Goal: Task Accomplishment & Management: Manage account settings

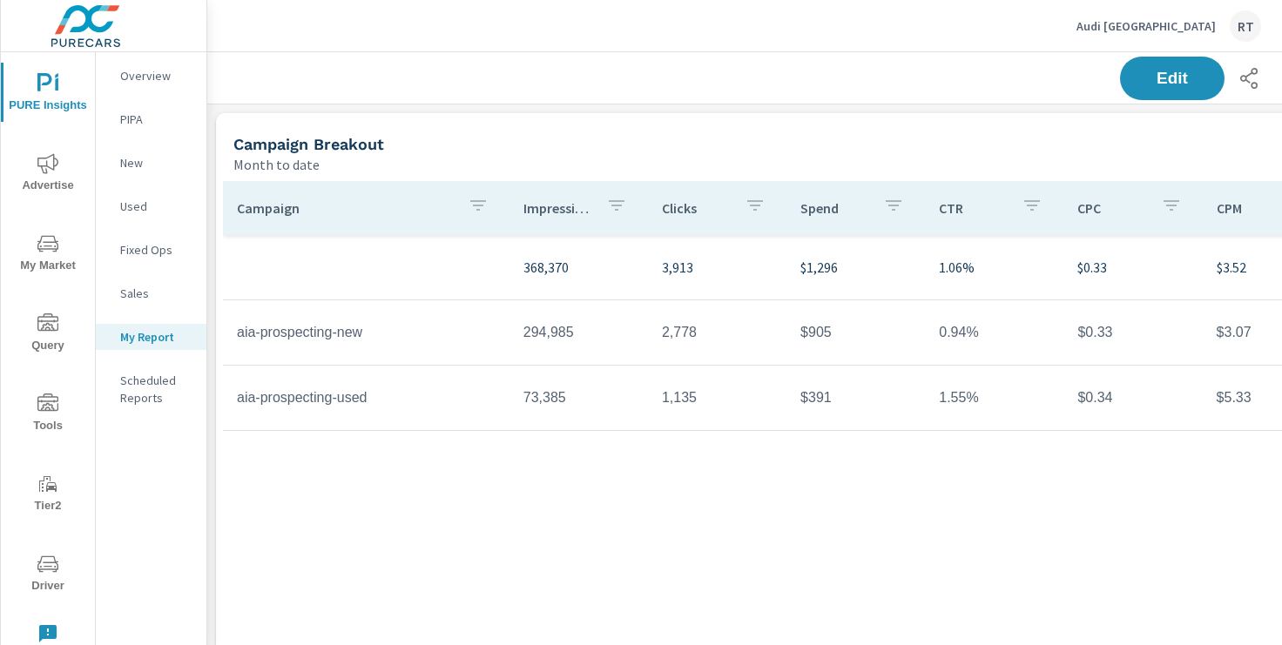
scroll to position [1612, 1290]
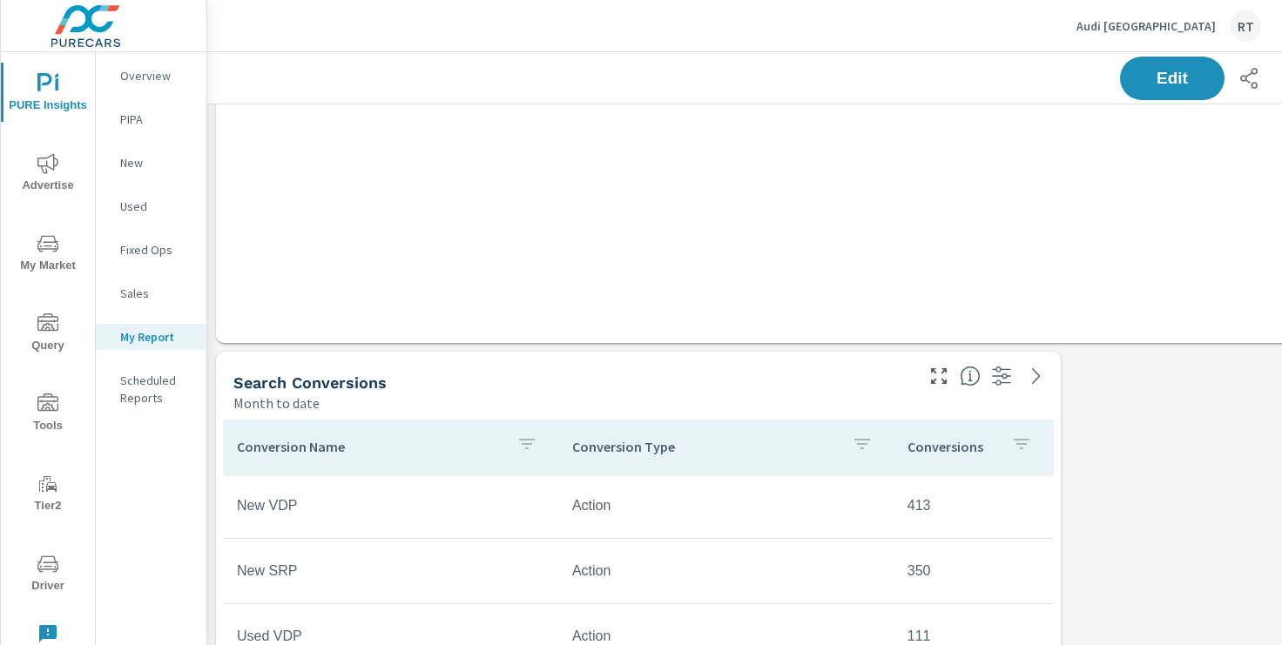
click at [1152, 22] on p "Audi Pasadena" at bounding box center [1146, 26] width 139 height 16
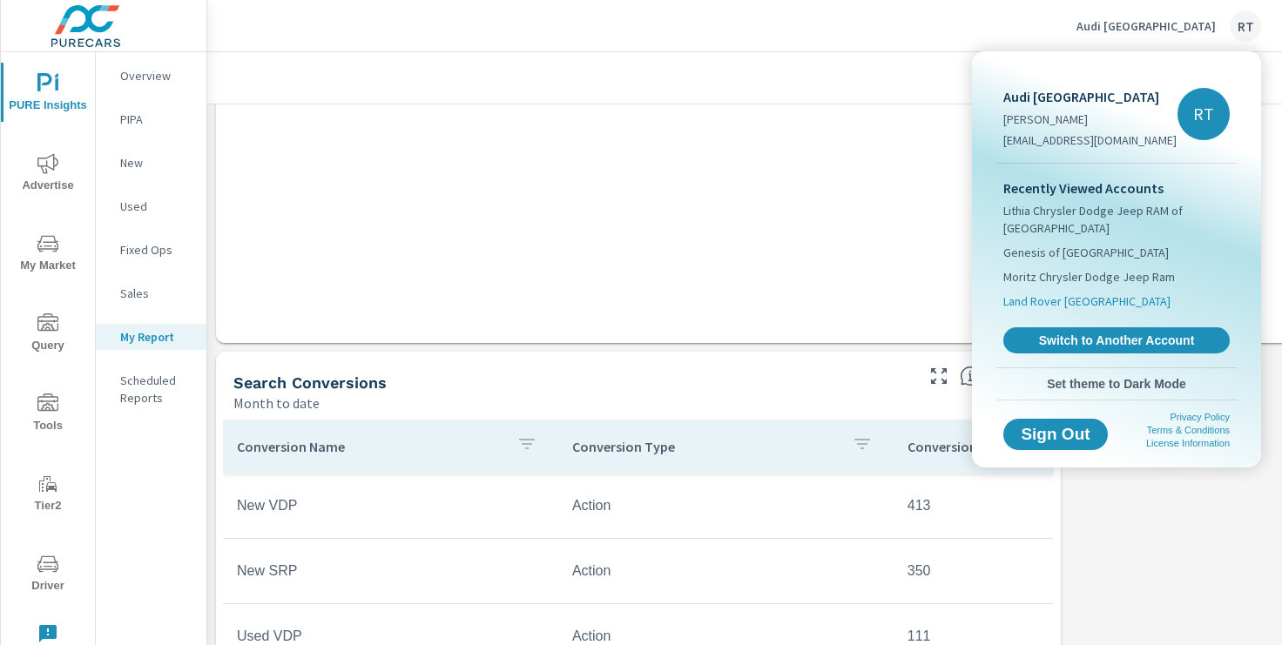
click at [1048, 301] on span "Land Rover Newport Beach" at bounding box center [1086, 301] width 167 height 17
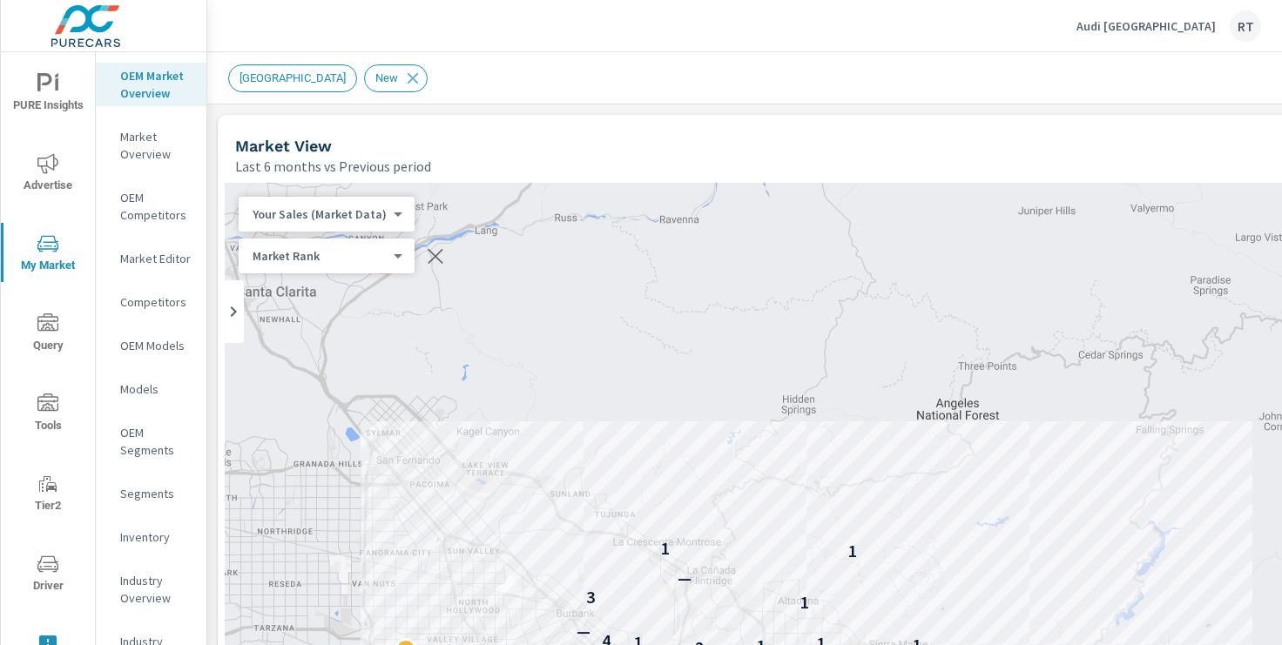
scroll to position [1, 0]
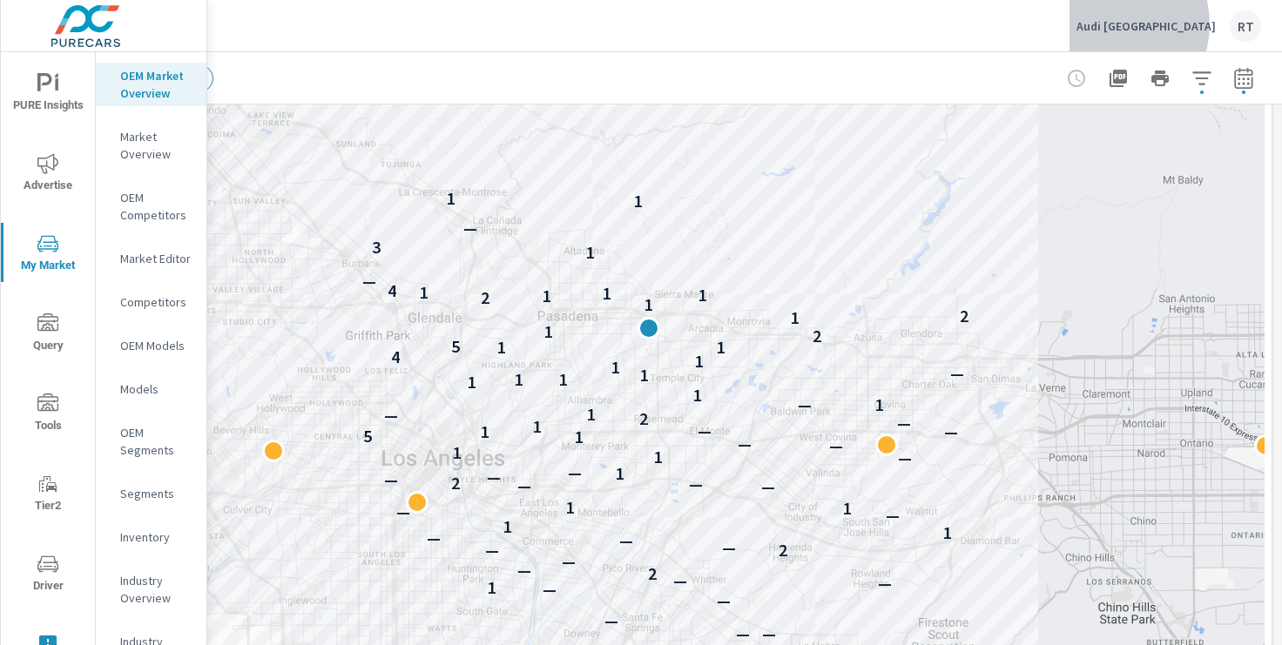
click at [1167, 24] on p "Audi [GEOGRAPHIC_DATA]" at bounding box center [1146, 26] width 139 height 16
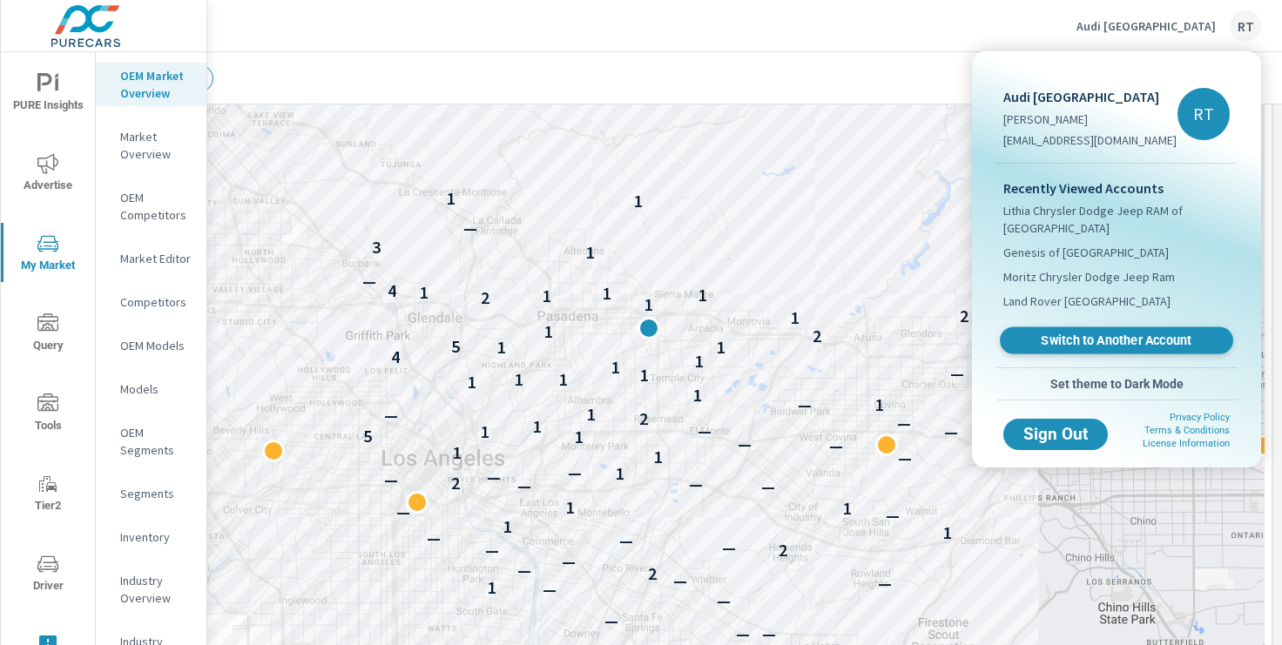
click at [1054, 341] on span "Switch to Another Account" at bounding box center [1115, 341] width 213 height 17
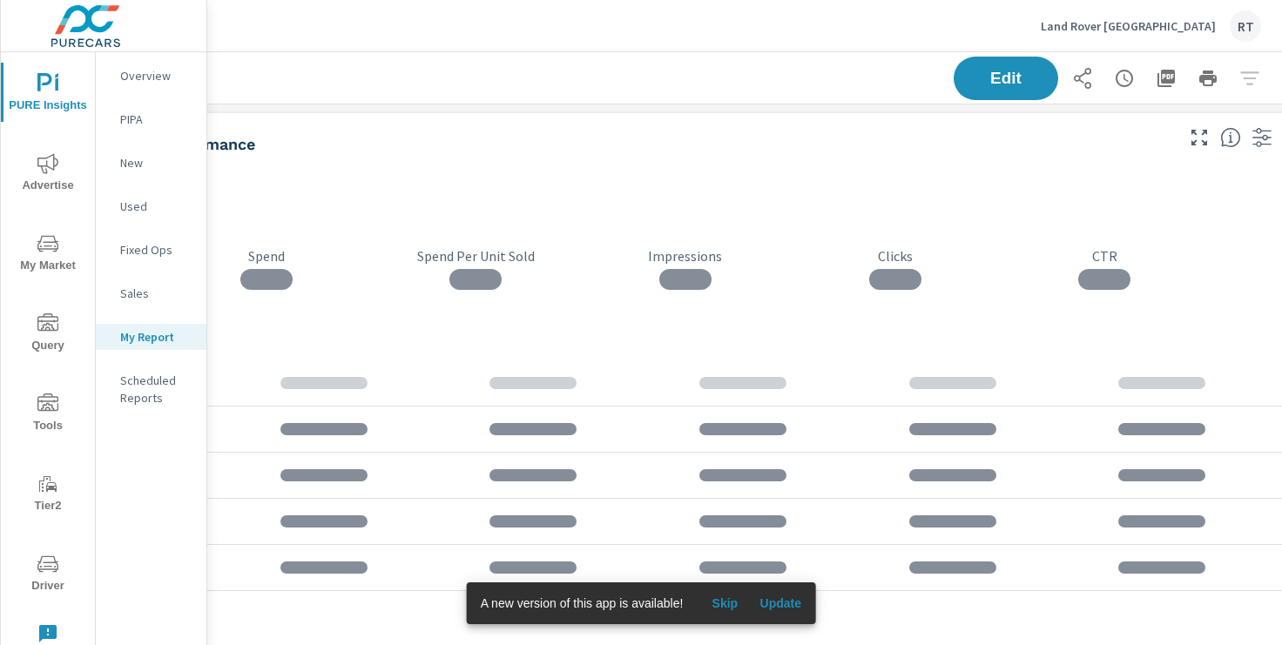
scroll to position [0, 214]
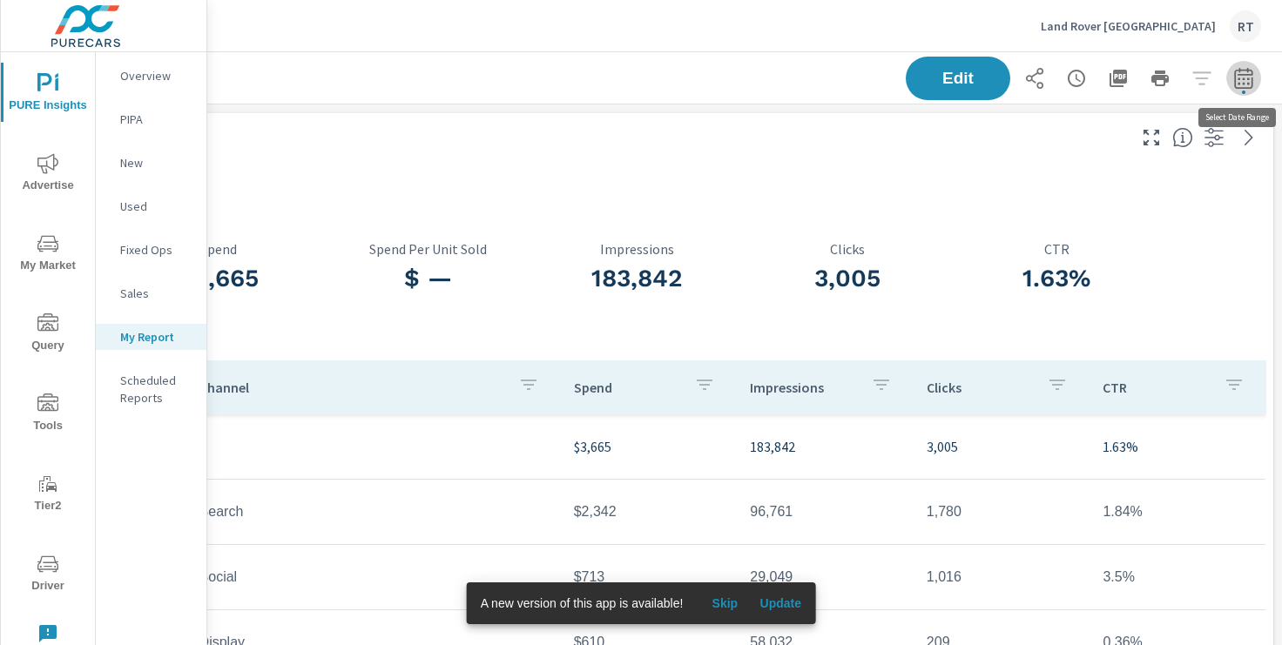
click at [1244, 80] on icon "button" at bounding box center [1243, 78] width 21 height 21
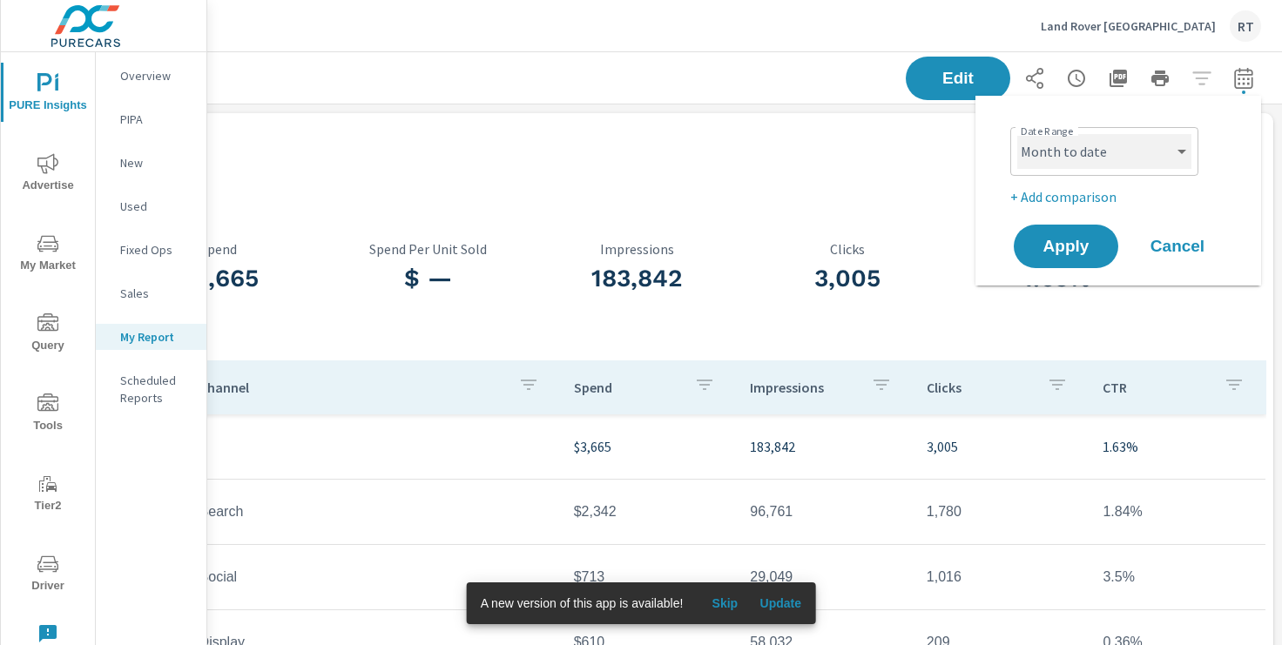
click at [1185, 155] on select "Custom Yesterday Last week Last 7 days Last 14 days Last 30 days Last 45 days L…" at bounding box center [1104, 151] width 174 height 35
click at [1017, 134] on select "Custom Yesterday Last week Last 7 days Last 14 days Last 30 days Last 45 days L…" at bounding box center [1104, 151] width 174 height 35
select select "Yesterday"
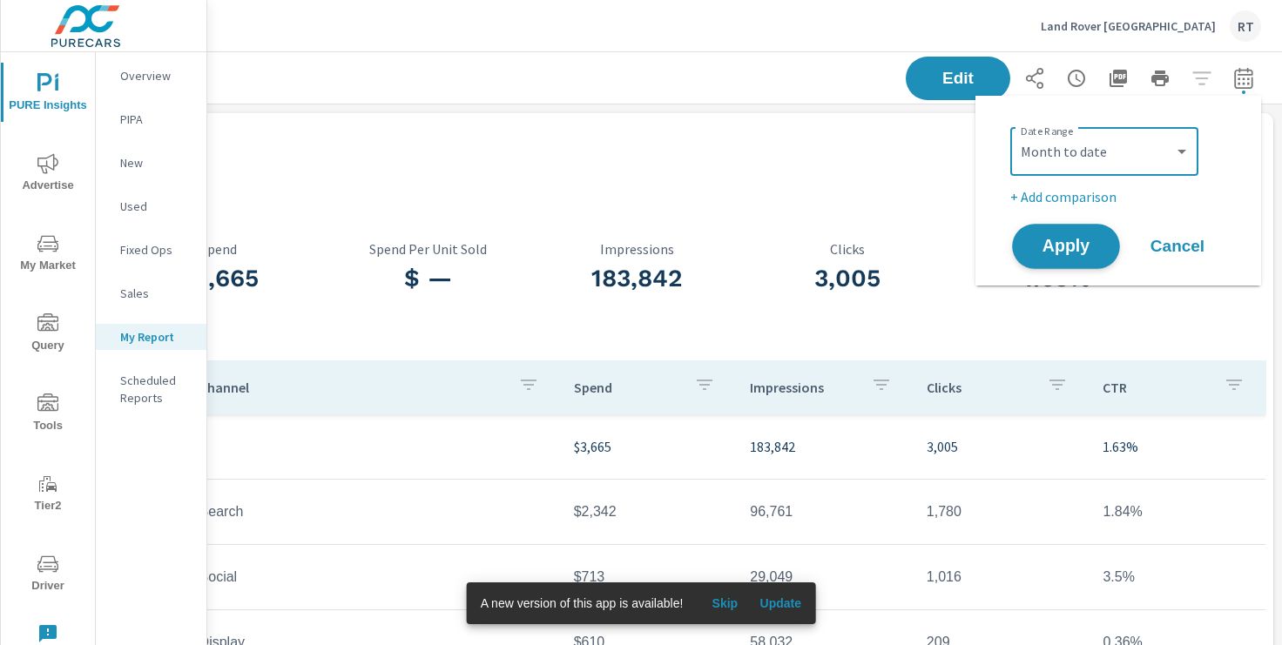
click at [1070, 248] on span "Apply" at bounding box center [1065, 247] width 71 height 17
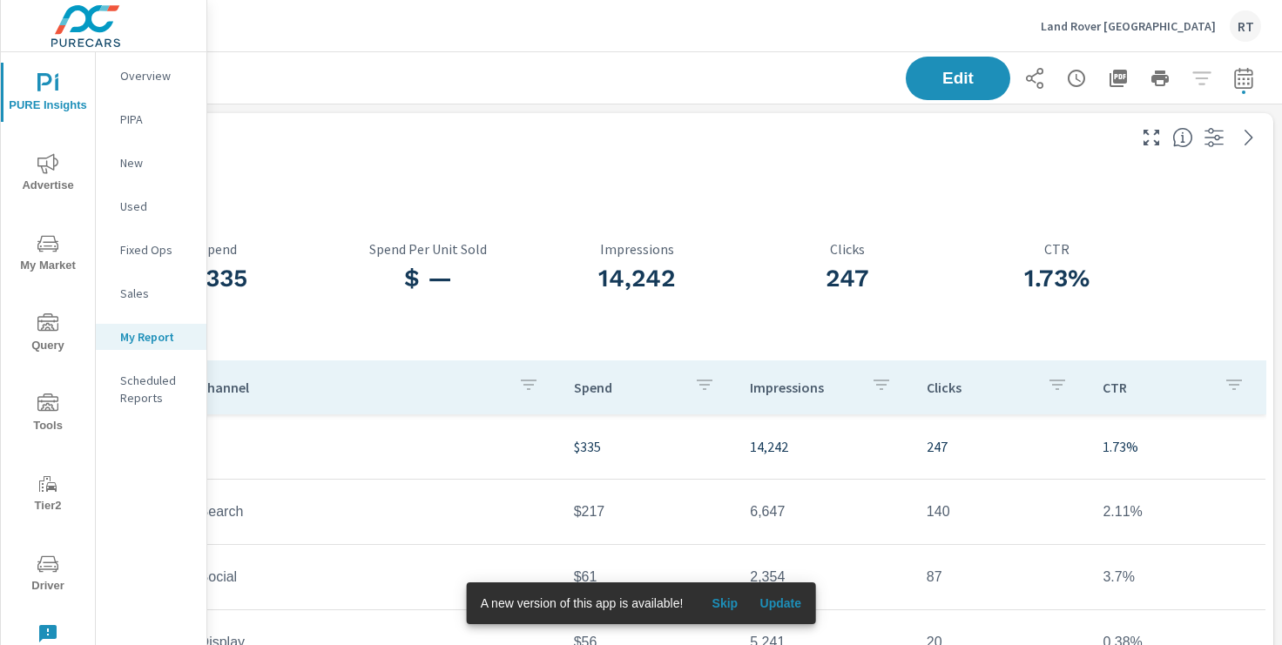
click at [728, 604] on span "Skip" at bounding box center [725, 604] width 42 height 16
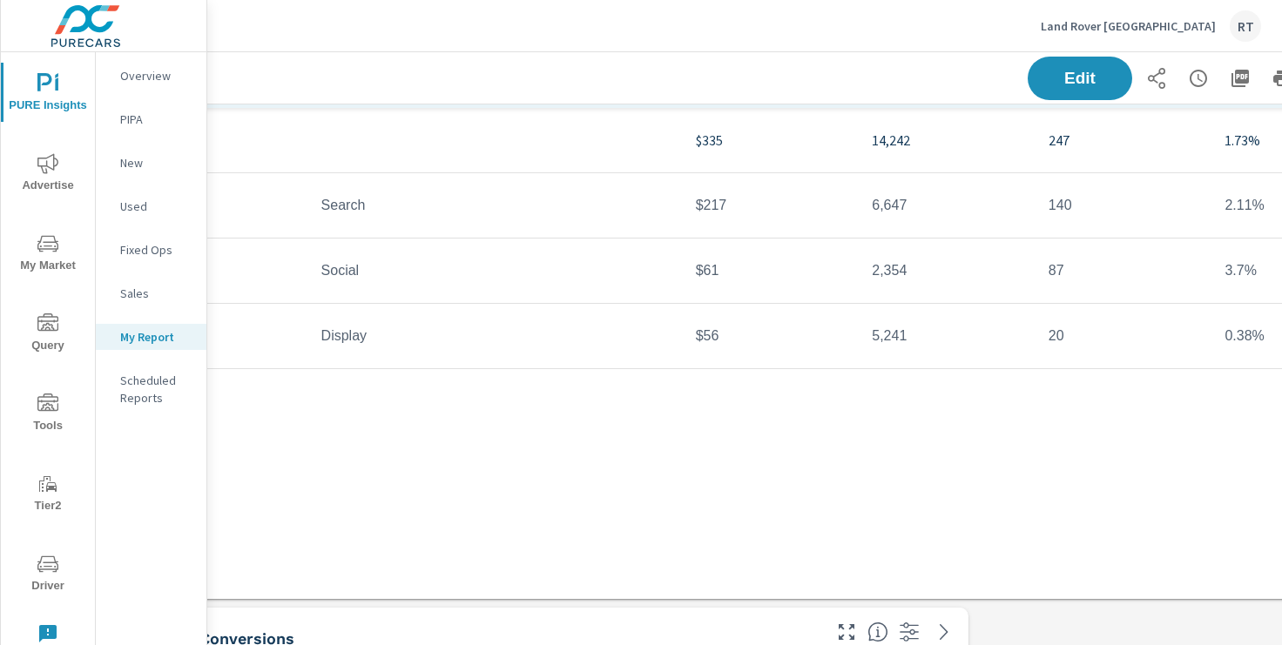
scroll to position [0, 92]
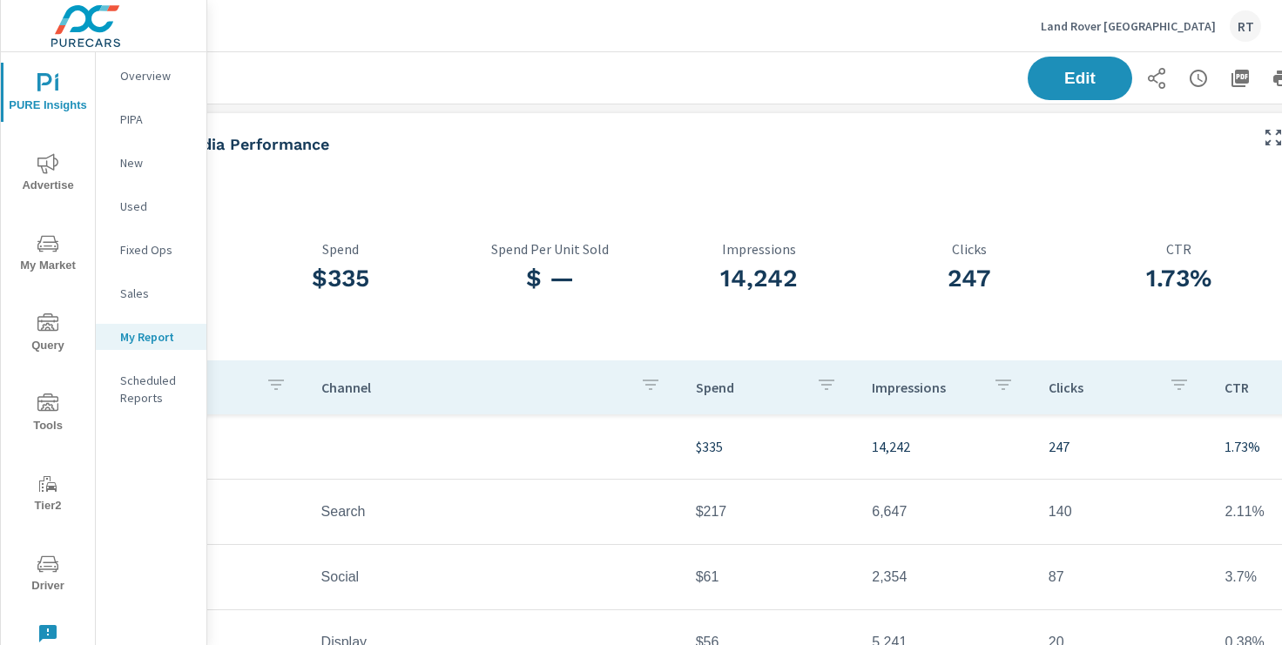
click at [1198, 78] on icon "button" at bounding box center [1200, 78] width 5 height 8
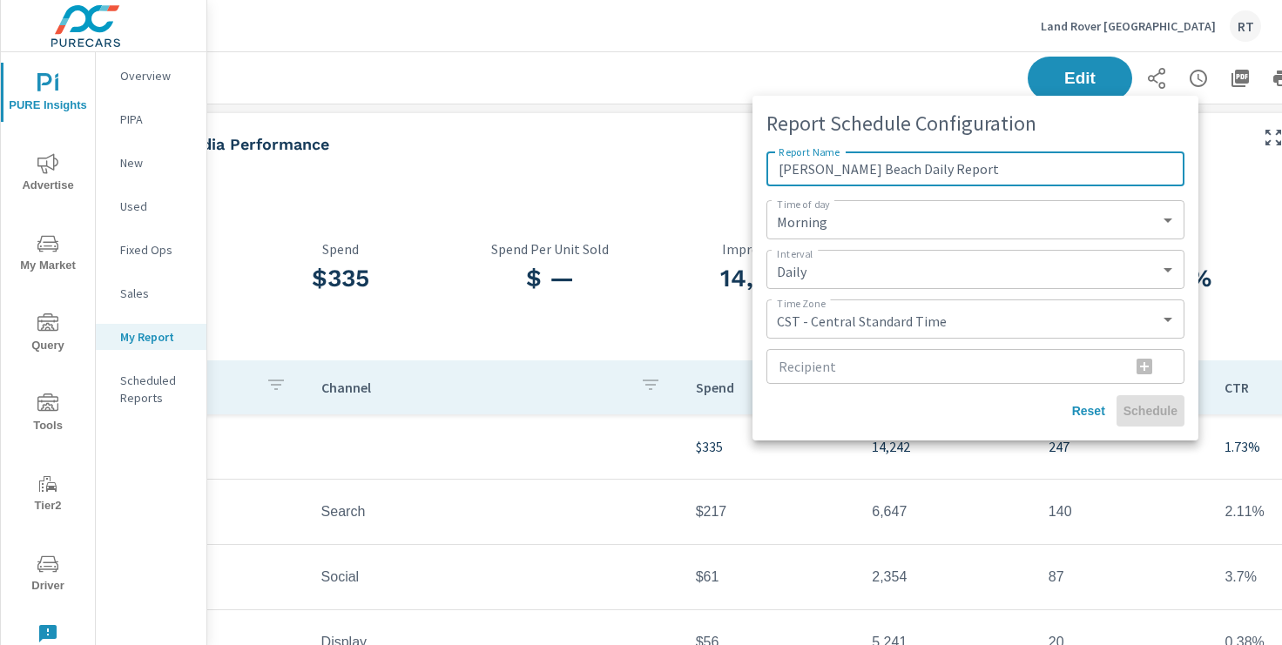
type input "LR Newport Beach Daily Report"
click at [809, 368] on input "Recipient" at bounding box center [941, 366] width 350 height 35
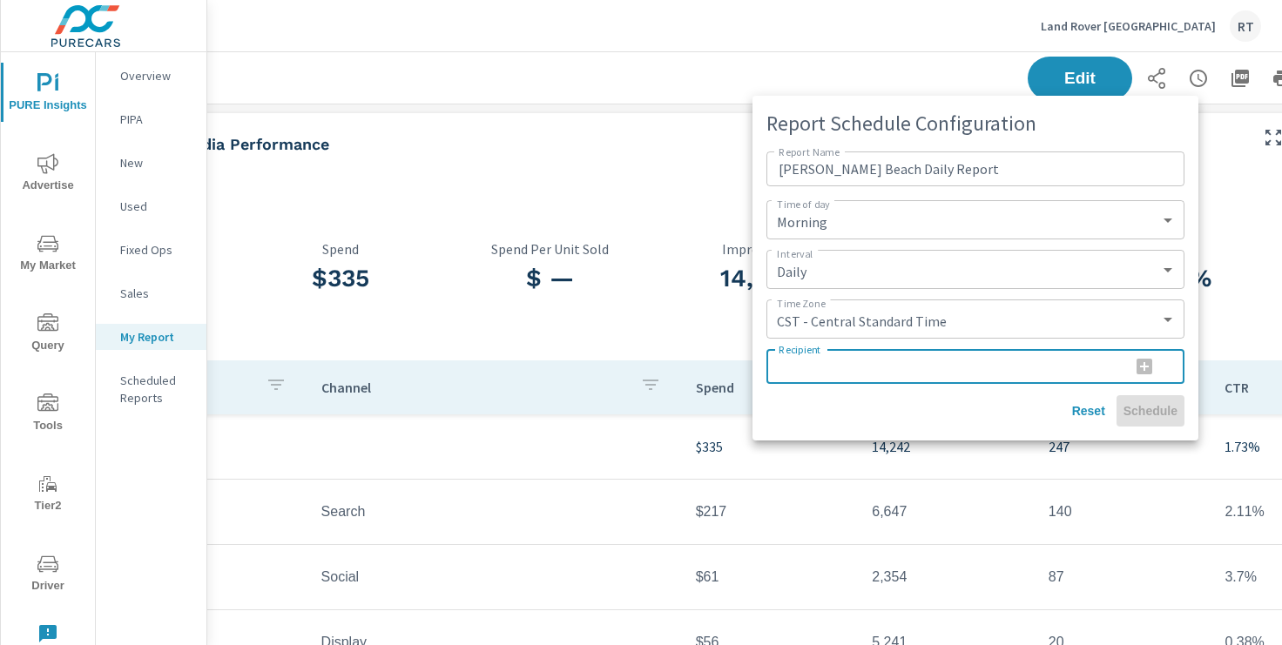
paste input "kortney.boston@sonicautomotive.com"
type input "kortney.boston@sonicautomotive.com"
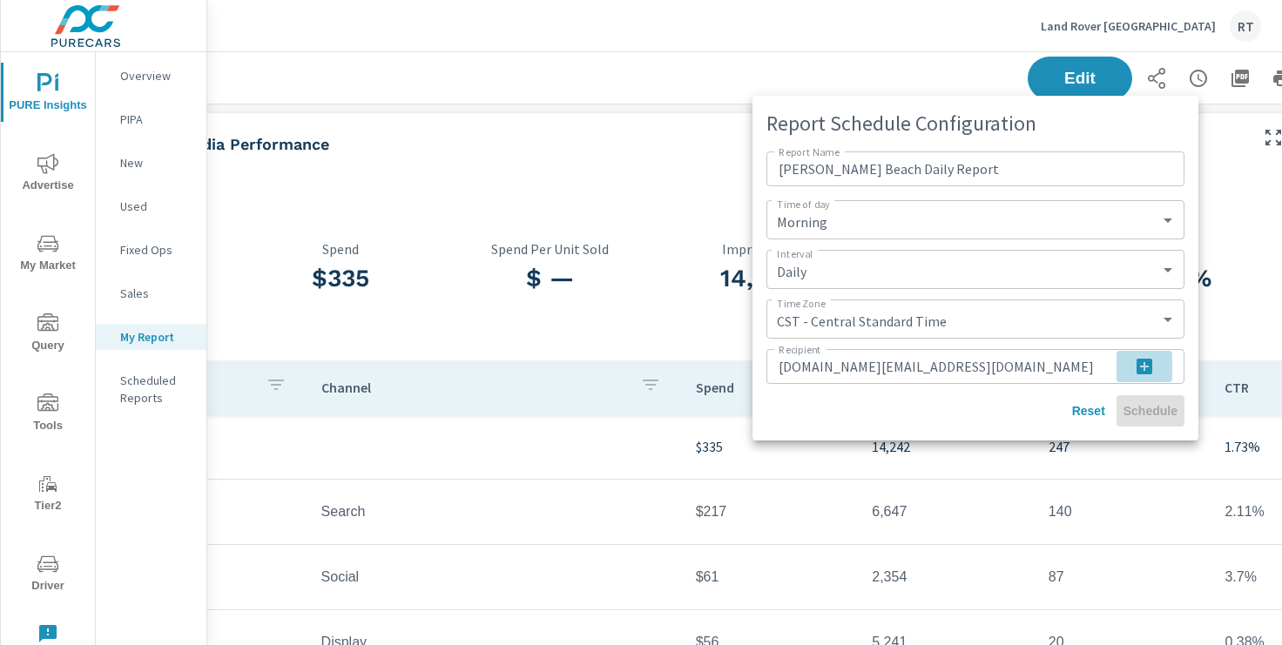
click at [1143, 366] on icon "button" at bounding box center [1144, 366] width 21 height 21
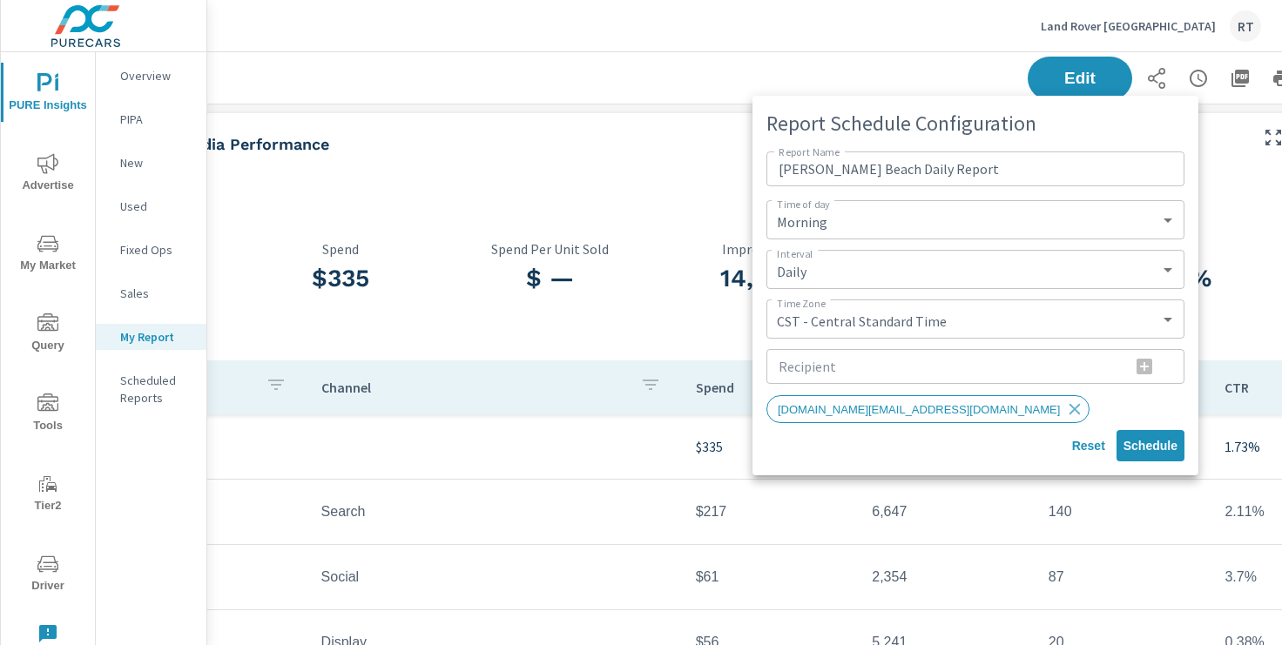
click at [888, 376] on input "Recipient" at bounding box center [941, 366] width 350 height 35
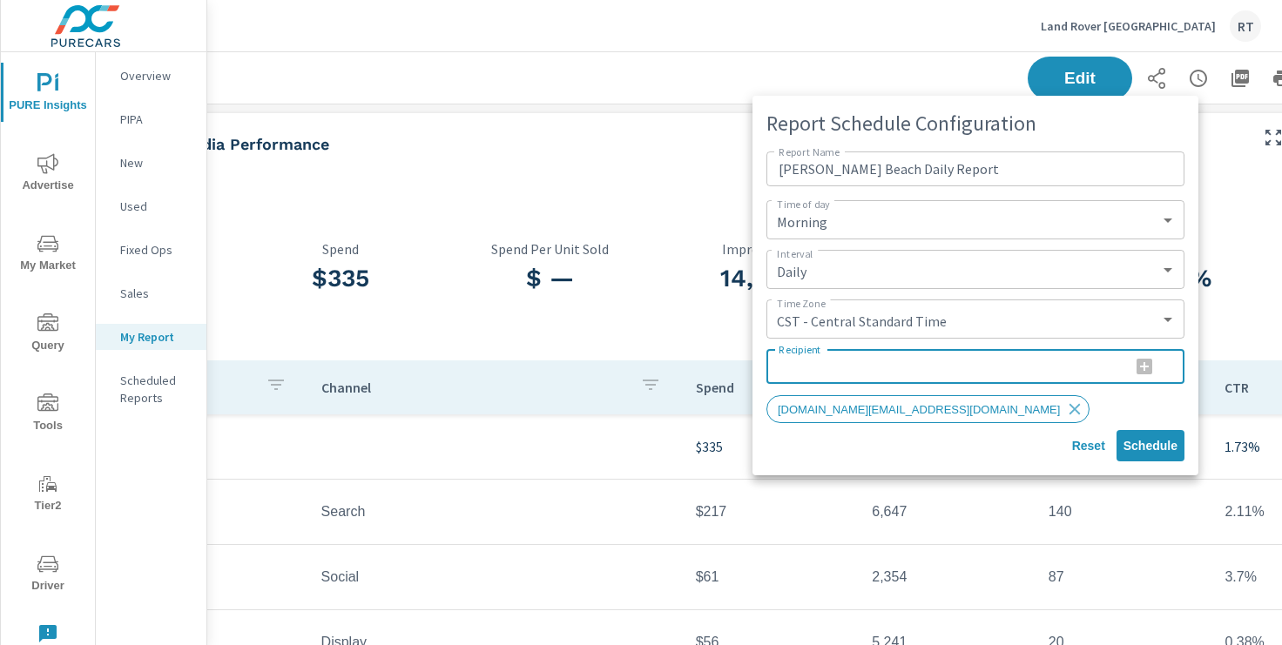
paste input "chad.hockerman@sonicautomotive.com"
type input "chad.hockerman@sonicautomotive.com"
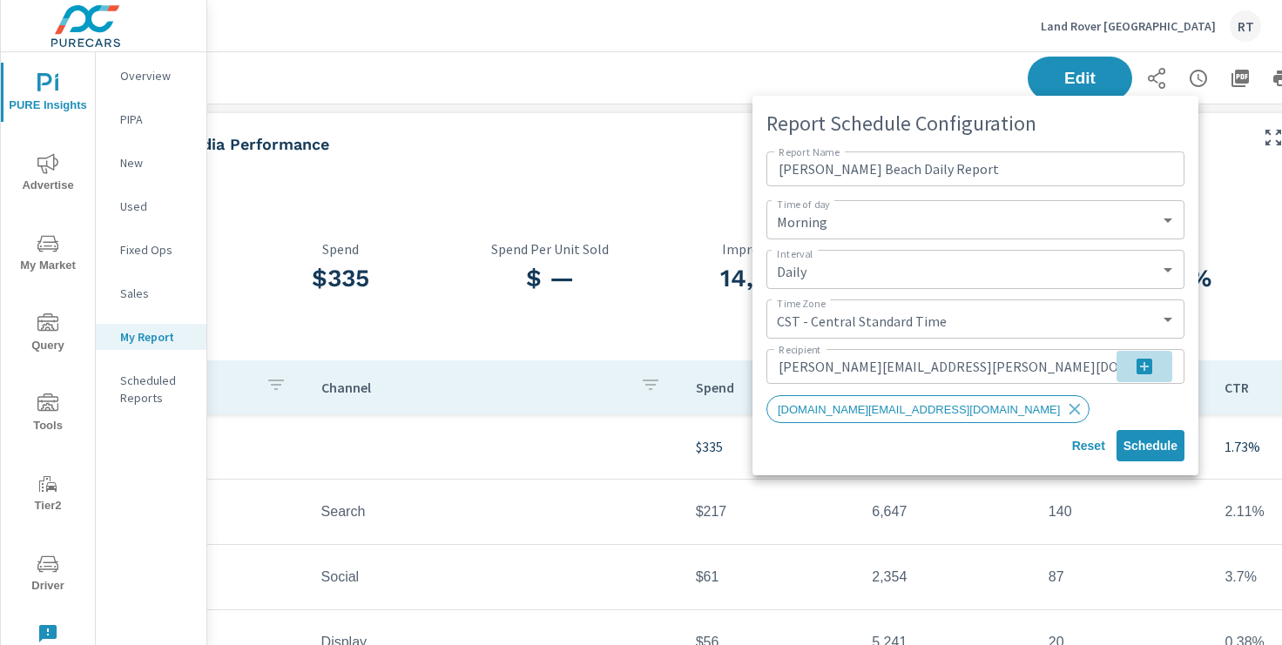
click at [1142, 368] on icon "button" at bounding box center [1145, 367] width 16 height 16
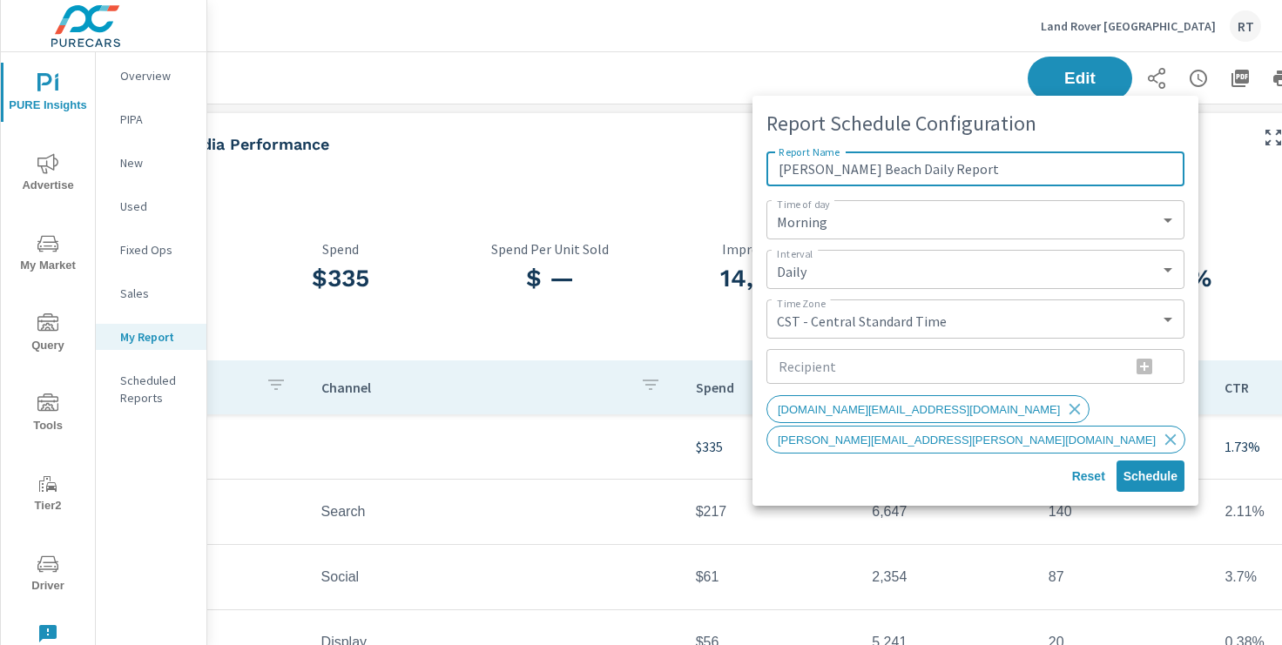
drag, startPoint x: 974, startPoint y: 169, endPoint x: 760, endPoint y: 171, distance: 214.3
click at [760, 171] on div "Report Schedule Configuration Report Name LR Newport Beach Daily Report Report …" at bounding box center [976, 301] width 446 height 410
click at [1144, 472] on span "Schedule" at bounding box center [1151, 477] width 54 height 16
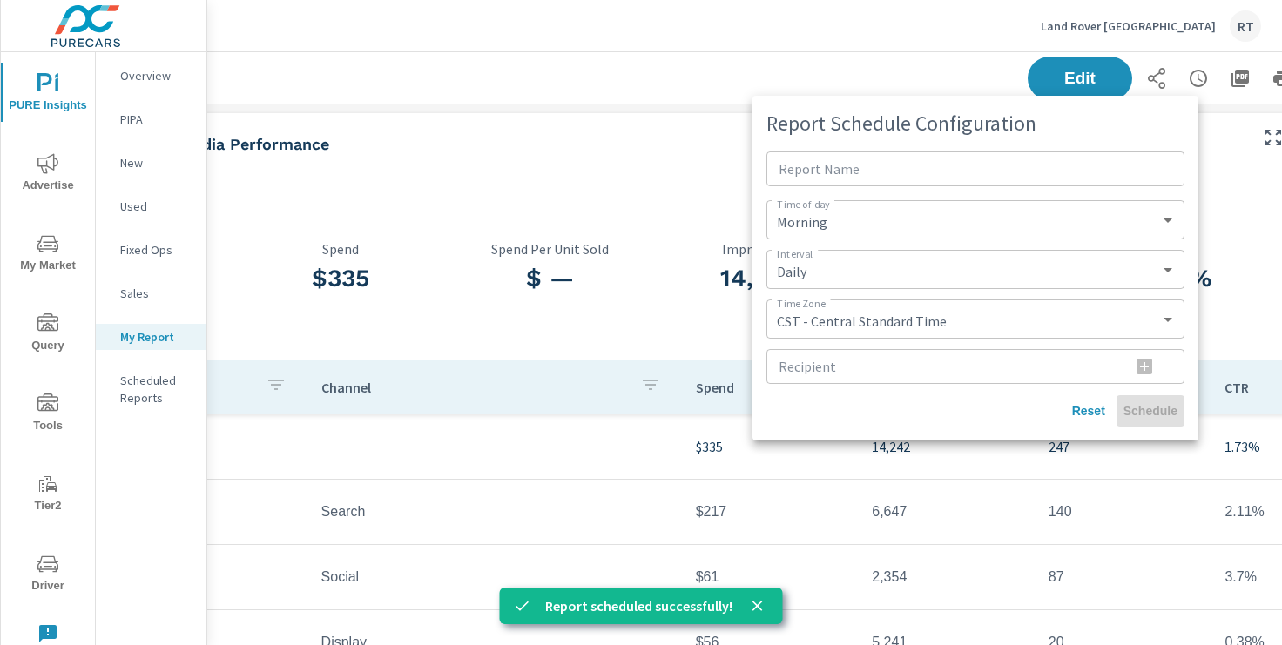
click at [680, 75] on div at bounding box center [641, 322] width 1282 height 645
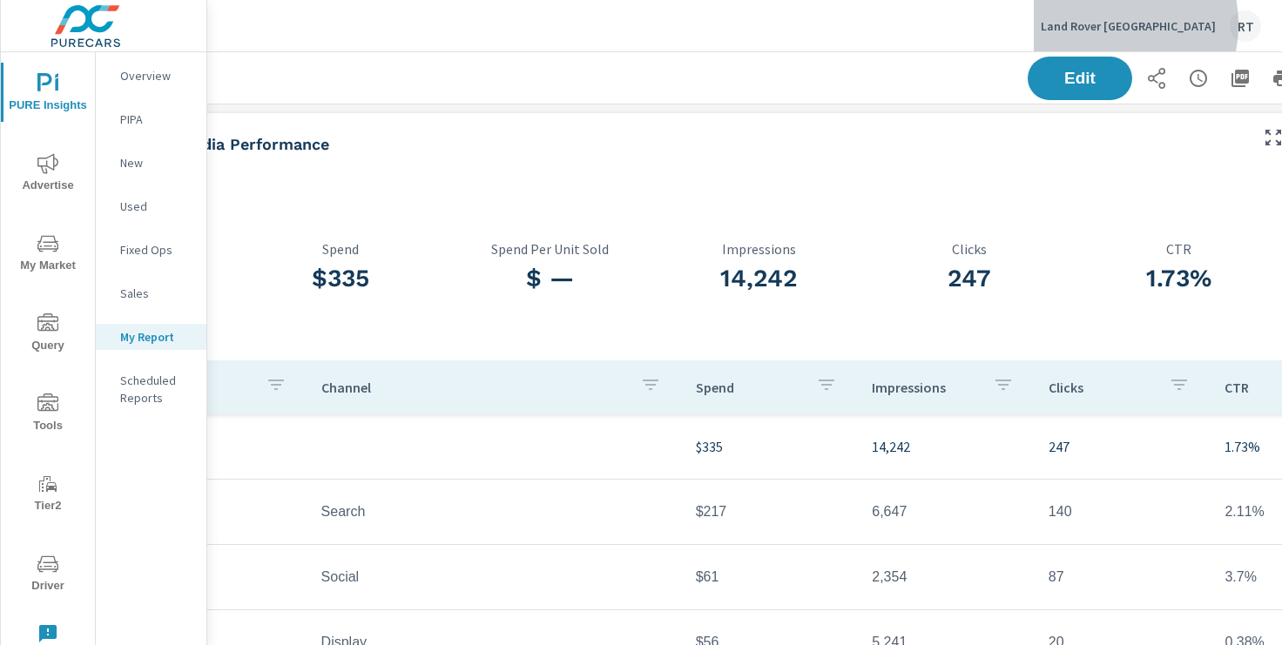
click at [1123, 24] on p "Land Rover [GEOGRAPHIC_DATA]" at bounding box center [1128, 26] width 175 height 16
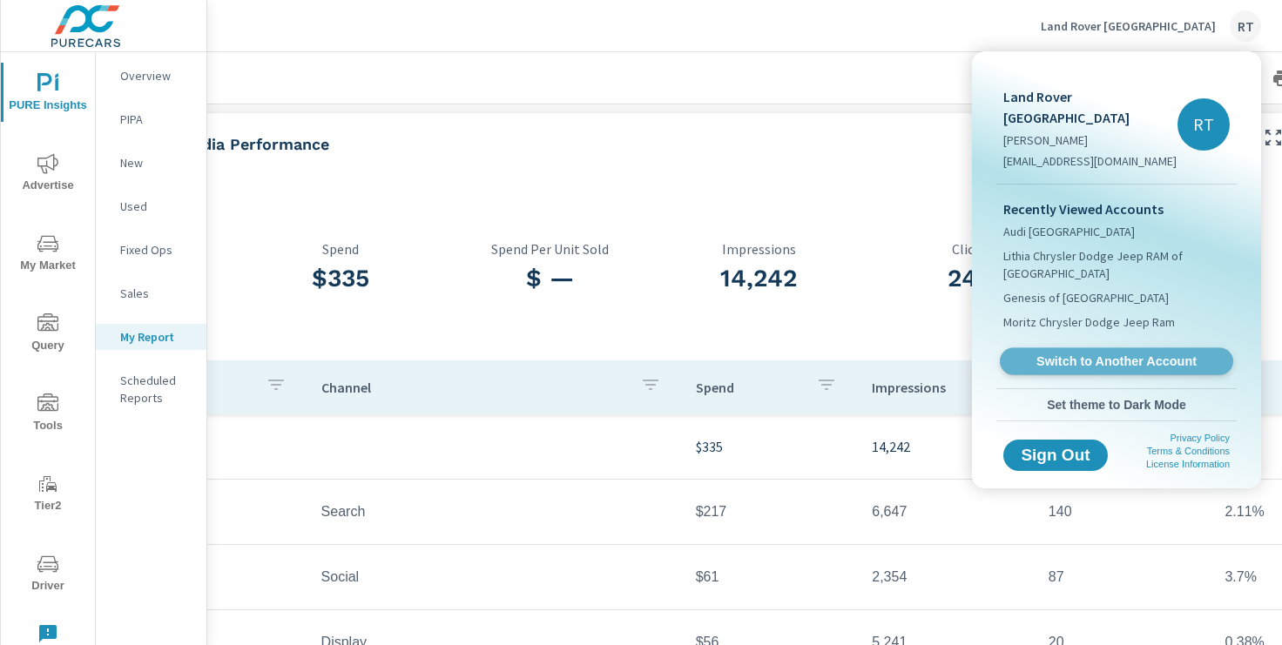
click at [1083, 354] on span "Switch to Another Account" at bounding box center [1115, 362] width 213 height 17
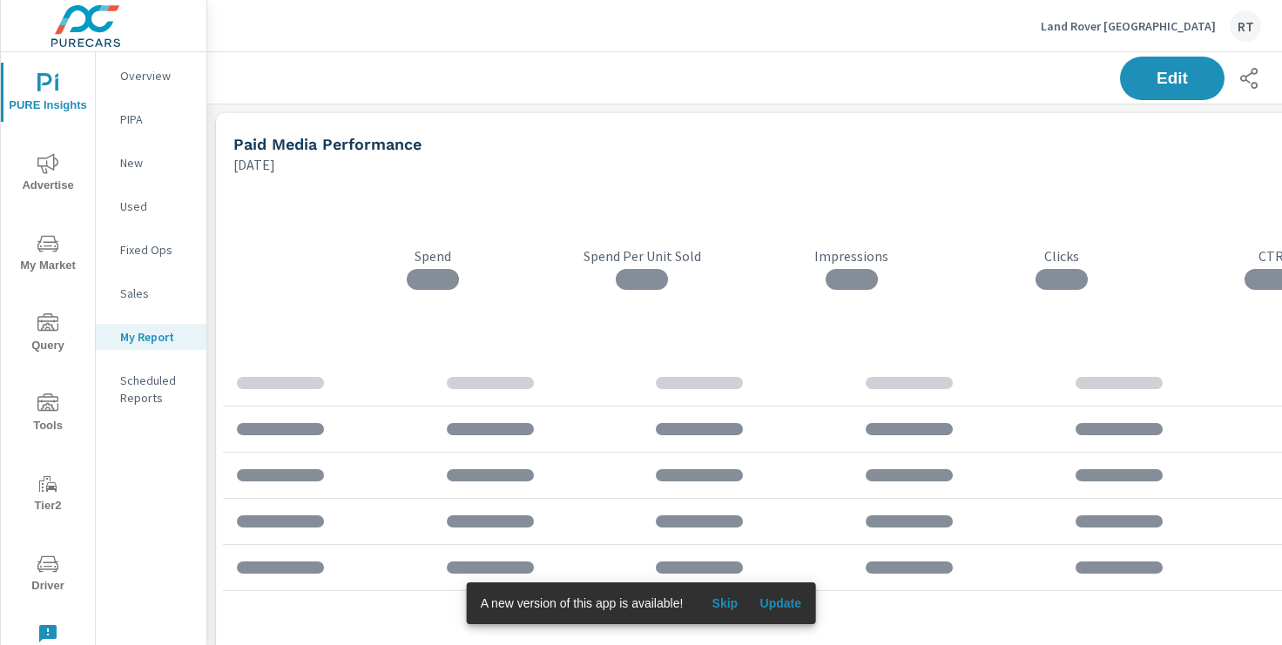
scroll to position [3215, 1290]
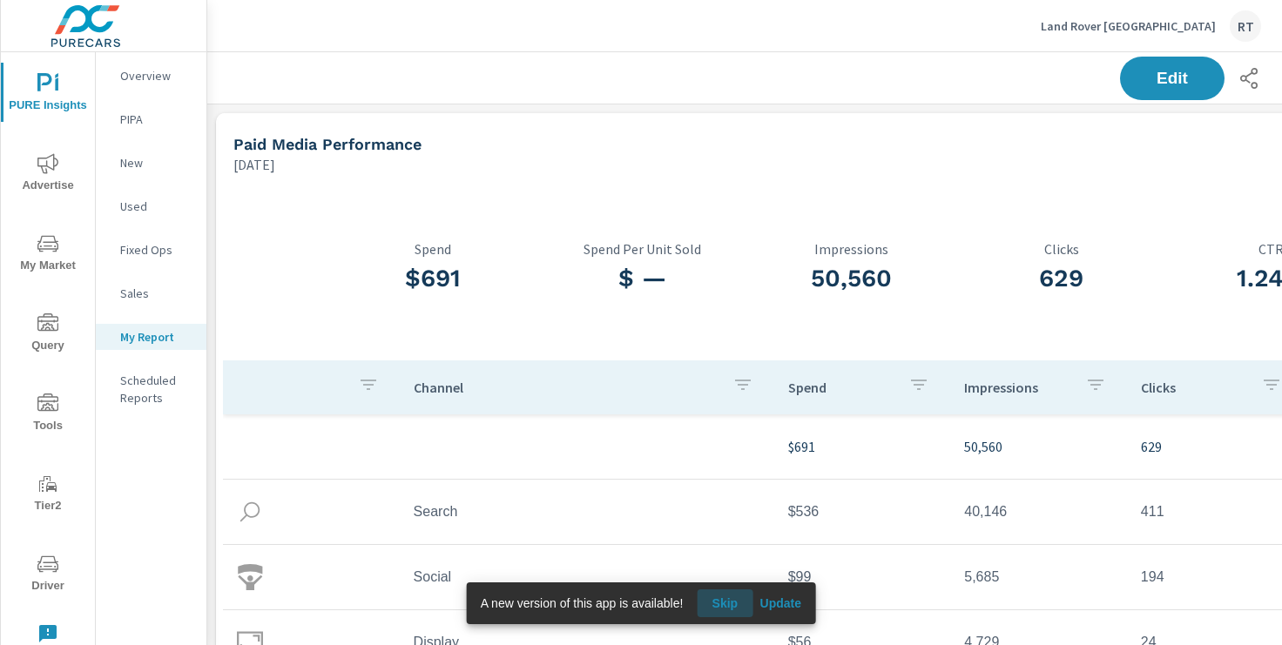
click at [732, 604] on span "Skip" at bounding box center [725, 604] width 42 height 16
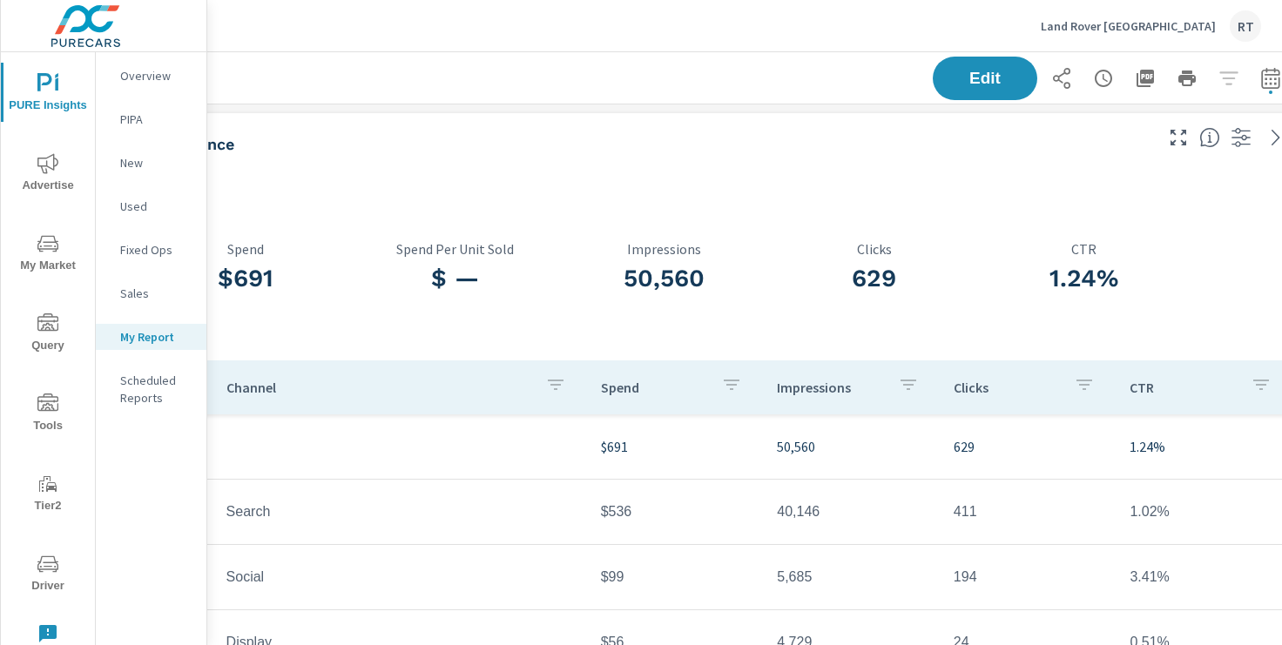
scroll to position [0, 214]
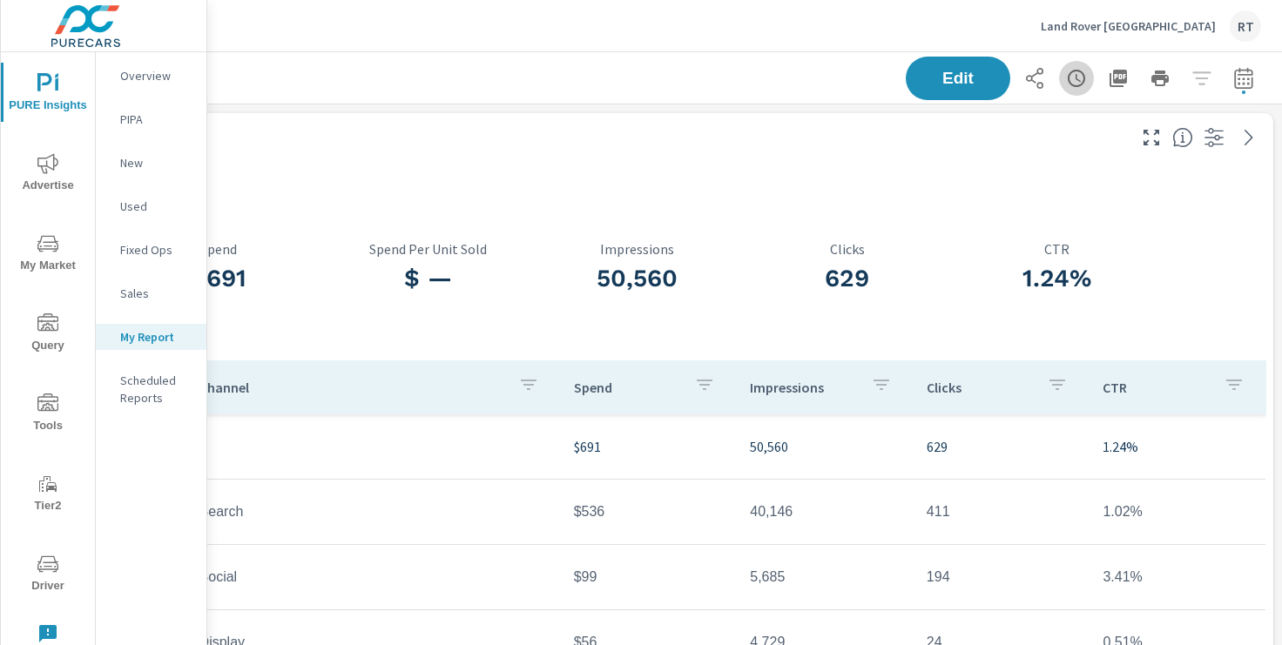
click at [1071, 81] on icon "button" at bounding box center [1076, 78] width 21 height 21
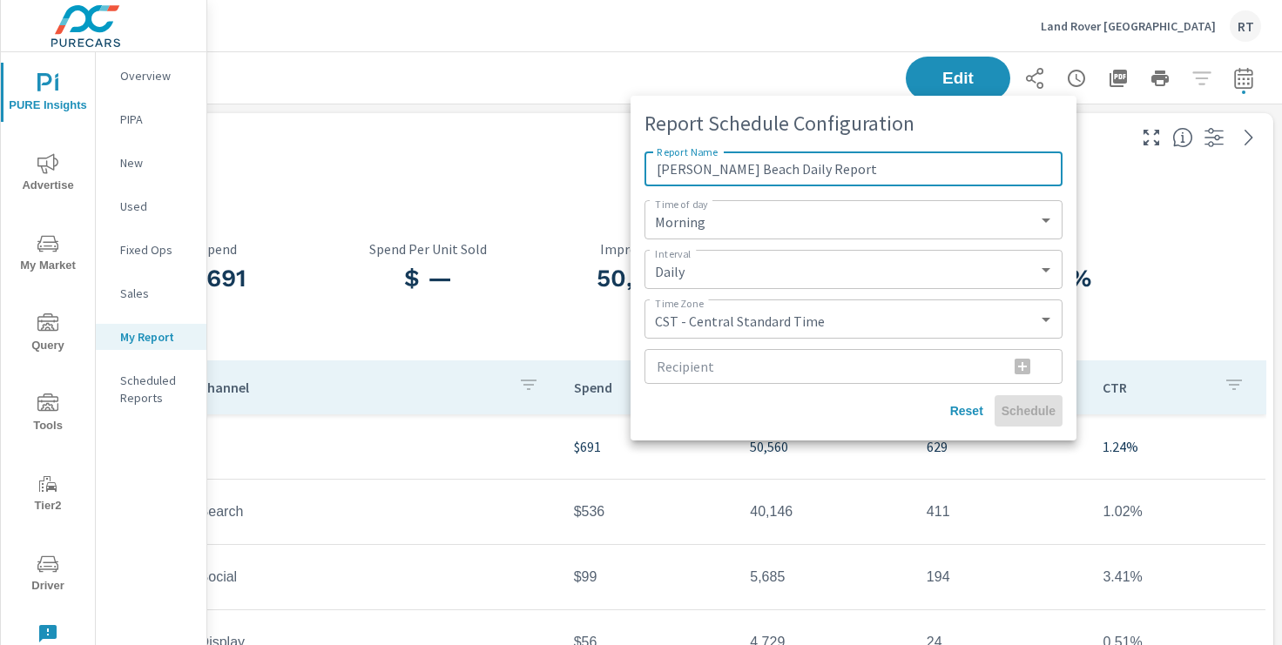
drag, startPoint x: 761, startPoint y: 169, endPoint x: 679, endPoint y: 166, distance: 82.8
click at [679, 166] on input "LR Newport Beach Daily Report" at bounding box center [854, 169] width 418 height 35
type input "LR Los Angeles Daily Report"
click at [674, 366] on input "Recipient" at bounding box center [820, 366] width 350 height 35
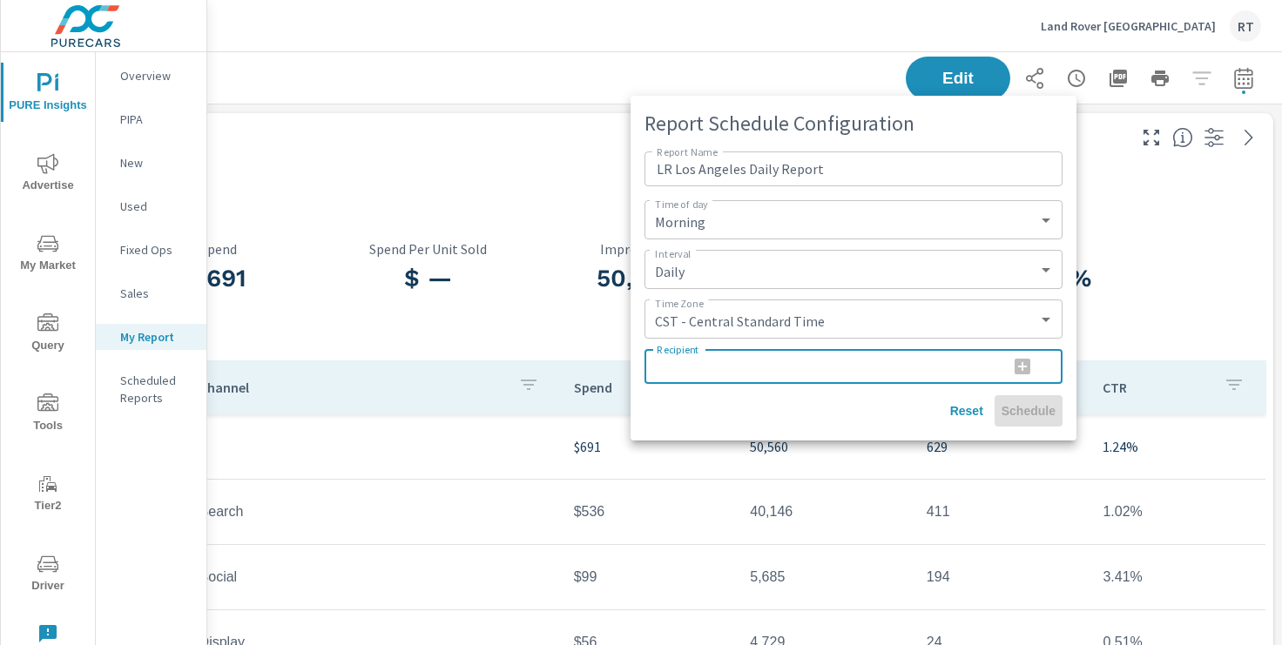
paste input "chad.hockerman@sonicautomotive.com"
type input "chad.hockerman@sonicautomotive.com"
click at [1021, 368] on icon "button" at bounding box center [1023, 367] width 16 height 16
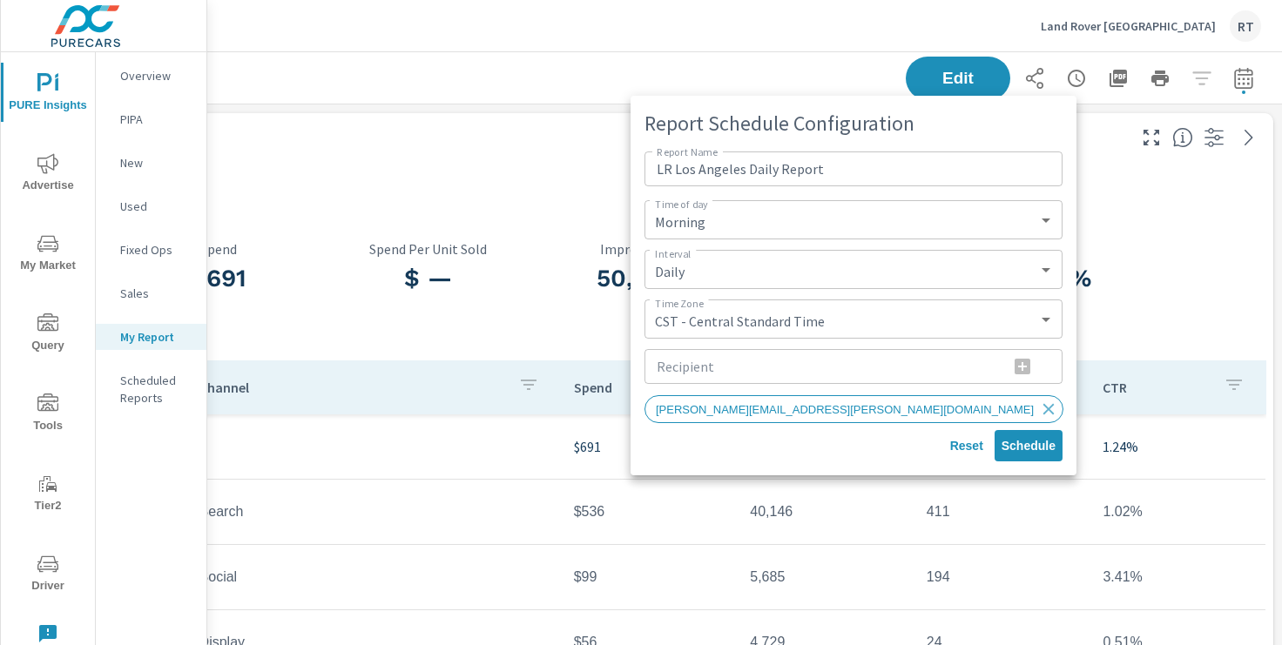
click at [737, 368] on input "Recipient" at bounding box center [820, 366] width 350 height 35
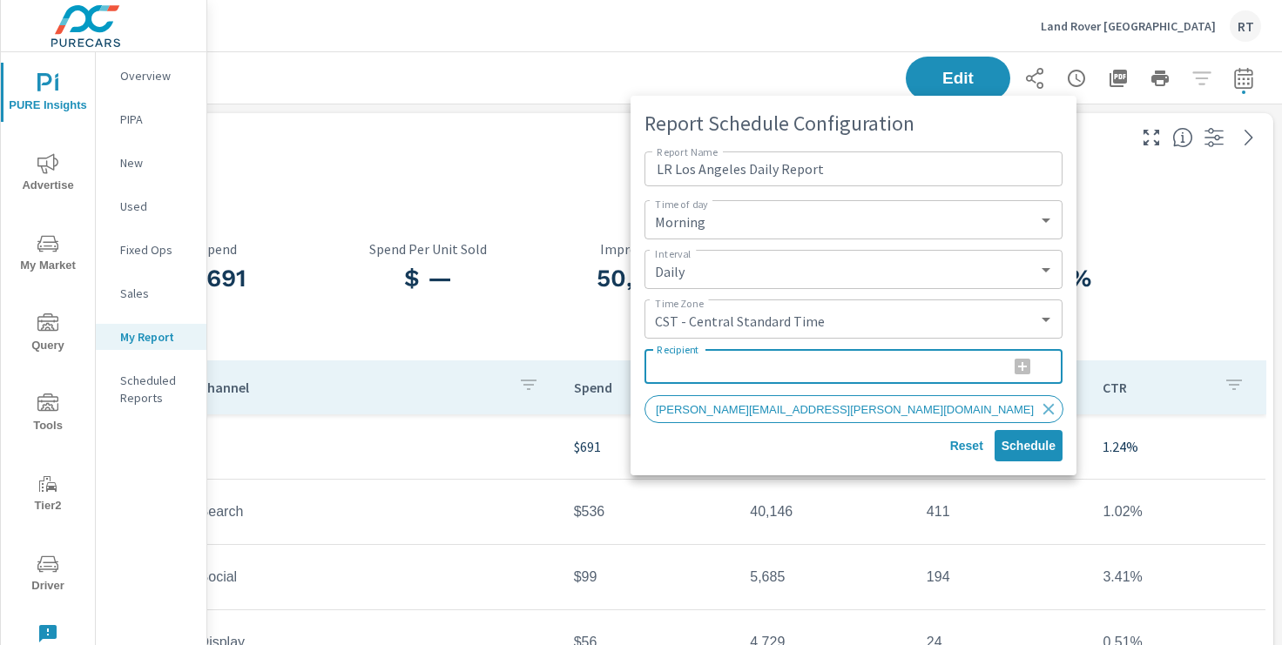
paste input "kortney.boston@sonicautomotive.com"
type input "kortney.boston@sonicautomotive.com"
click at [1019, 364] on icon "button" at bounding box center [1023, 367] width 16 height 16
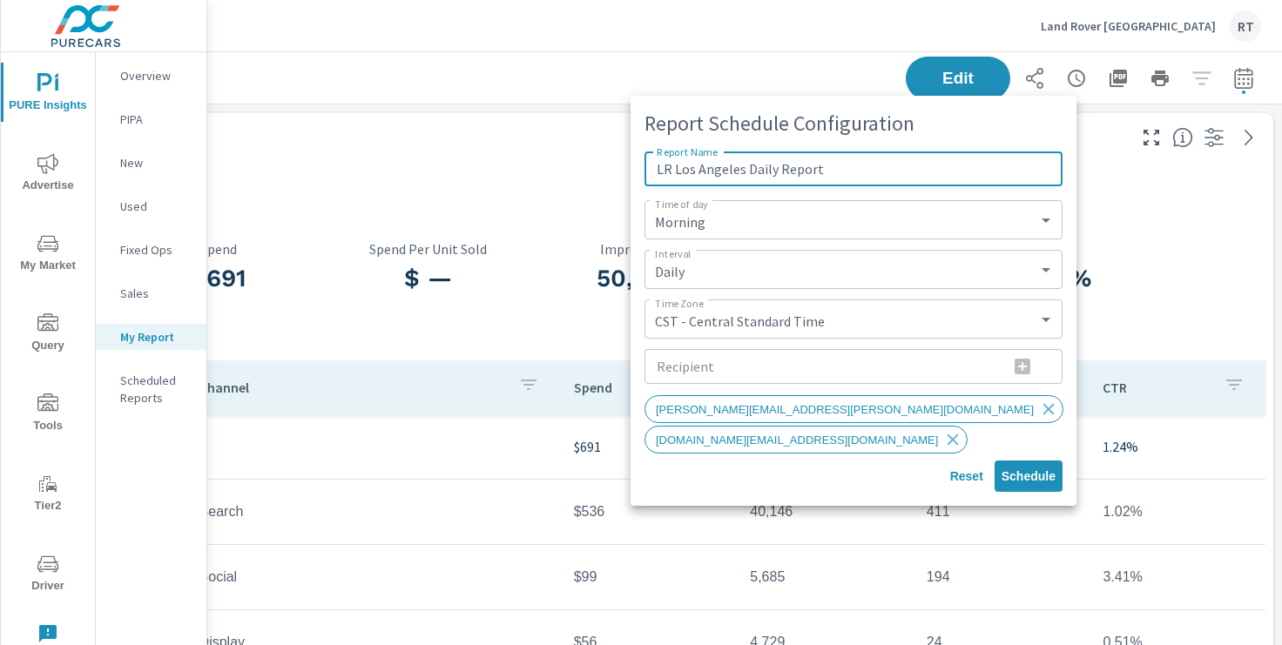
drag, startPoint x: 836, startPoint y: 164, endPoint x: 638, endPoint y: 171, distance: 198.7
click at [638, 171] on div "Report Schedule Configuration Report Name LR Los Angeles Daily Report Report Na…" at bounding box center [854, 301] width 446 height 410
click at [951, 433] on div "chad.hockerman@sonicautomotive.com kortney.boston@sonicautomotive.com" at bounding box center [840, 425] width 390 height 61
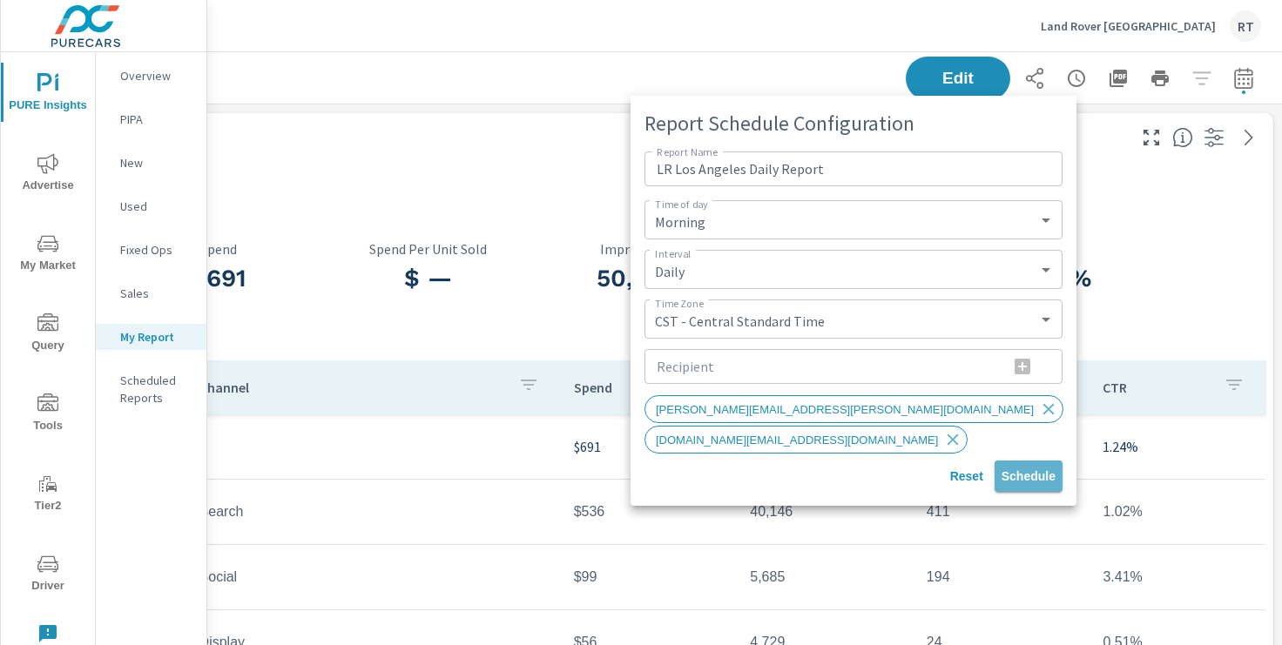
click at [1024, 467] on button "Schedule" at bounding box center [1029, 476] width 68 height 31
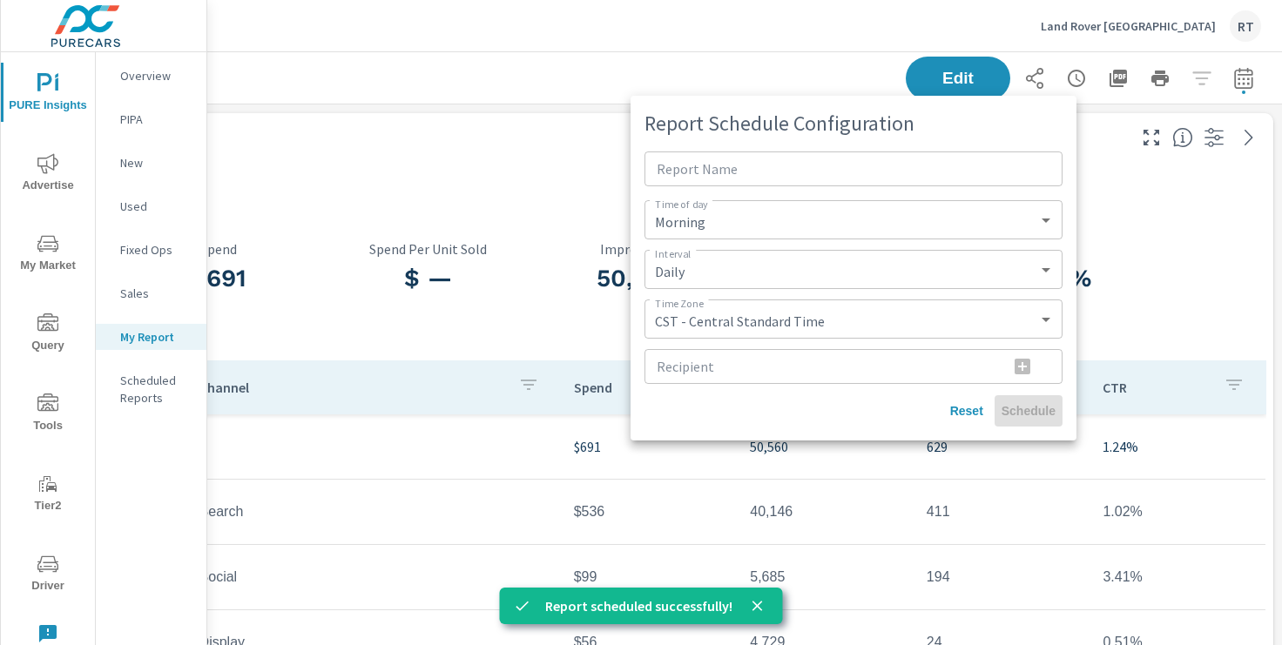
click at [543, 84] on div at bounding box center [641, 322] width 1282 height 645
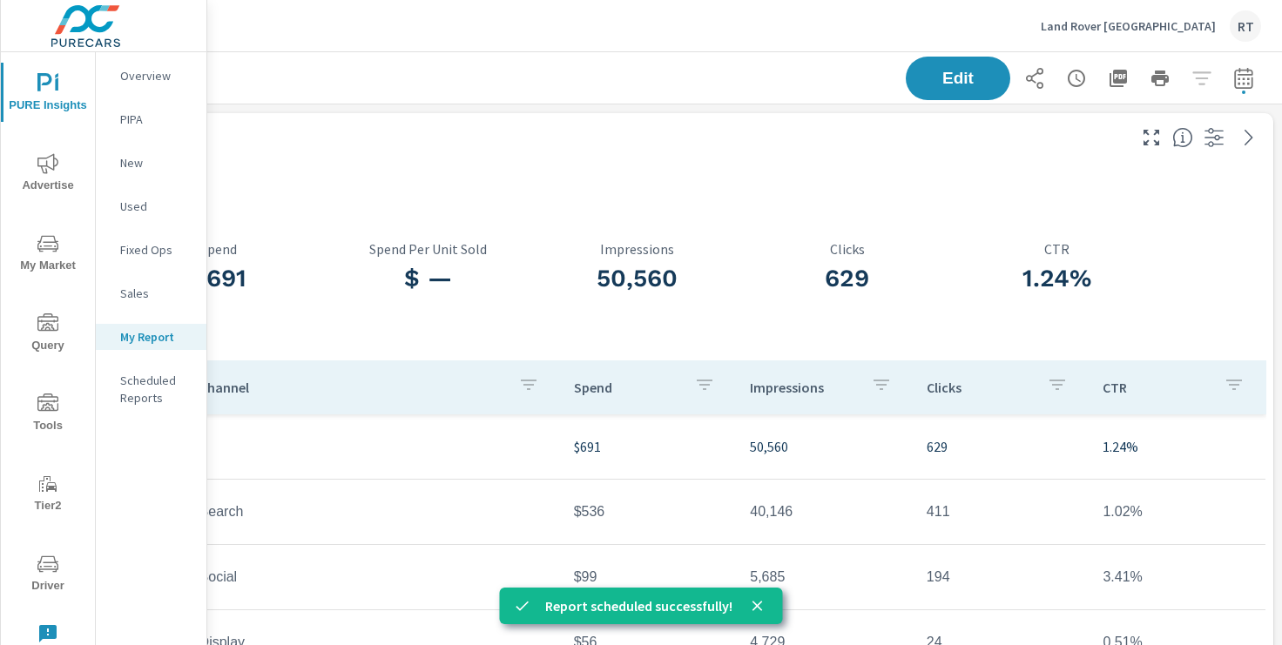
click at [1198, 25] on p "Land Rover Los Angeles" at bounding box center [1128, 26] width 175 height 16
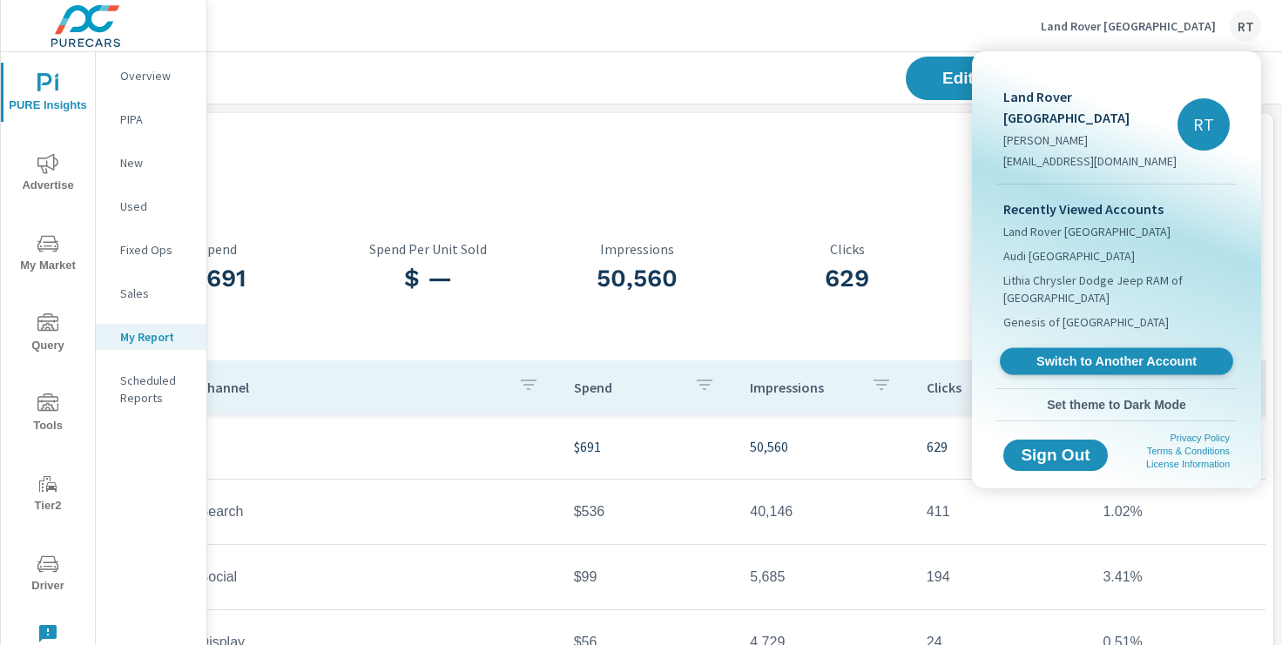
click at [1114, 354] on span "Switch to Another Account" at bounding box center [1115, 362] width 213 height 17
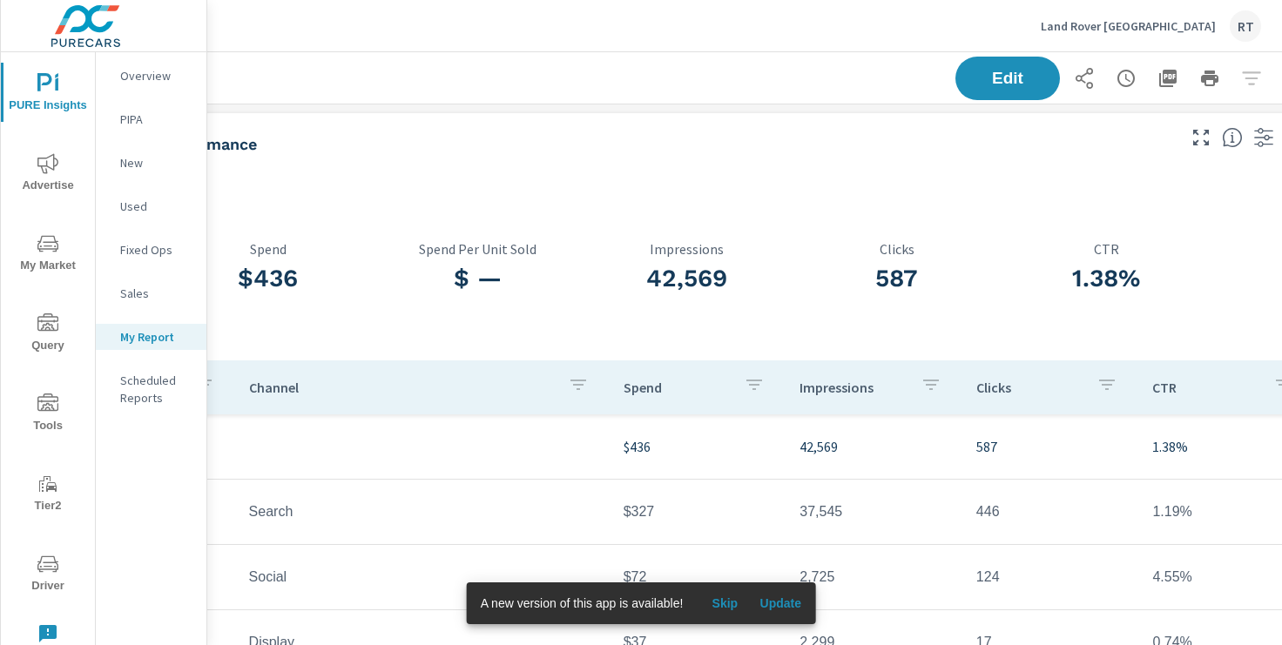
scroll to position [0, 214]
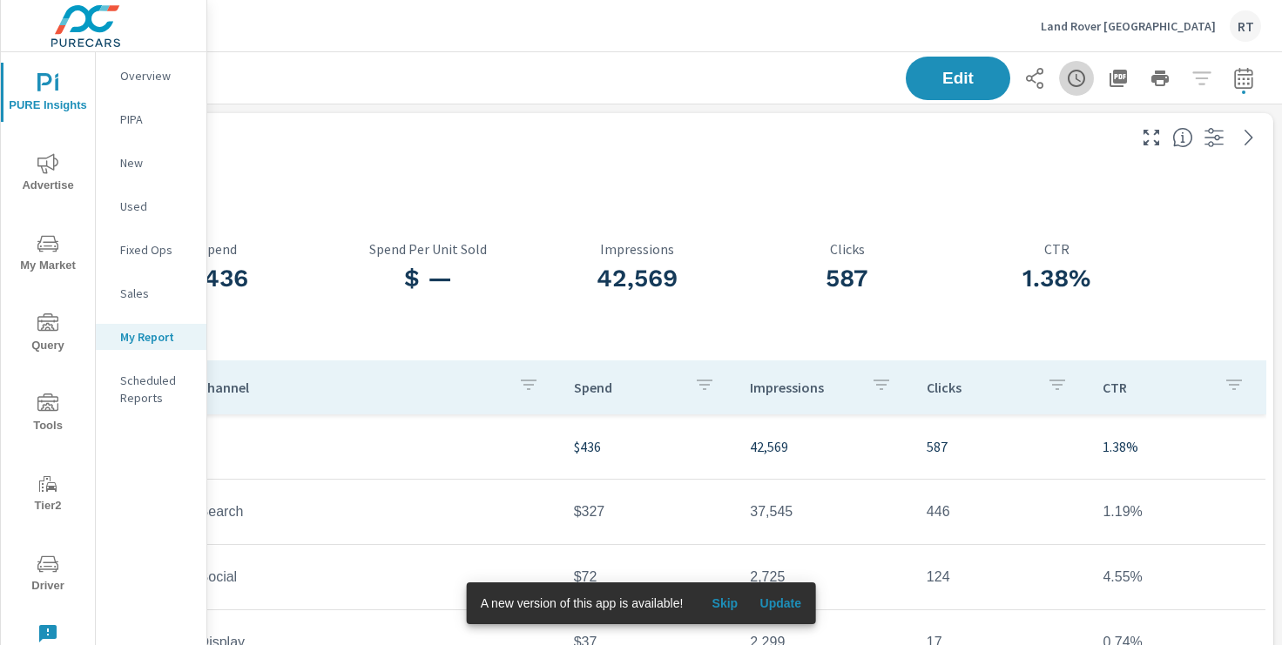
click at [1069, 78] on icon "button" at bounding box center [1076, 78] width 17 height 17
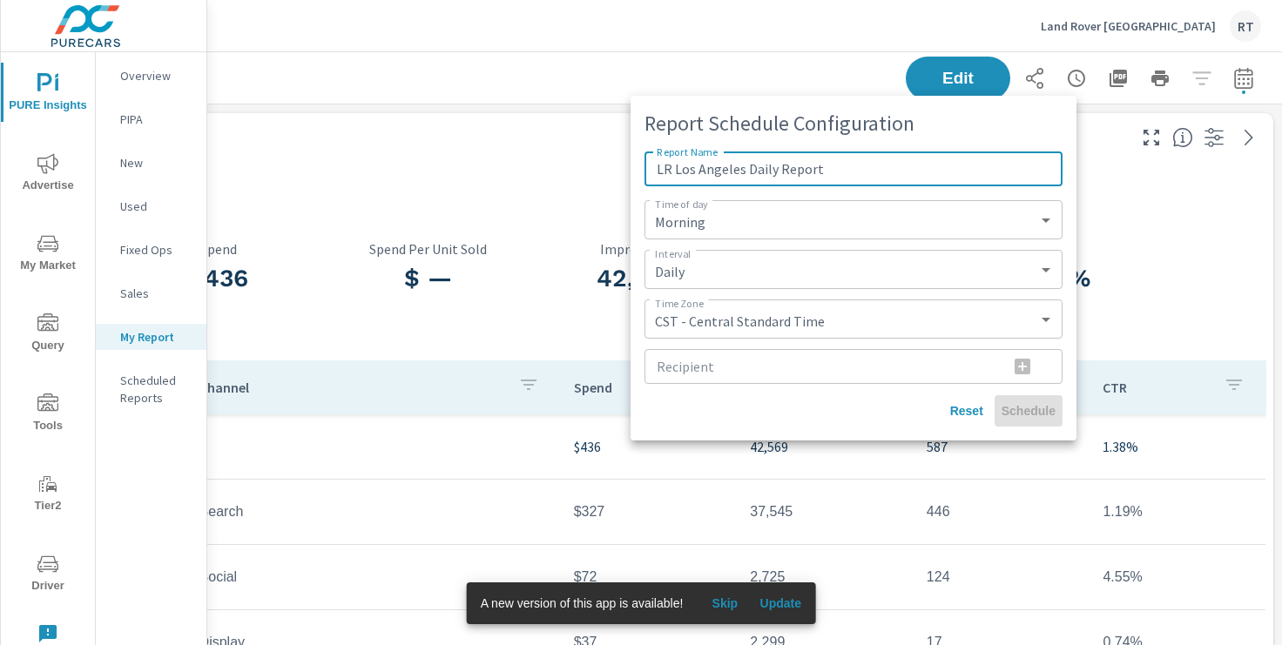
drag, startPoint x: 740, startPoint y: 170, endPoint x: 672, endPoint y: 170, distance: 67.9
click at [672, 170] on input "LR Los Angeles Daily Report" at bounding box center [854, 169] width 418 height 35
type input "LR Pasadena Daily Report"
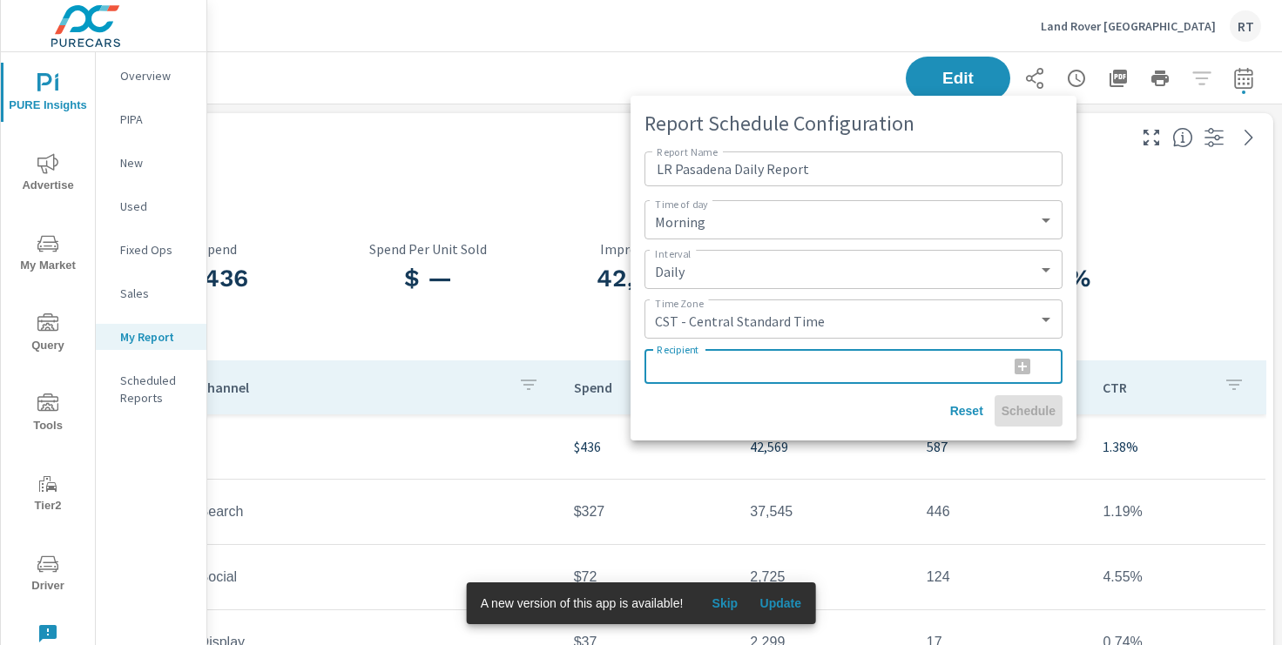
click at [697, 371] on input "Recipient" at bounding box center [820, 366] width 350 height 35
paste input "[PERSON_NAME][EMAIL_ADDRESS][PERSON_NAME][DOMAIN_NAME]"
type input "[PERSON_NAME][EMAIL_ADDRESS][PERSON_NAME][DOMAIN_NAME]"
click at [1025, 370] on icon "button" at bounding box center [1023, 367] width 16 height 16
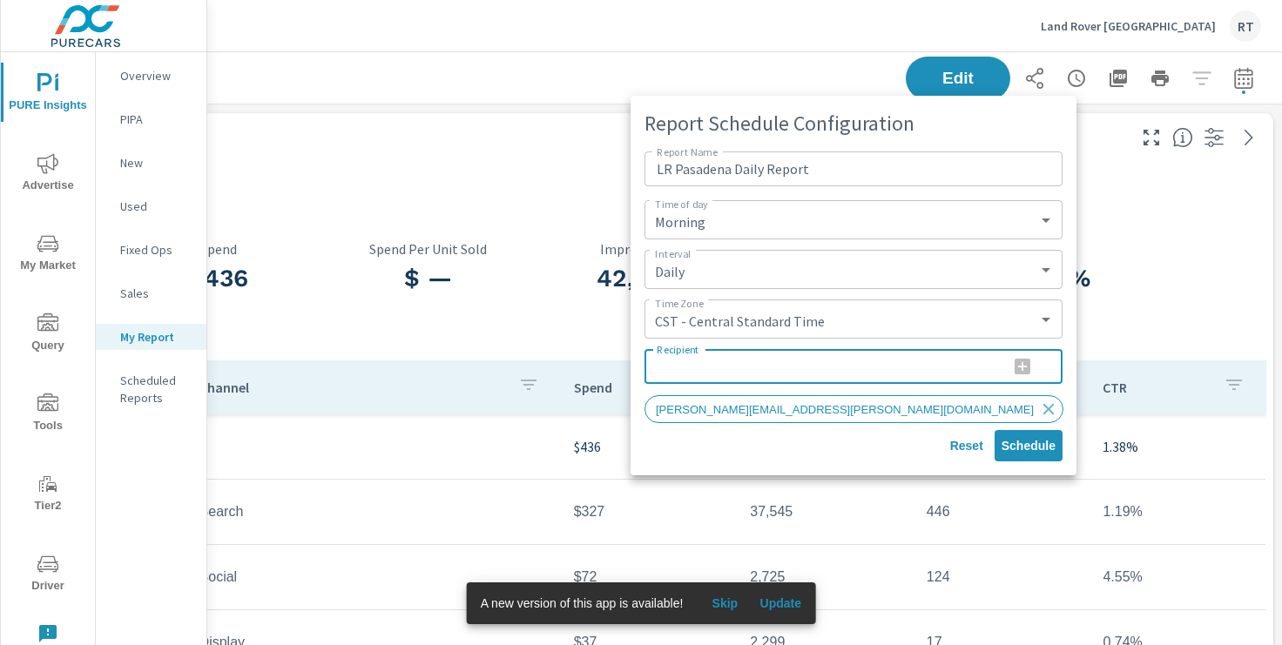
click at [663, 366] on input "Recipient" at bounding box center [820, 366] width 350 height 35
paste input "kortney.boston@sonicautomotive.com"
type input "kortney.boston@sonicautomotive.com"
click at [1023, 368] on icon "button" at bounding box center [1023, 367] width 16 height 16
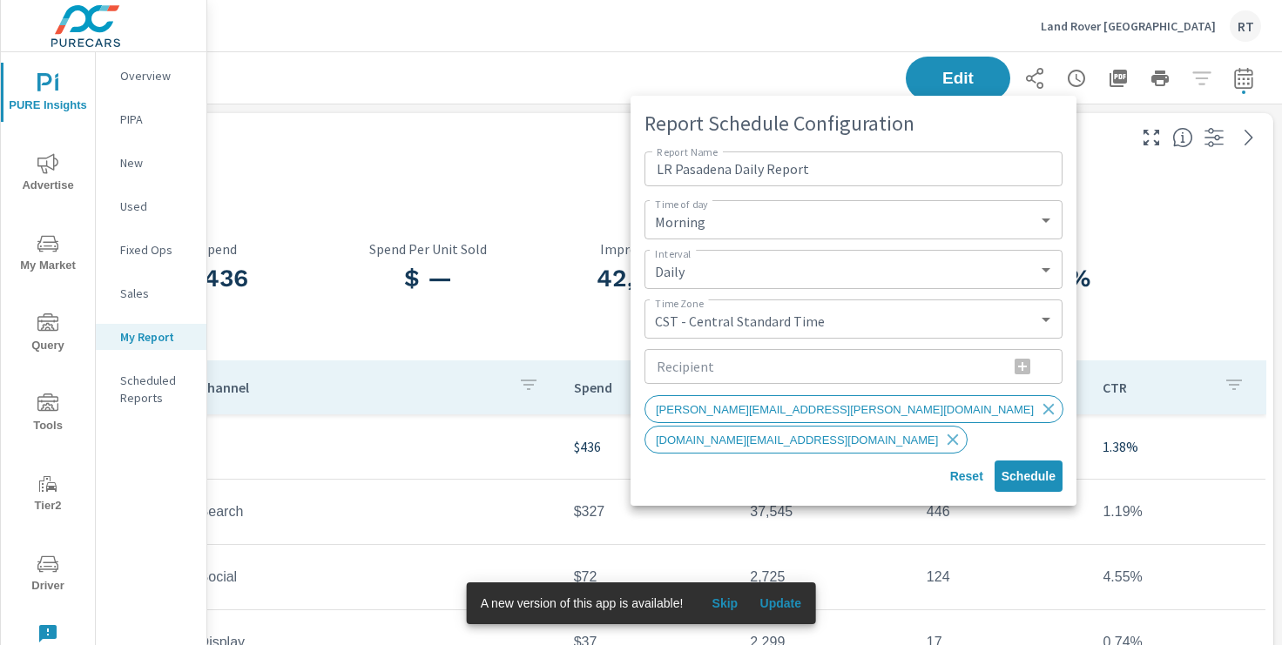
click at [868, 478] on div "Reset Schedule" at bounding box center [854, 476] width 418 height 31
click at [1023, 473] on span "Schedule" at bounding box center [1029, 477] width 54 height 16
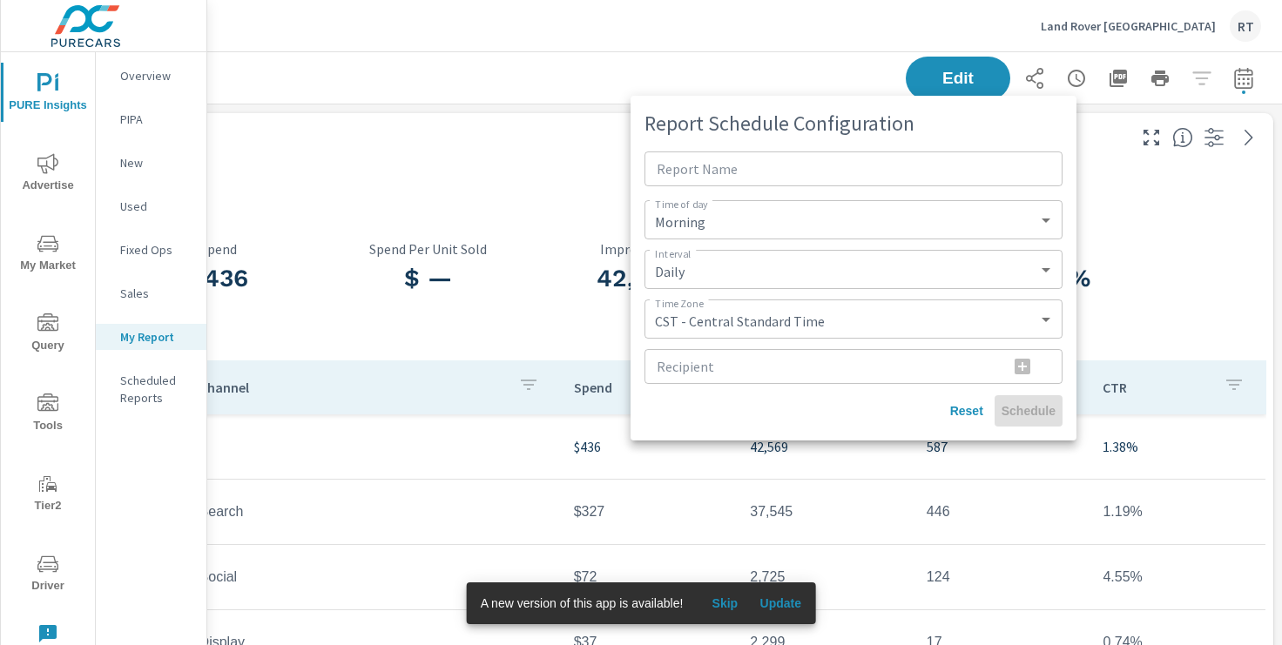
click at [732, 606] on div at bounding box center [641, 322] width 1282 height 645
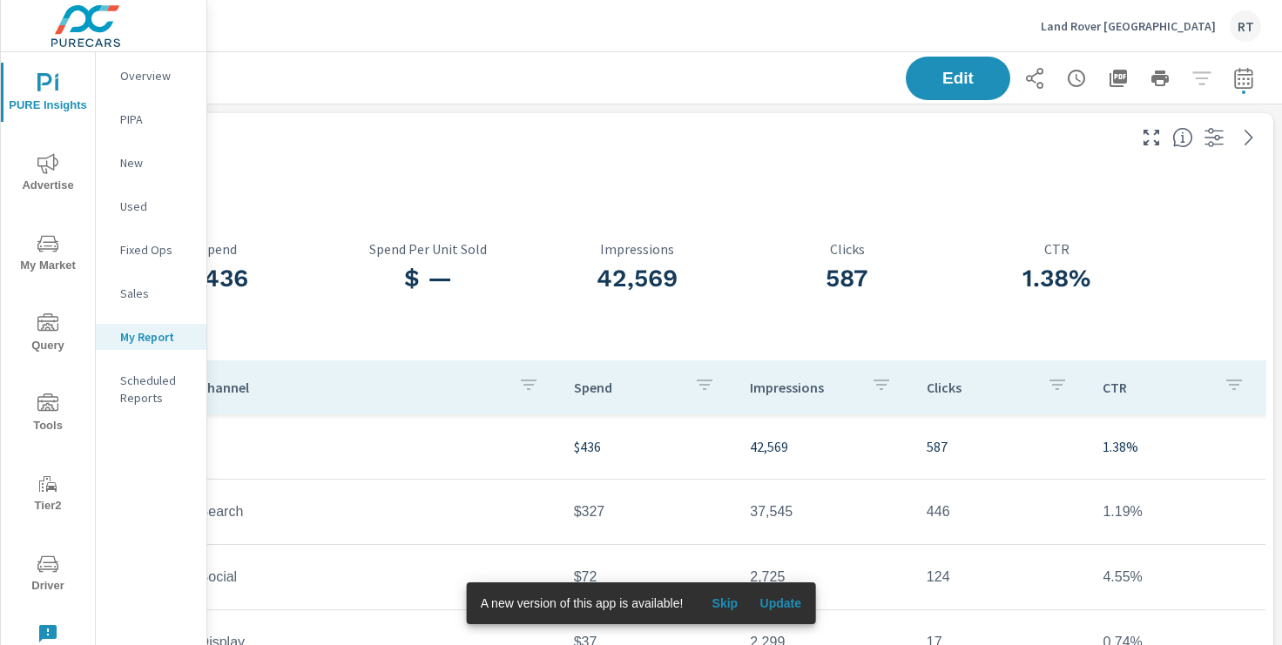
click at [732, 606] on span "Skip" at bounding box center [725, 604] width 42 height 16
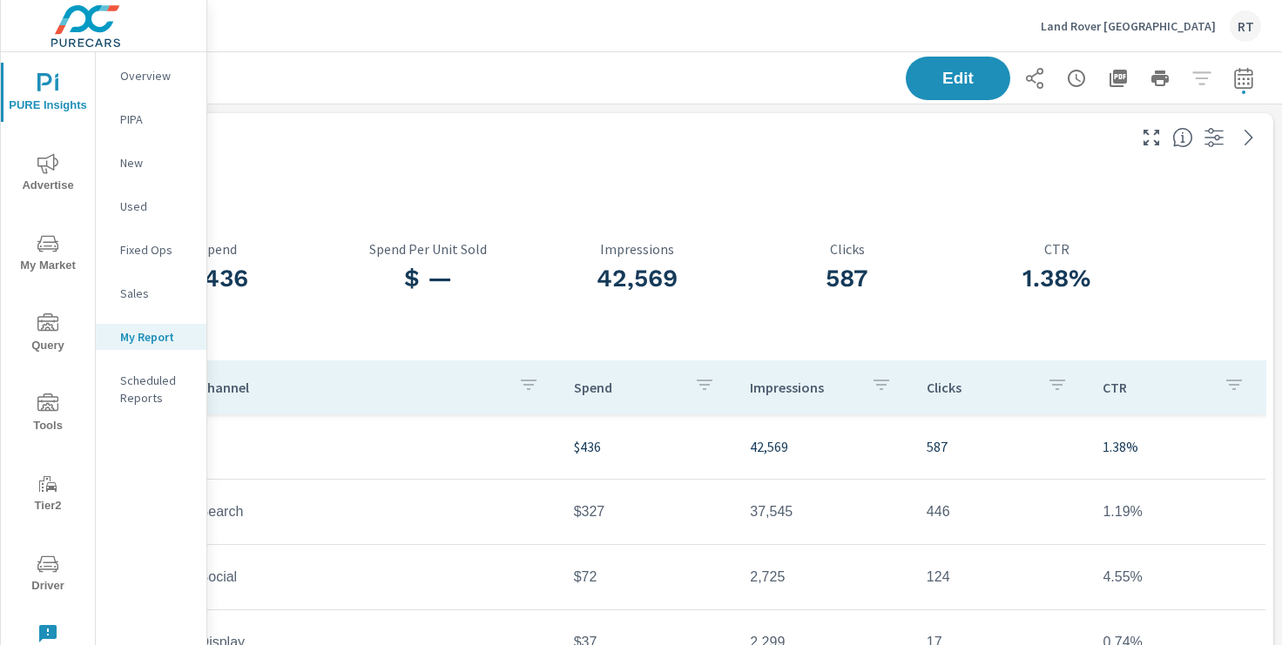
click at [1146, 25] on p "Land Rover [GEOGRAPHIC_DATA]" at bounding box center [1128, 26] width 175 height 16
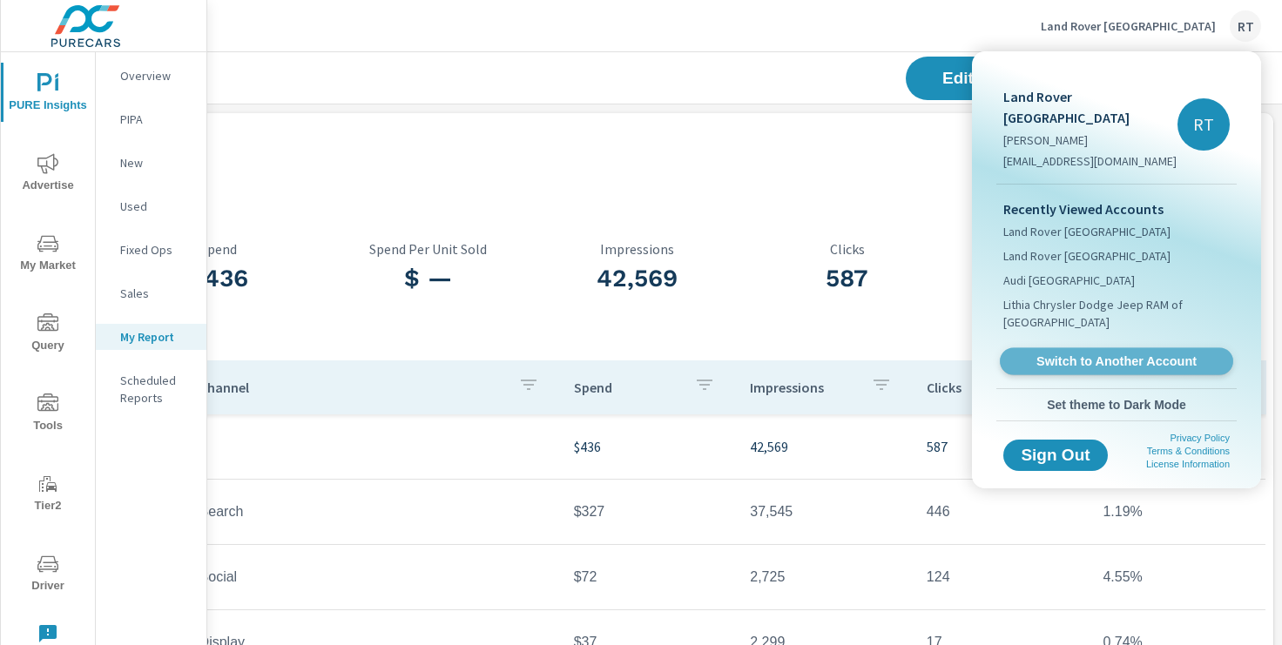
click at [1089, 354] on span "Switch to Another Account" at bounding box center [1115, 362] width 213 height 17
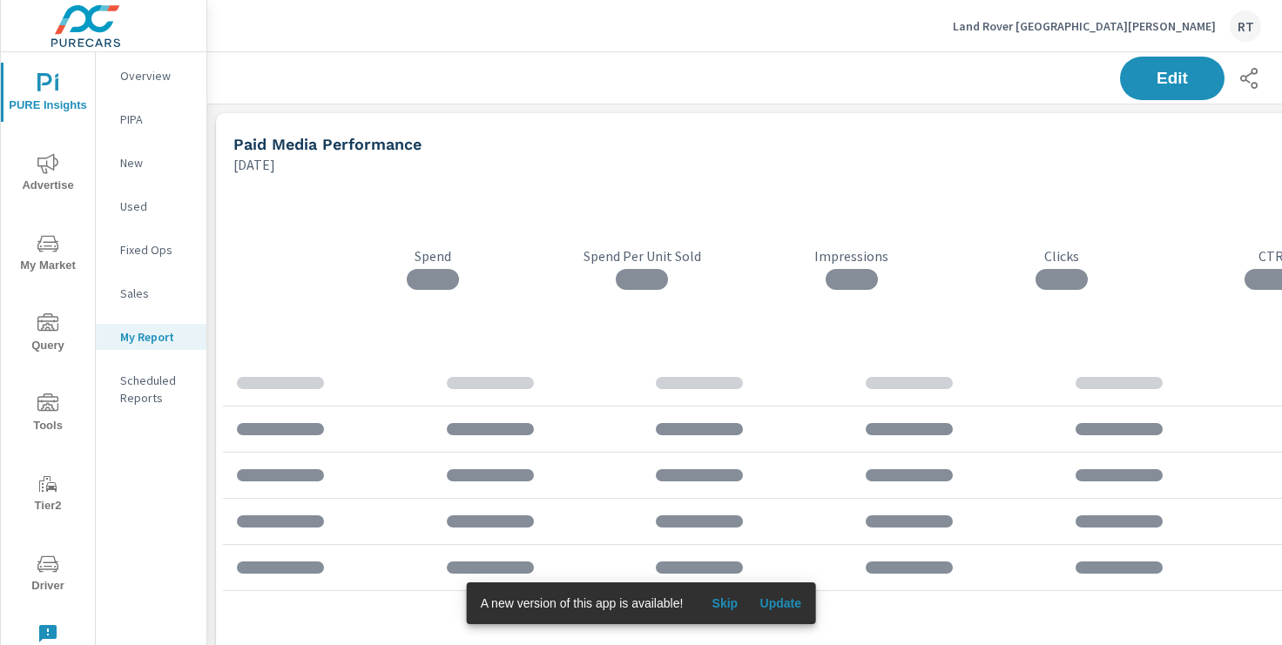
scroll to position [2814, 1290]
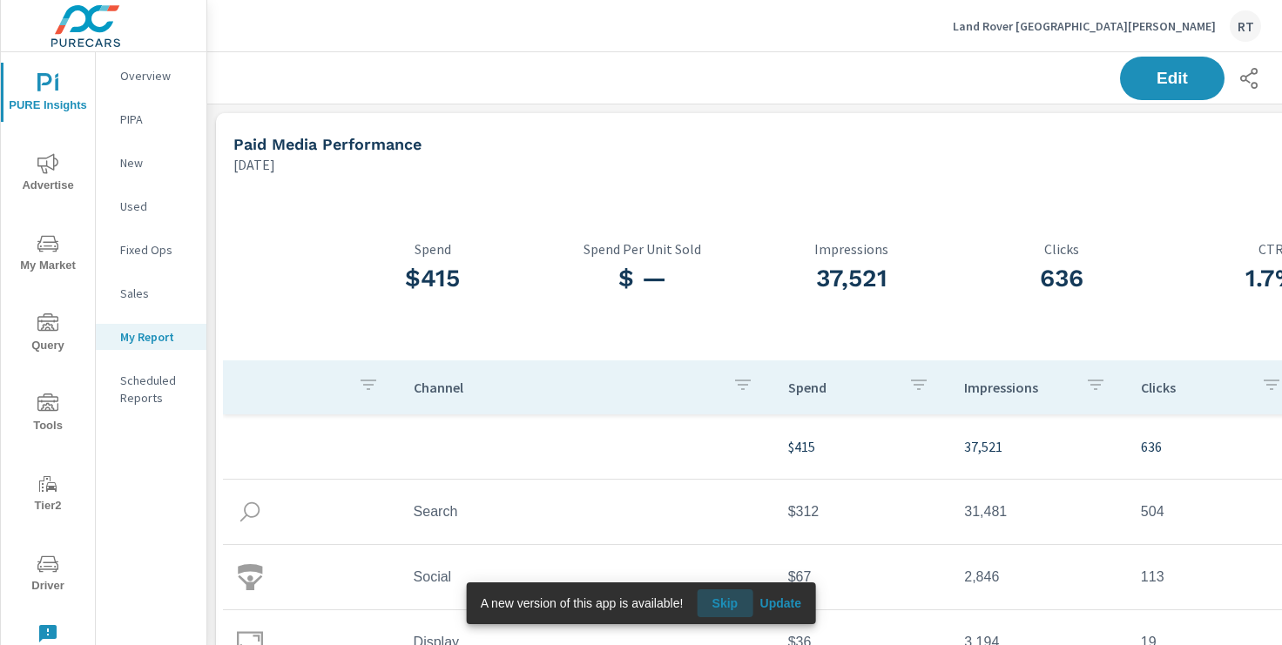
click at [722, 604] on span "Skip" at bounding box center [725, 604] width 42 height 16
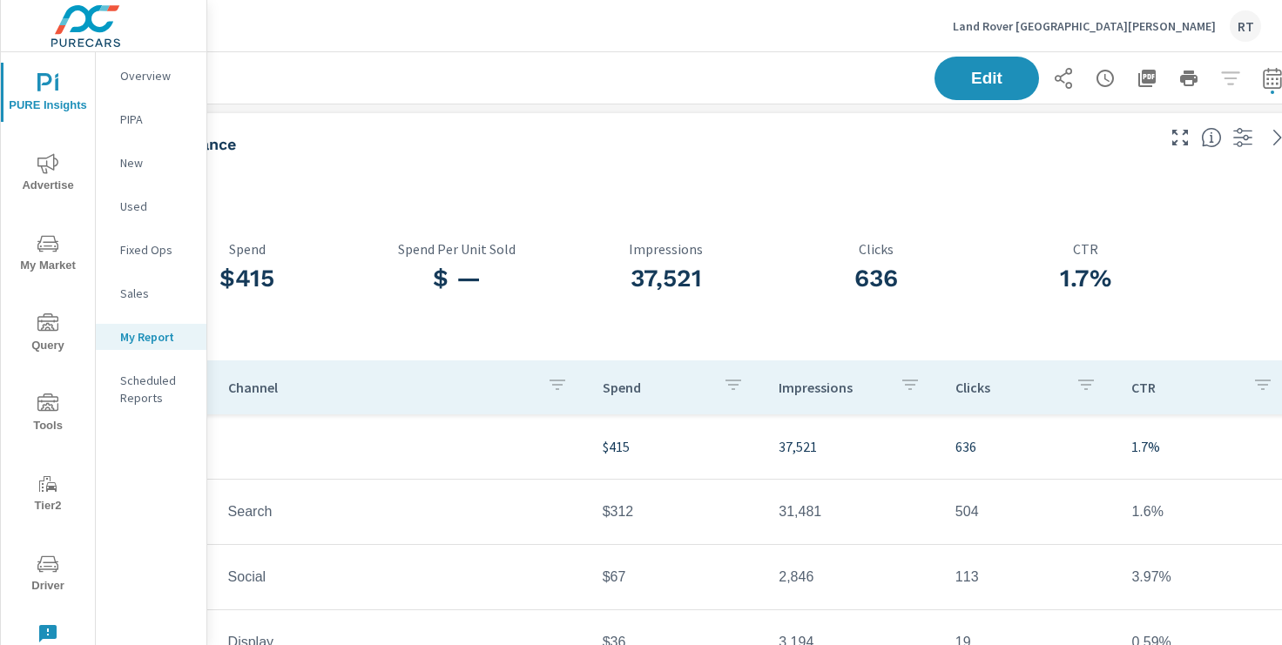
scroll to position [0, 214]
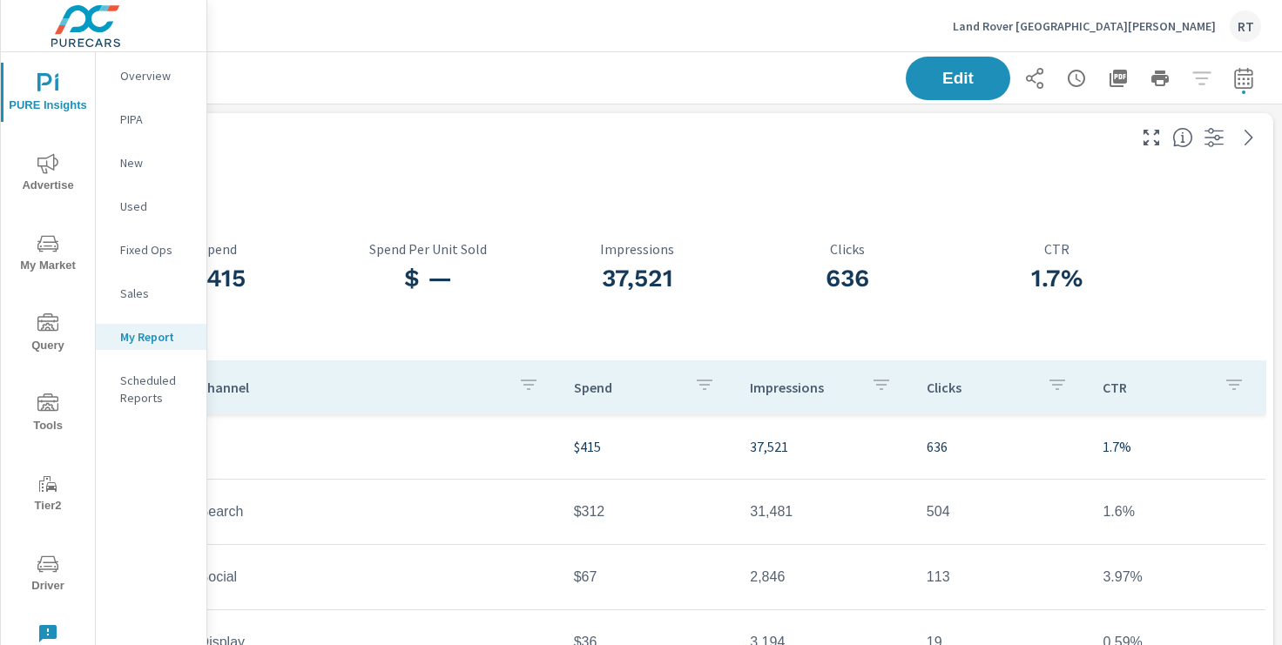
click at [1070, 78] on icon "button" at bounding box center [1076, 78] width 21 height 21
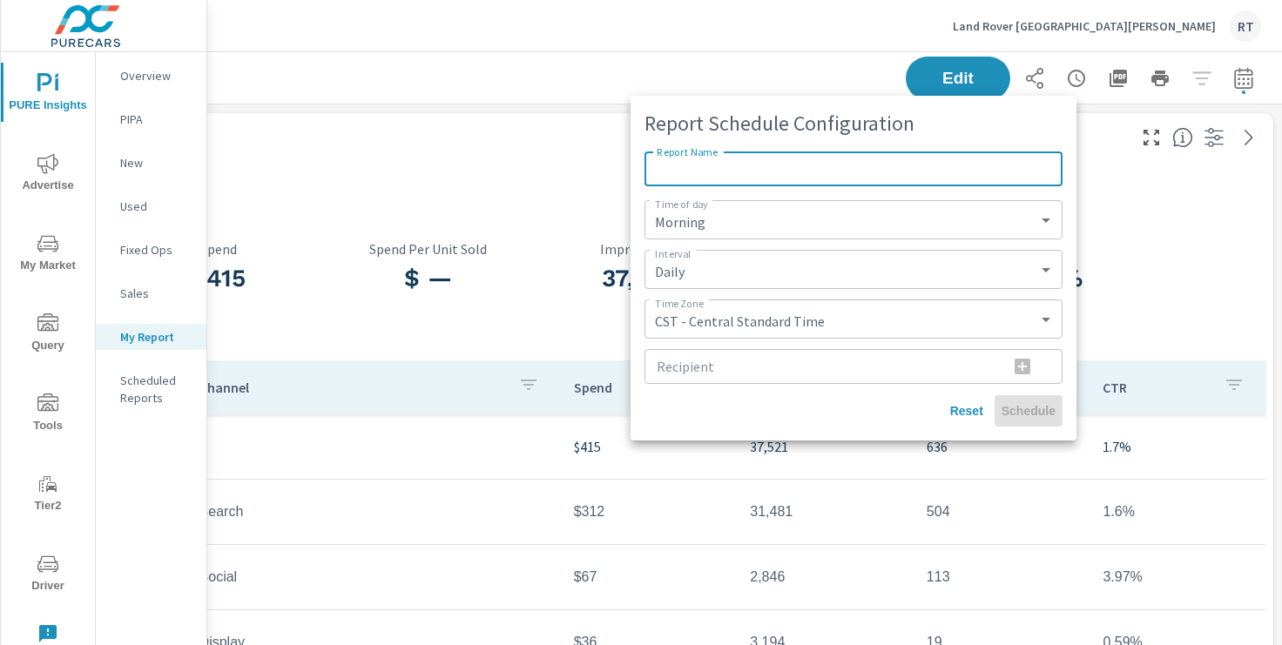
click at [731, 361] on input "Recipient" at bounding box center [820, 366] width 350 height 35
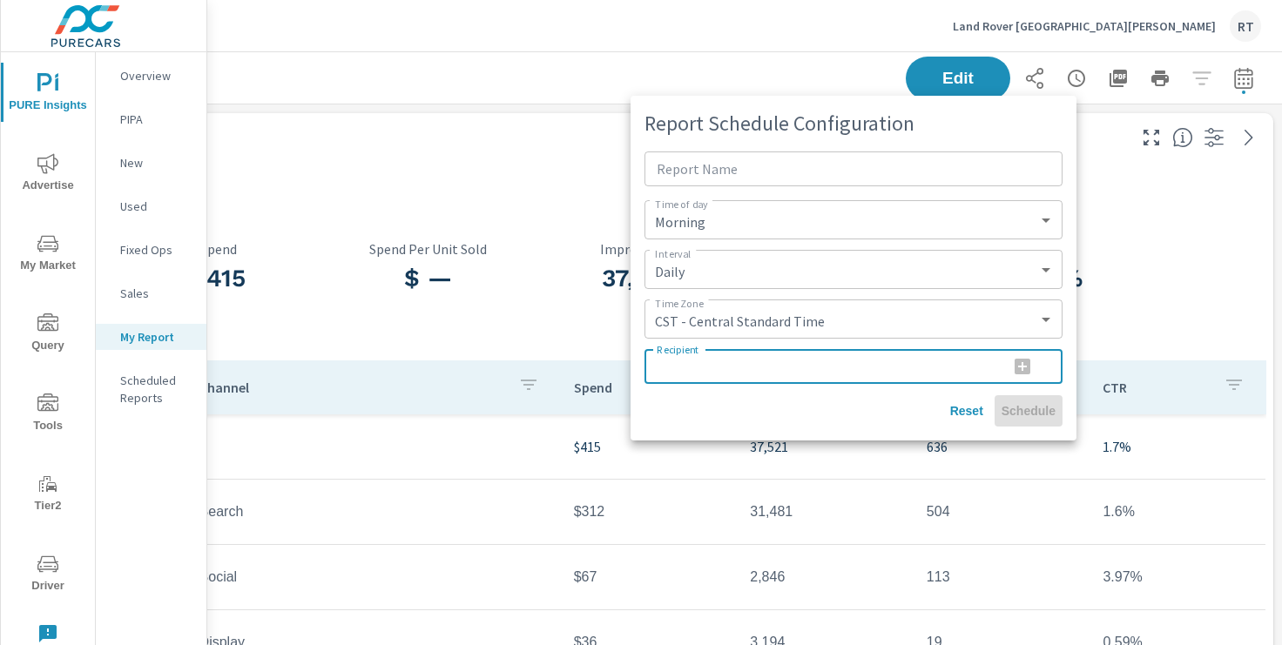
paste input "[DOMAIN_NAME][EMAIL_ADDRESS][DOMAIN_NAME]"
type input "[DOMAIN_NAME][EMAIL_ADDRESS][DOMAIN_NAME]"
click at [1019, 368] on icon "button" at bounding box center [1023, 367] width 16 height 16
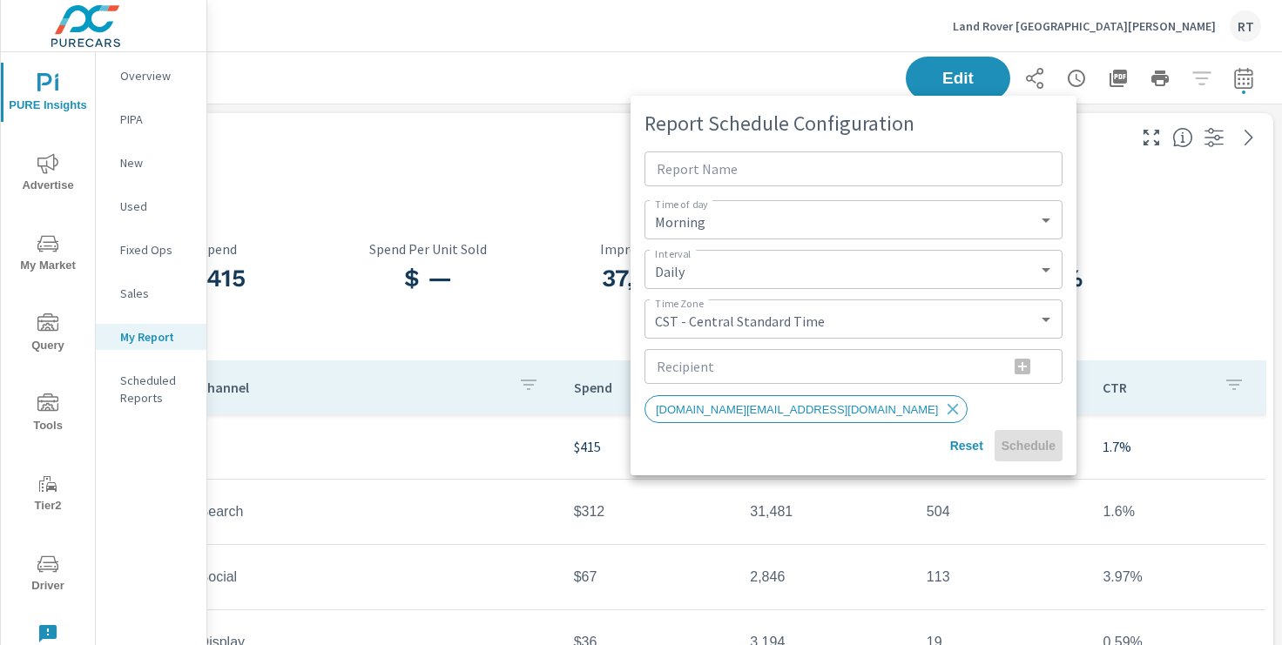
click at [742, 359] on input "Recipient" at bounding box center [820, 366] width 350 height 35
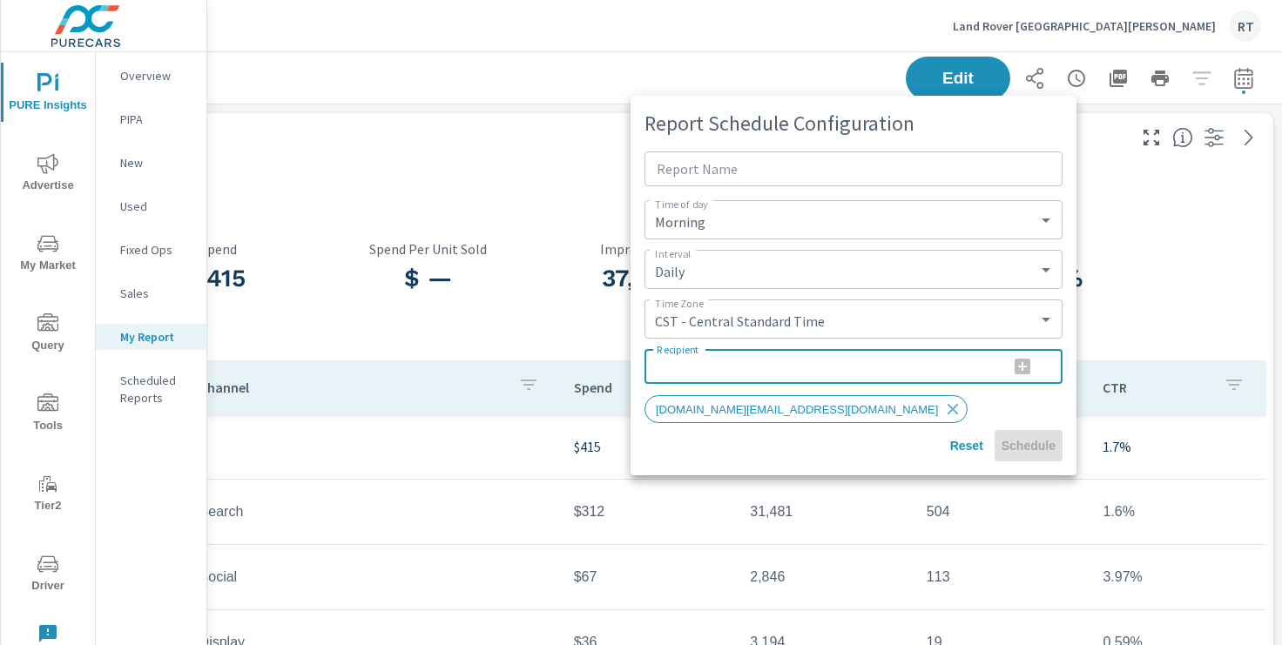
paste input "chad.hockerman@sonicautomotive.com"
type input "chad.hockerman@sonicautomotive.com"
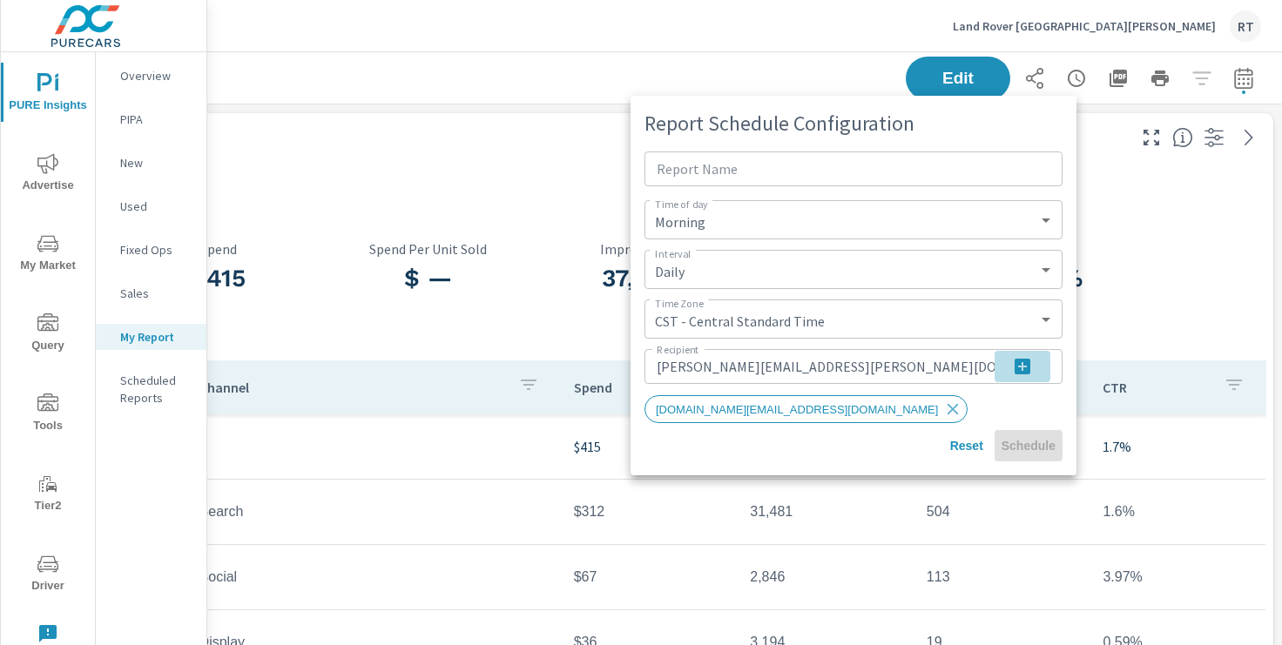
click at [1017, 365] on icon "button" at bounding box center [1023, 367] width 16 height 16
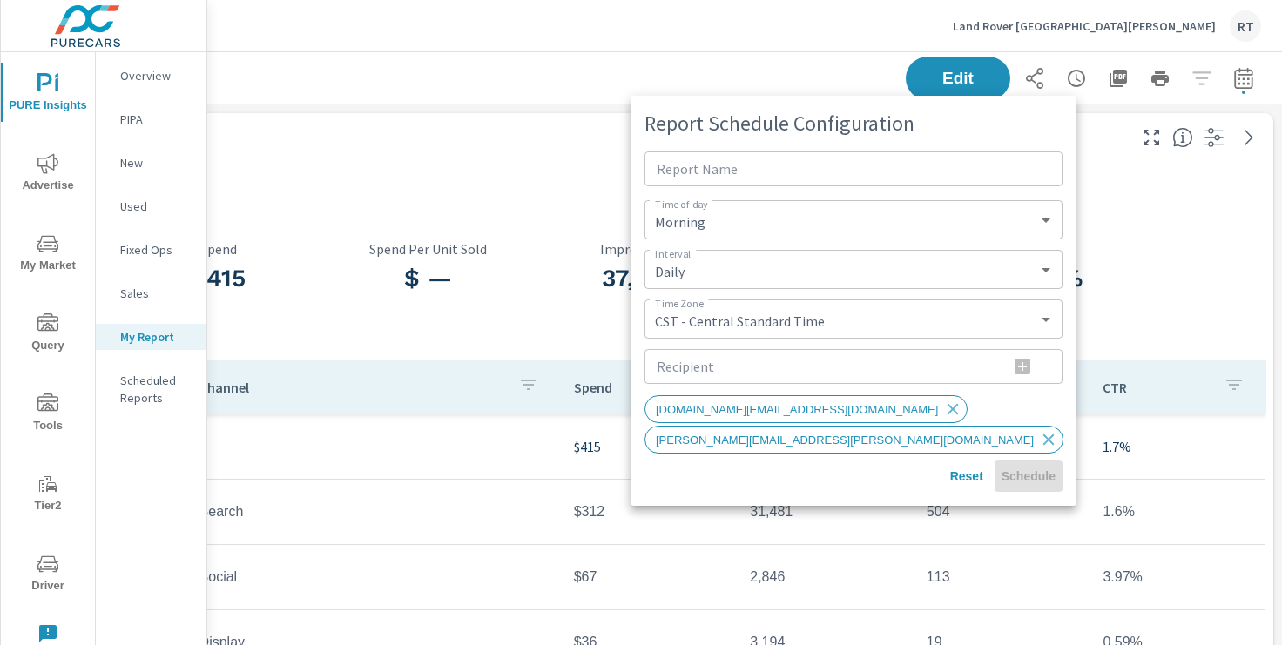
click at [881, 471] on div "Reset Schedule" at bounding box center [854, 476] width 418 height 31
click at [700, 179] on input "Report Name" at bounding box center [854, 169] width 418 height 35
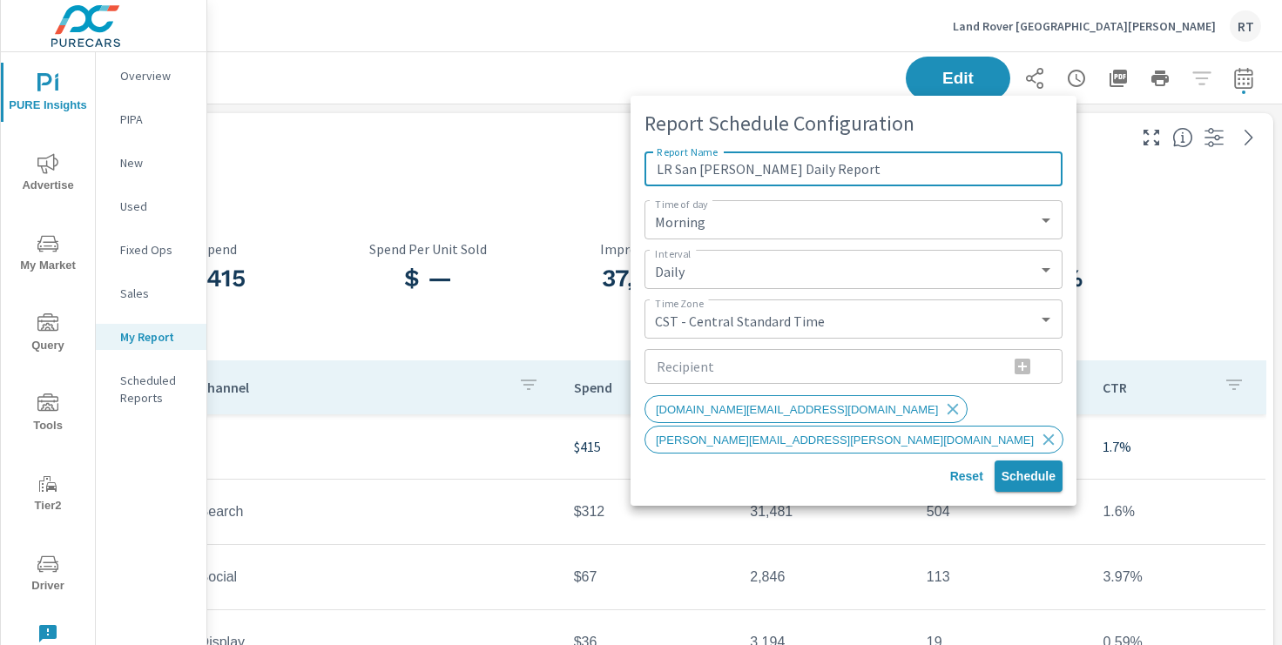
type input "LR San Jose Daily Report"
click at [1031, 474] on span "Schedule" at bounding box center [1029, 477] width 54 height 16
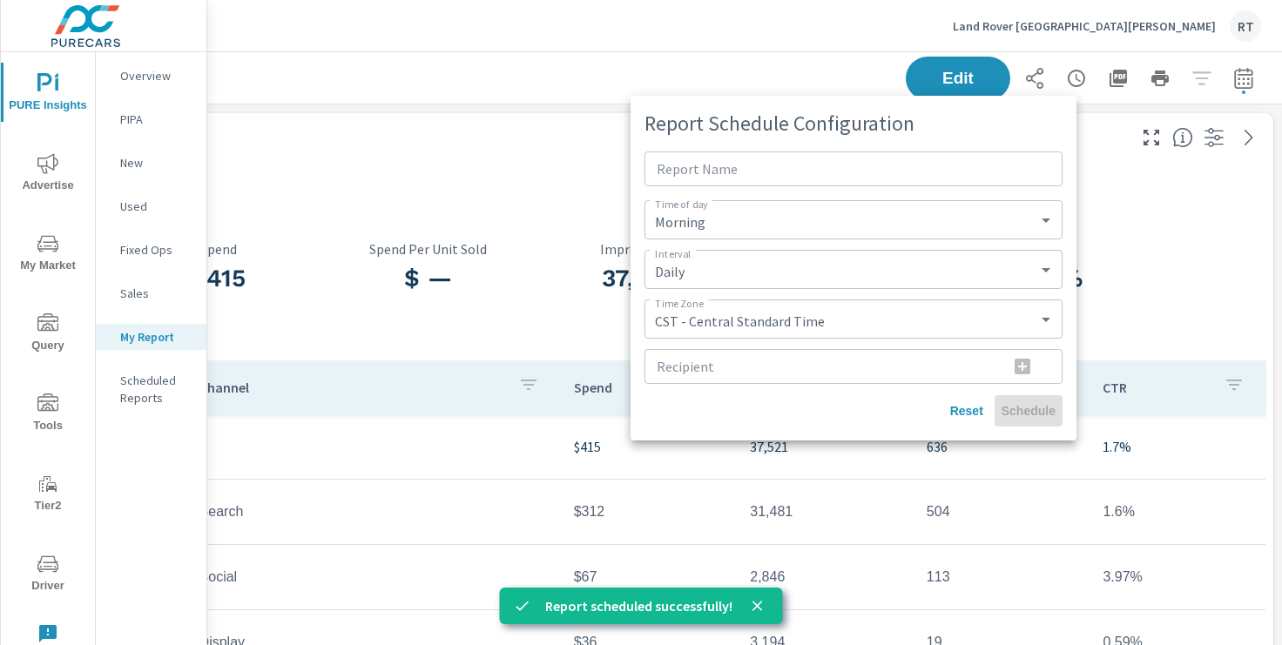
click at [545, 71] on div at bounding box center [641, 322] width 1282 height 645
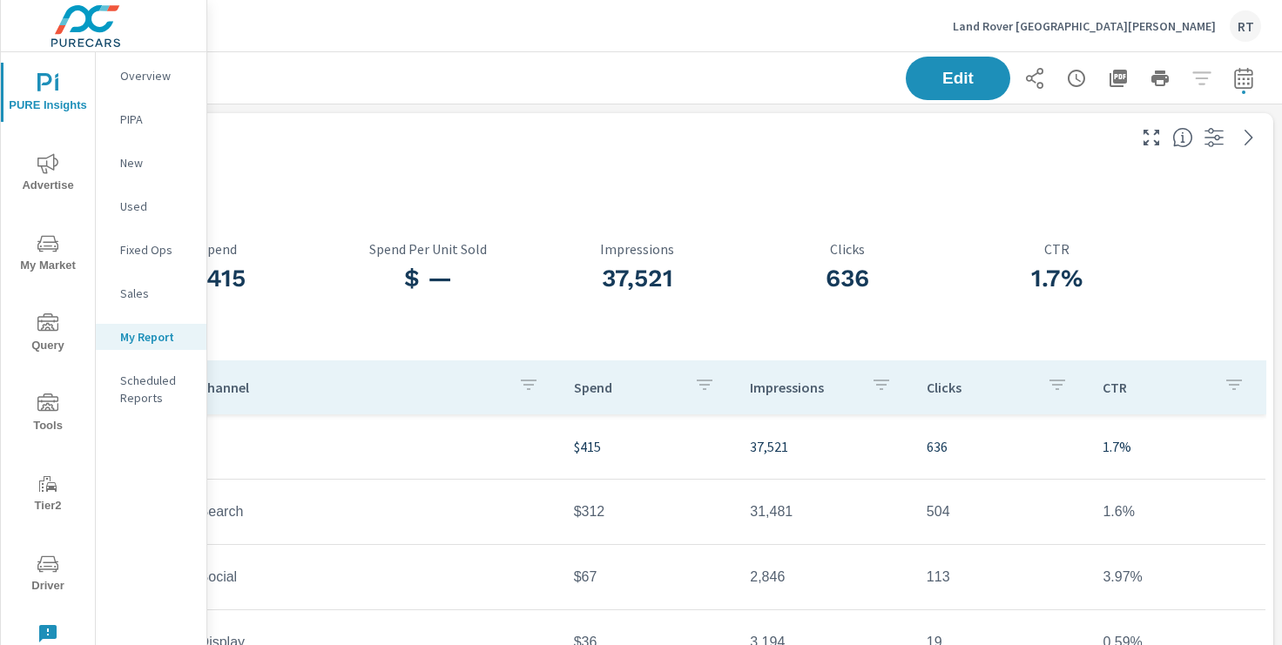
click at [1145, 24] on p "Land Rover San Jose" at bounding box center [1084, 26] width 263 height 16
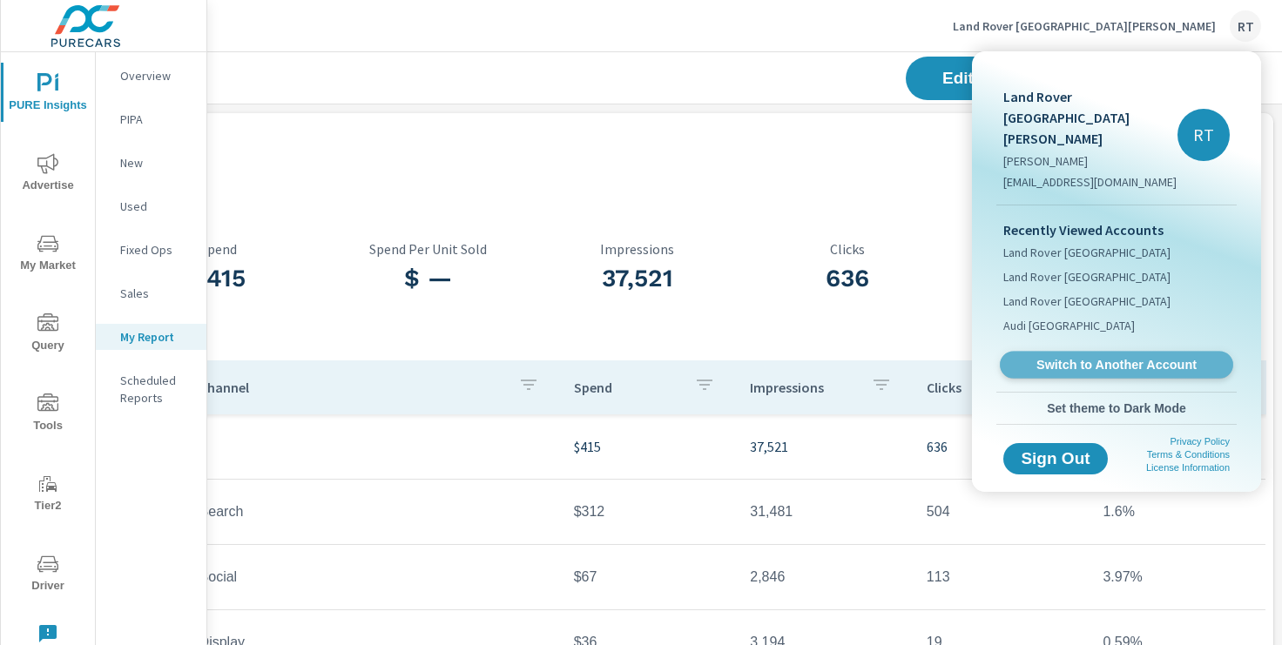
click at [1081, 357] on span "Switch to Another Account" at bounding box center [1115, 365] width 213 height 17
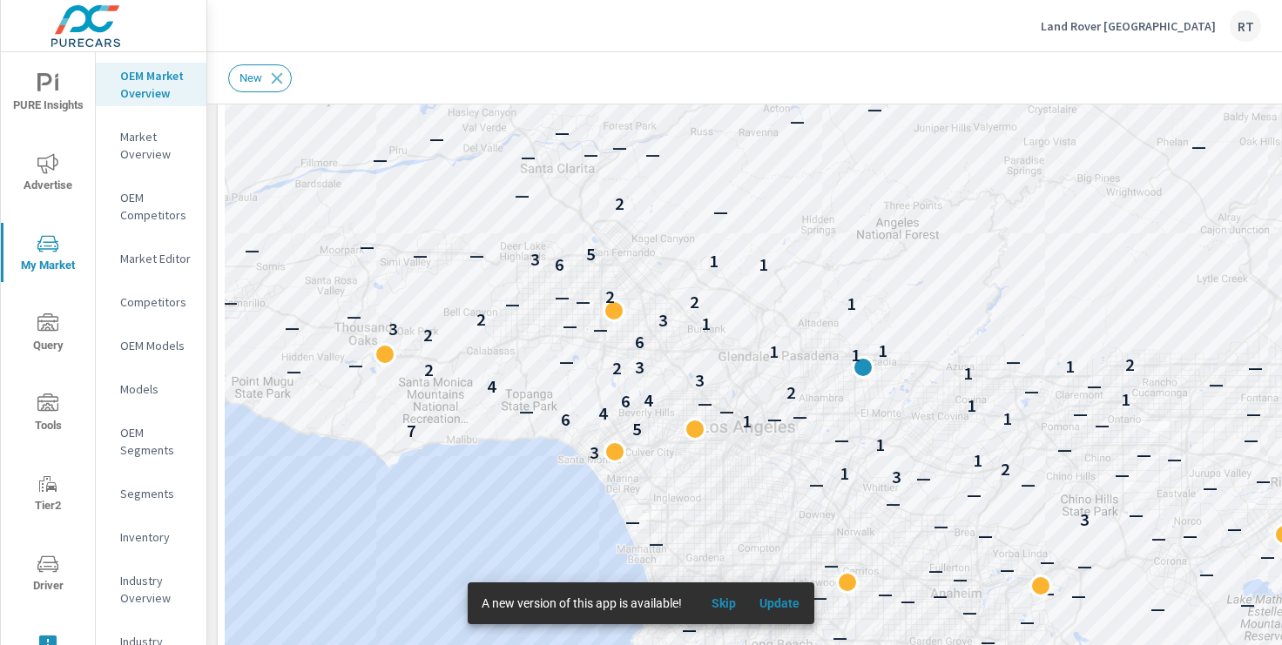
scroll to position [314, 0]
click at [732, 603] on span "Skip" at bounding box center [724, 604] width 42 height 16
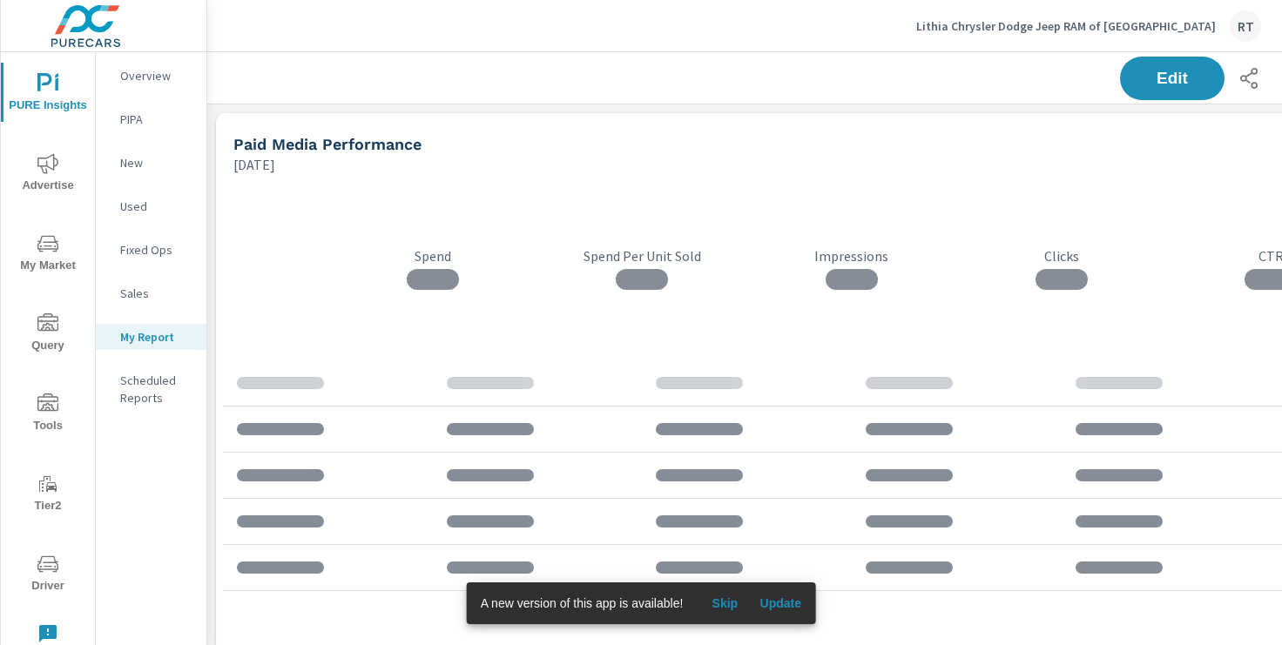
scroll to position [4617, 1290]
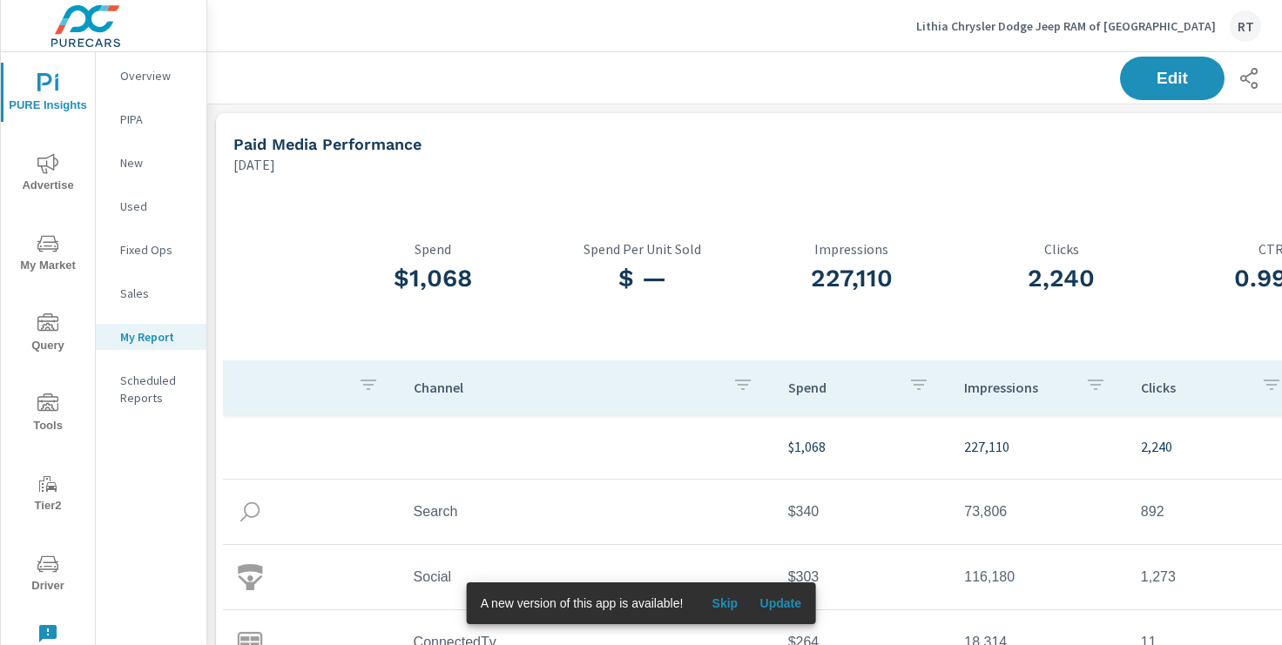
click at [719, 604] on span "Skip" at bounding box center [725, 604] width 42 height 16
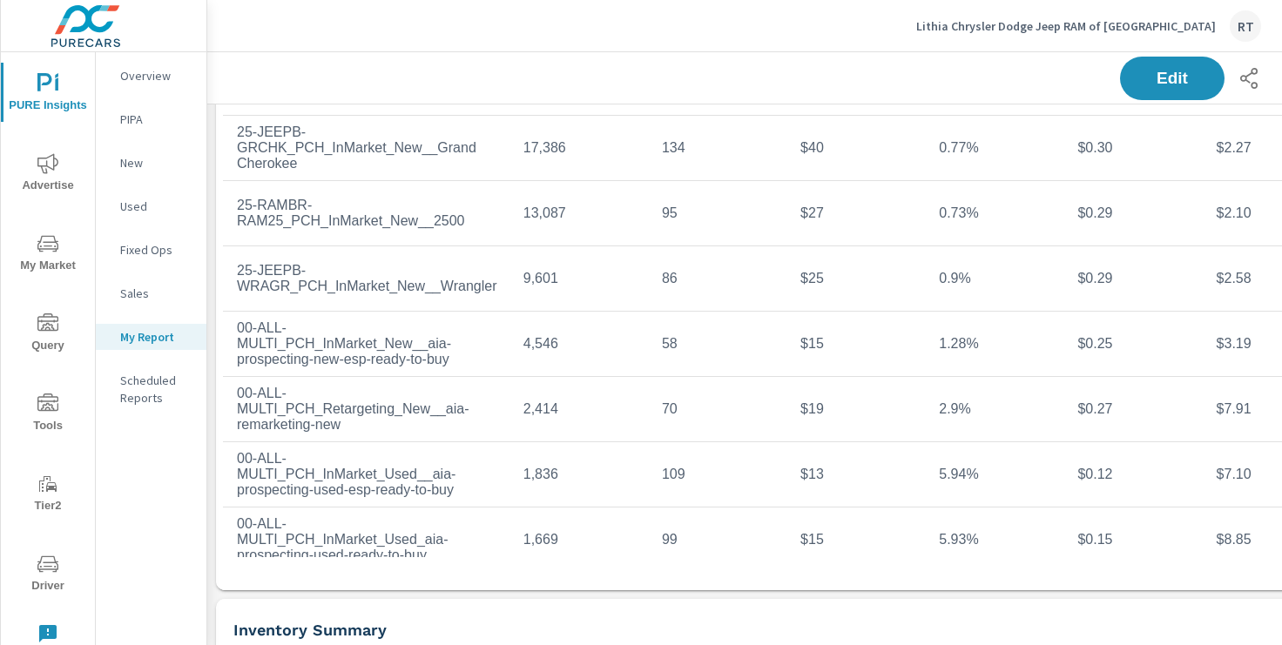
scroll to position [2920, 0]
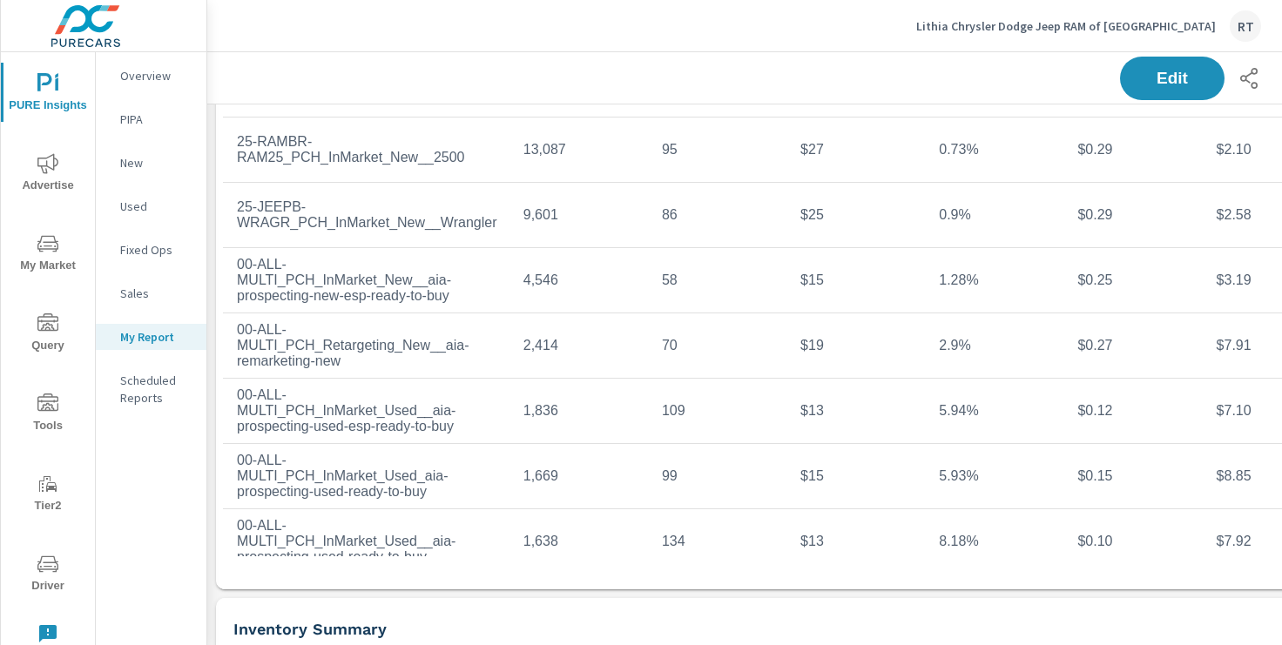
scroll to position [86, 0]
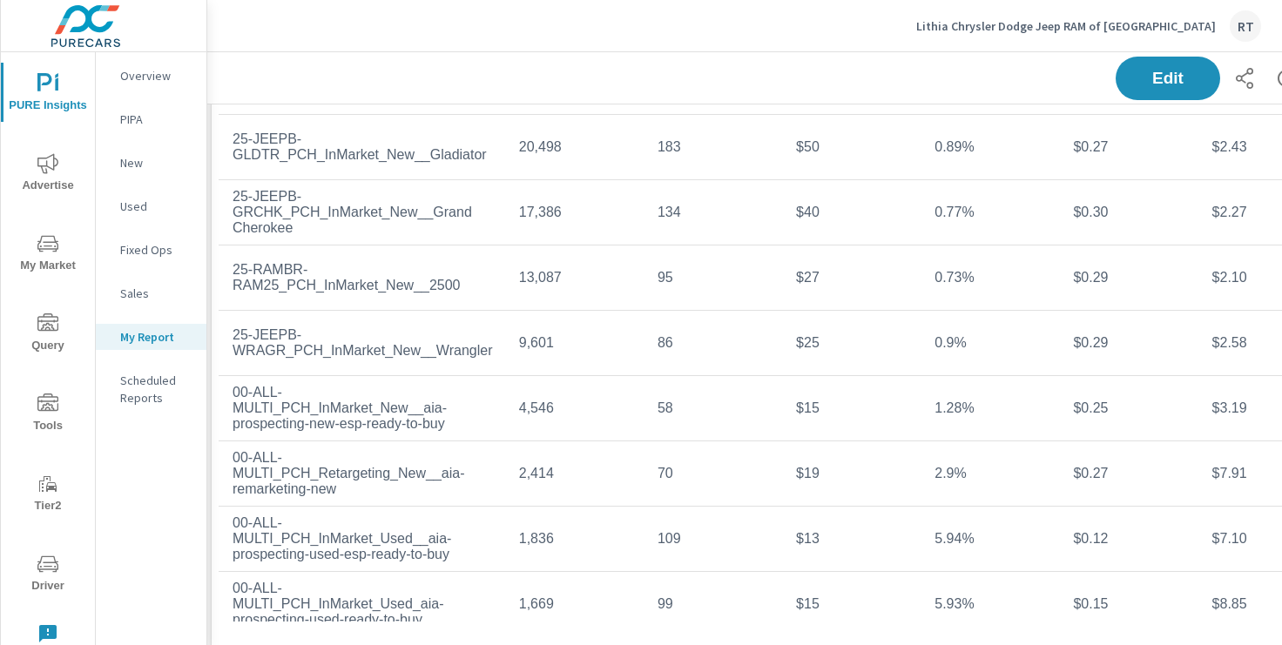
scroll to position [2874, 4]
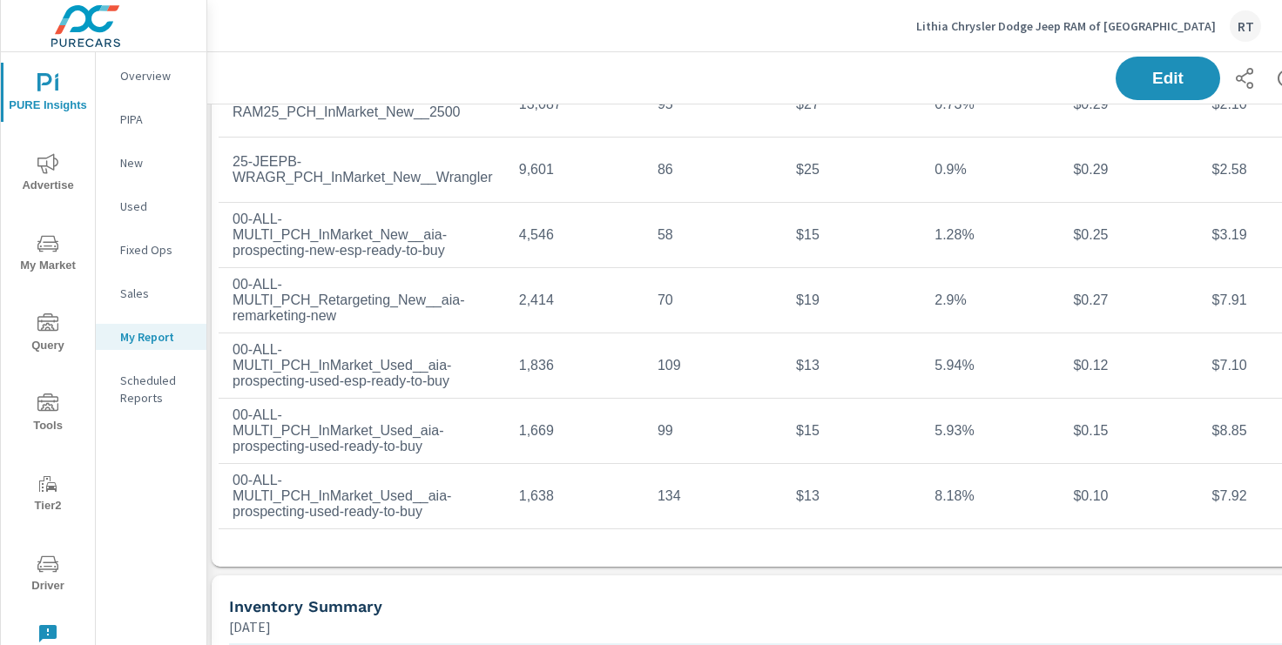
scroll to position [2943, 214]
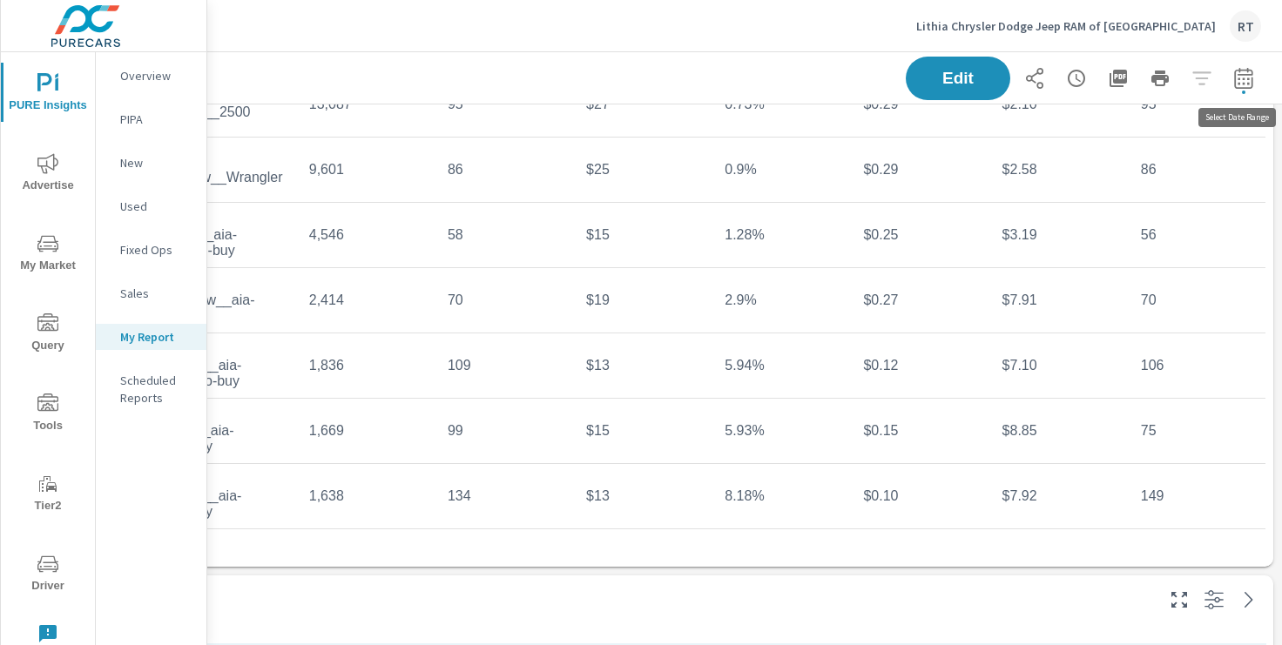
click at [1231, 75] on button "button" at bounding box center [1243, 78] width 35 height 35
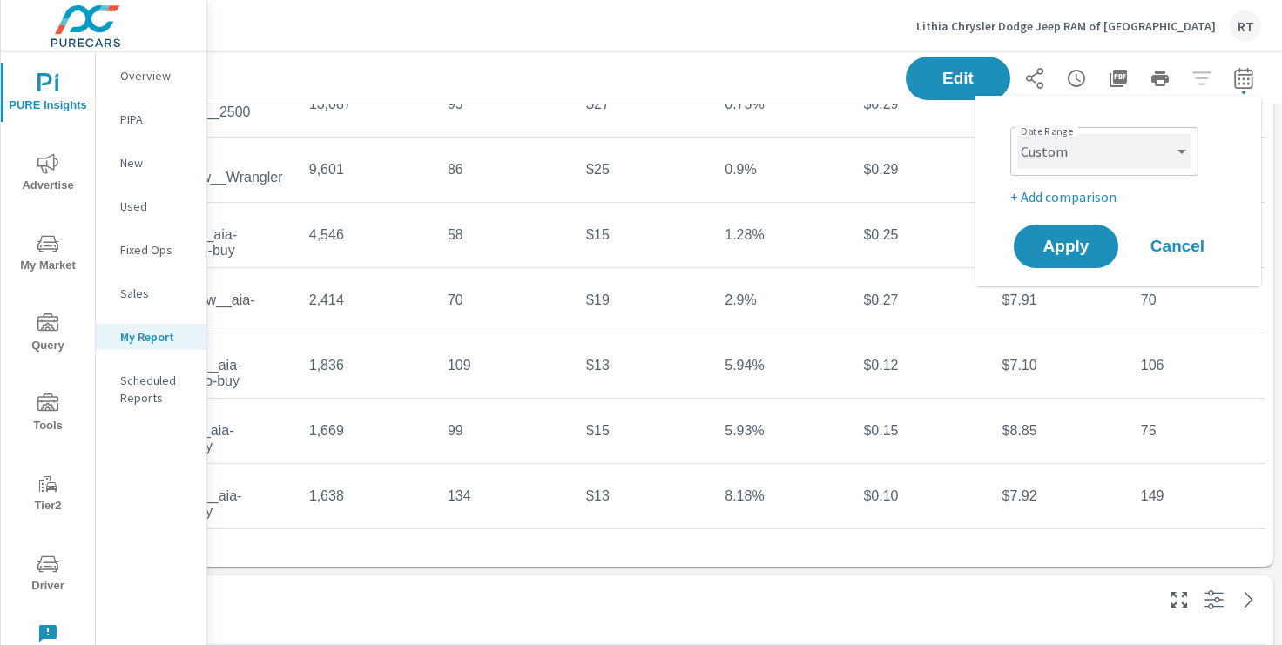
click at [1095, 151] on select "Custom [DATE] Last week Last 7 days Last 14 days Last 30 days Last 45 days Last…" at bounding box center [1104, 151] width 174 height 35
click at [1017, 134] on select "Custom [DATE] Last week Last 7 days Last 14 days Last 30 days Last 45 days Last…" at bounding box center [1104, 151] width 174 height 35
select select "Last month"
click at [1059, 250] on span "Apply" at bounding box center [1065, 247] width 71 height 17
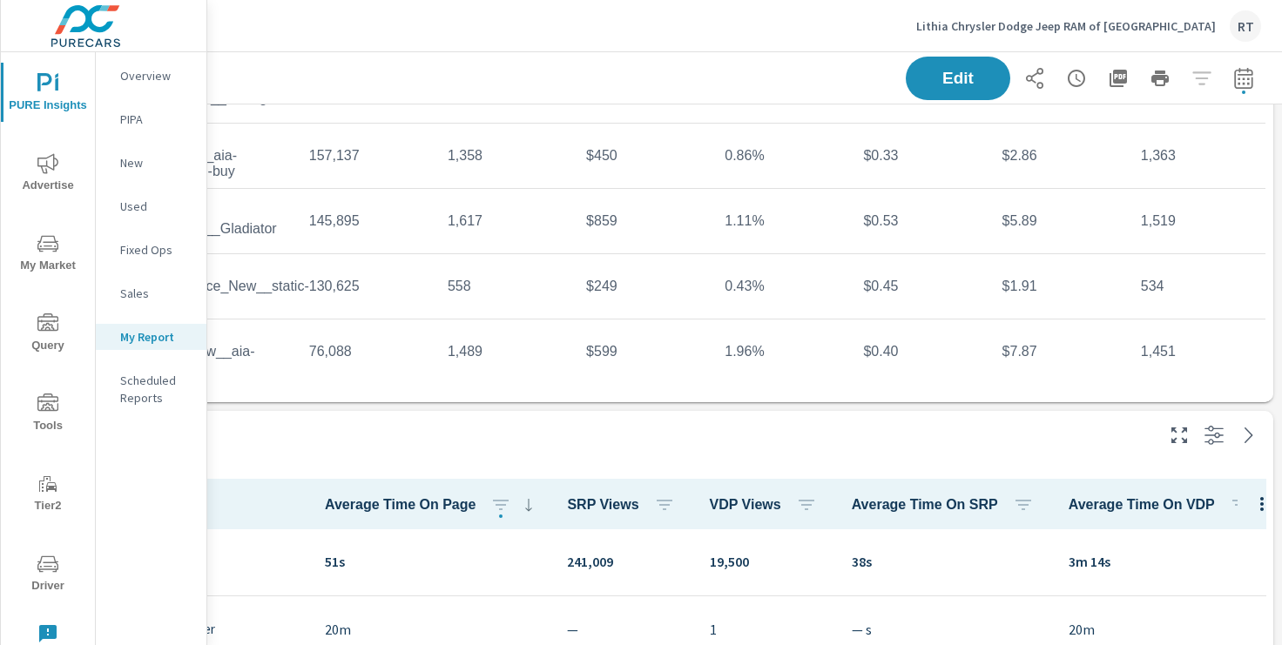
scroll to position [3109, 214]
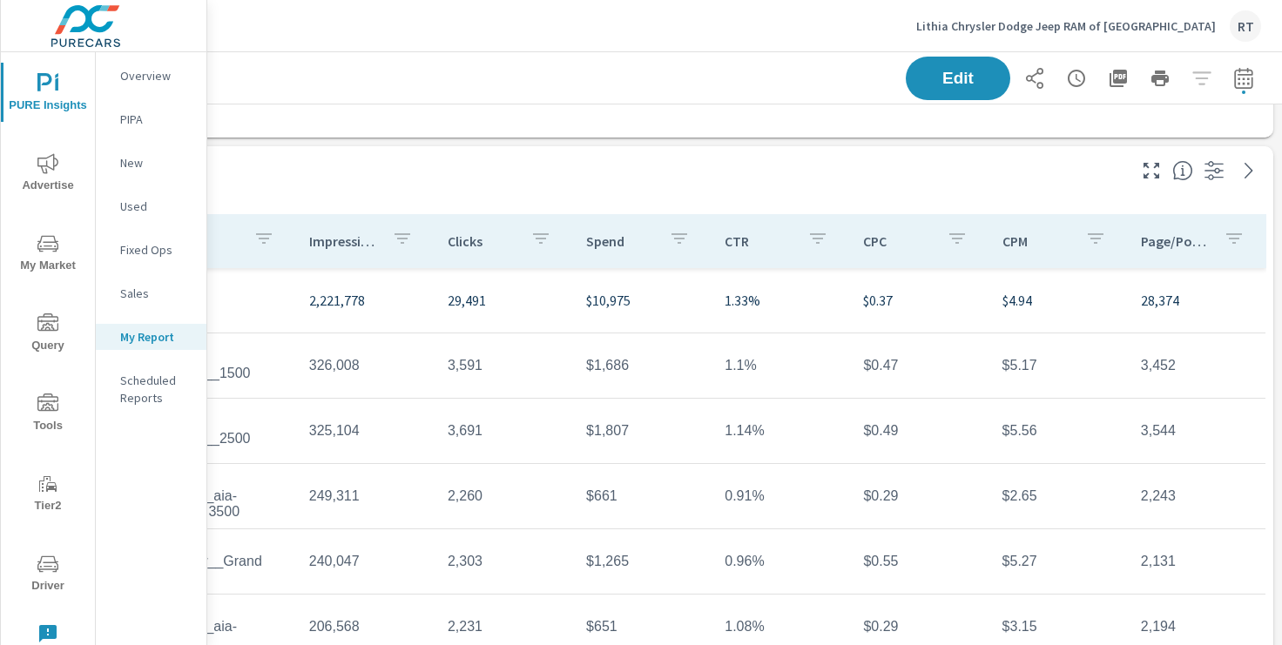
scroll to position [2535, 214]
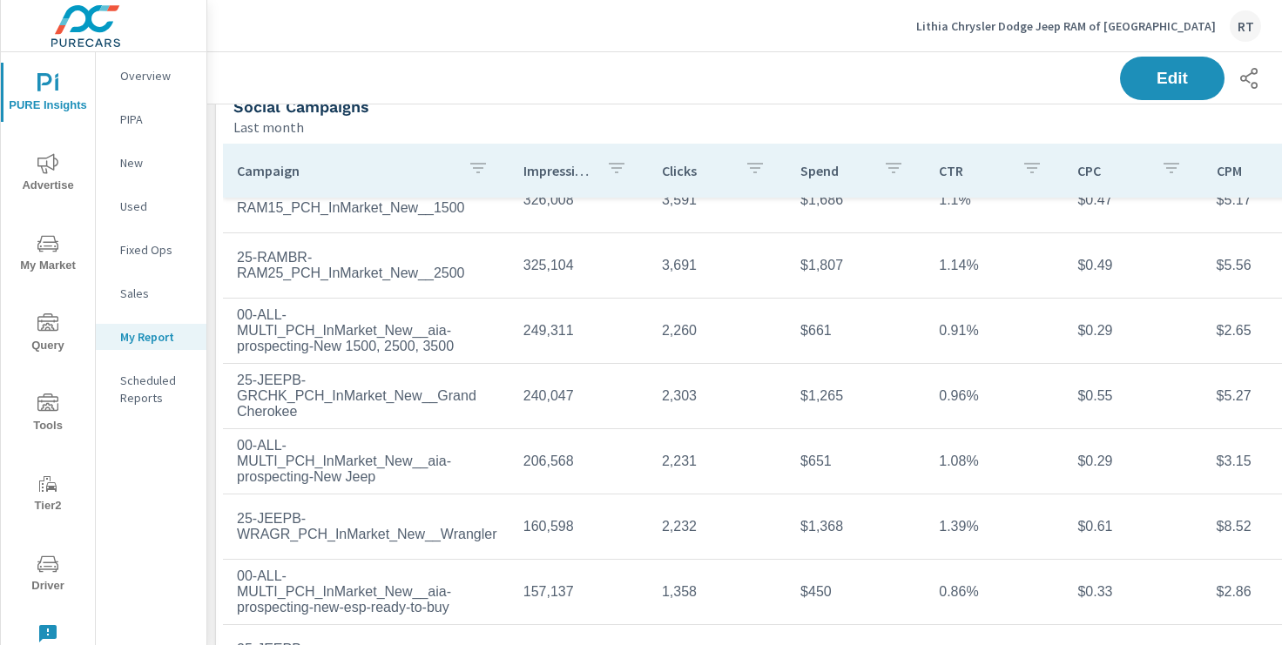
scroll to position [2625, 0]
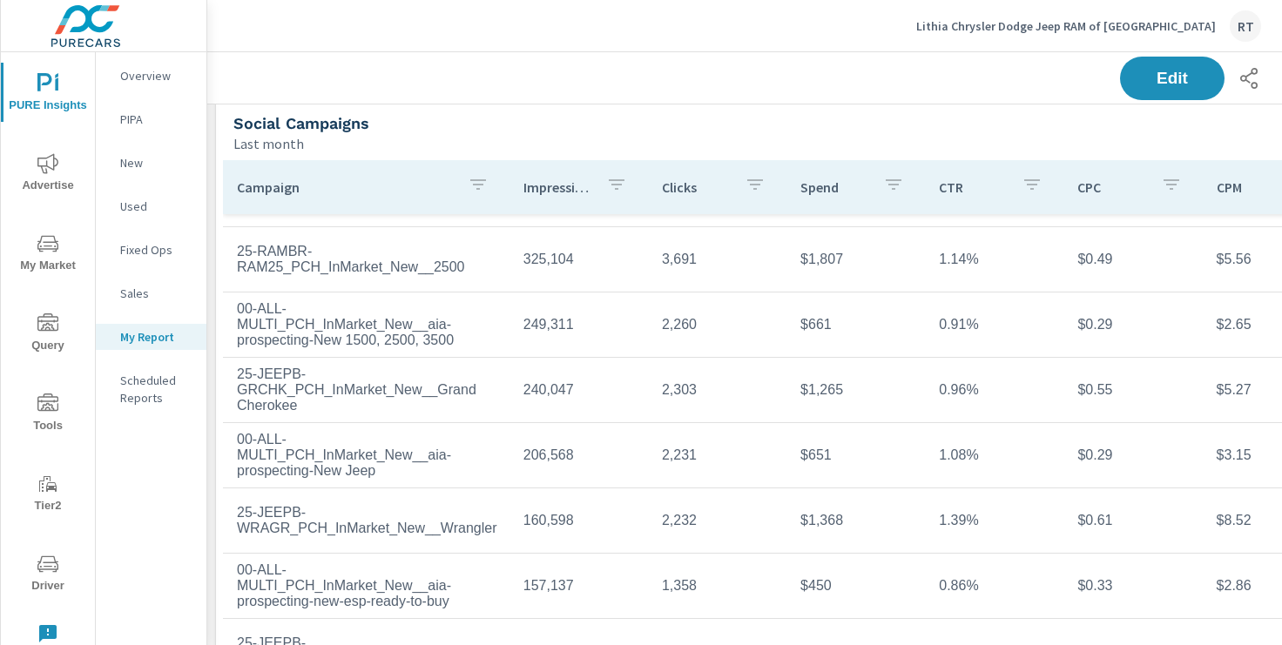
scroll to position [139, 0]
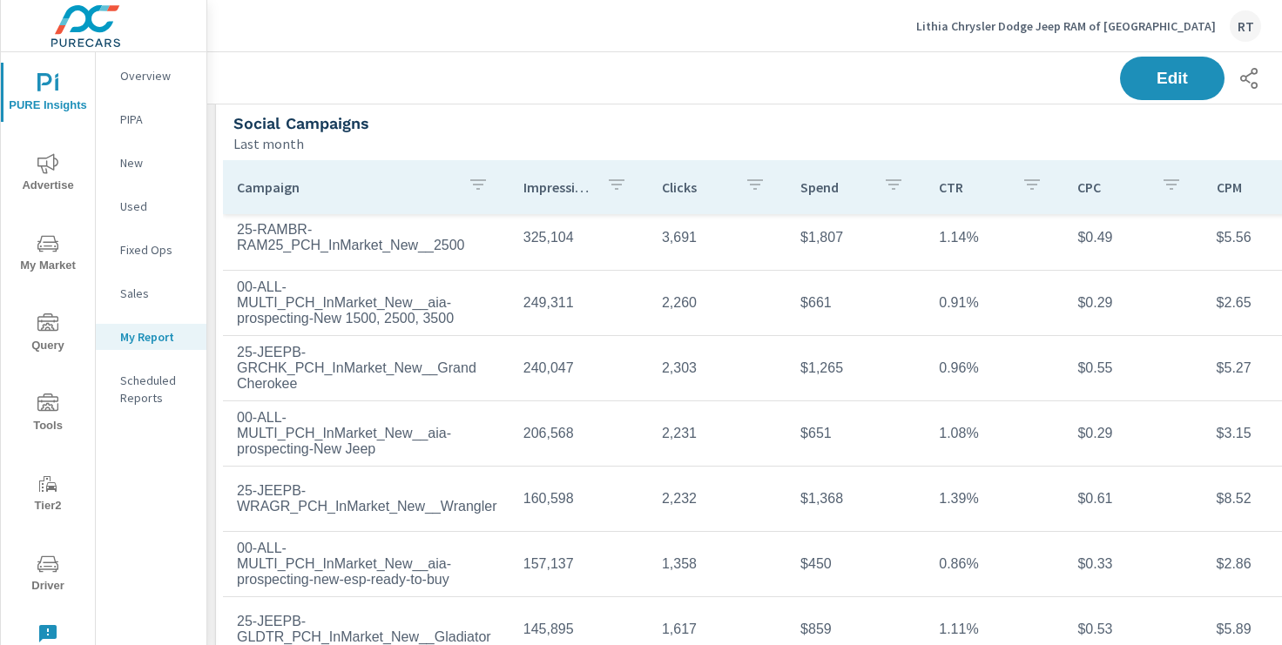
scroll to position [9, 0]
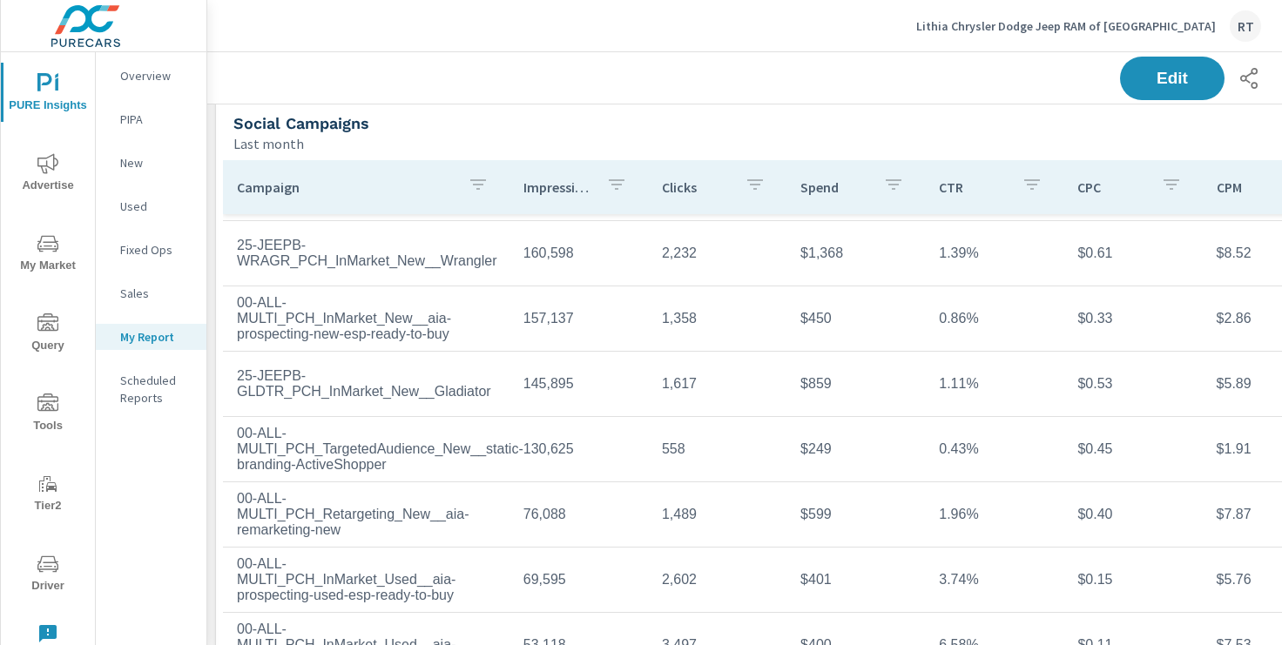
scroll to position [386, 0]
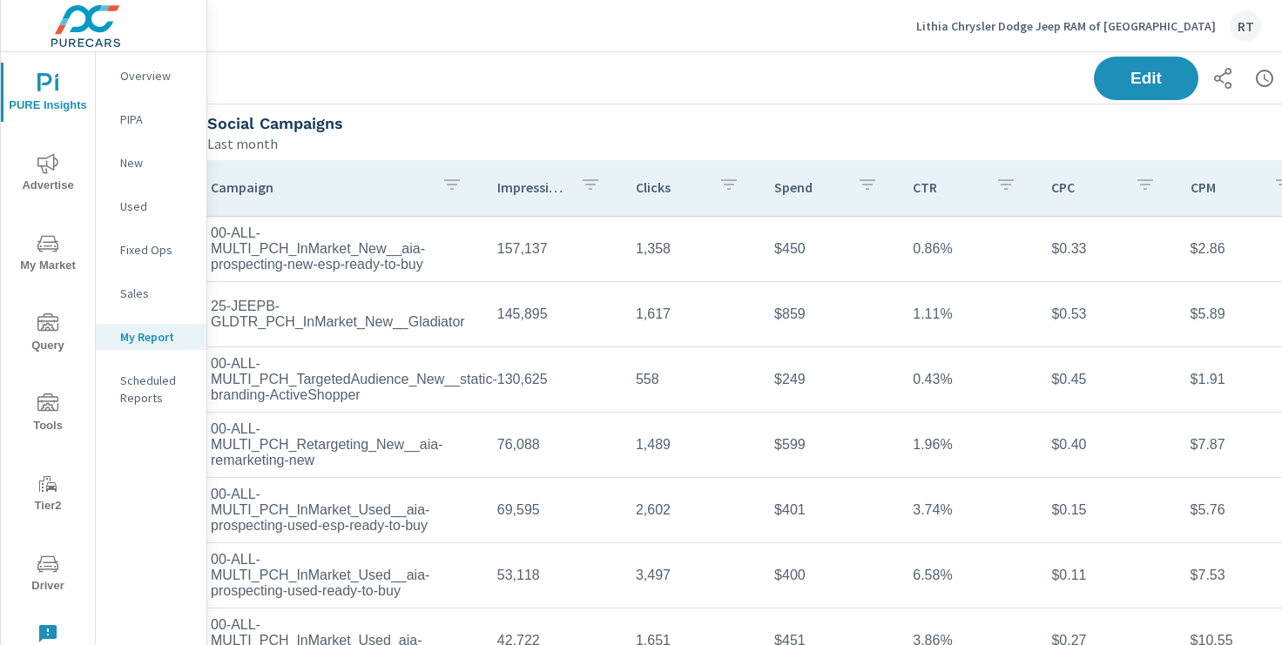
scroll to position [2625, 22]
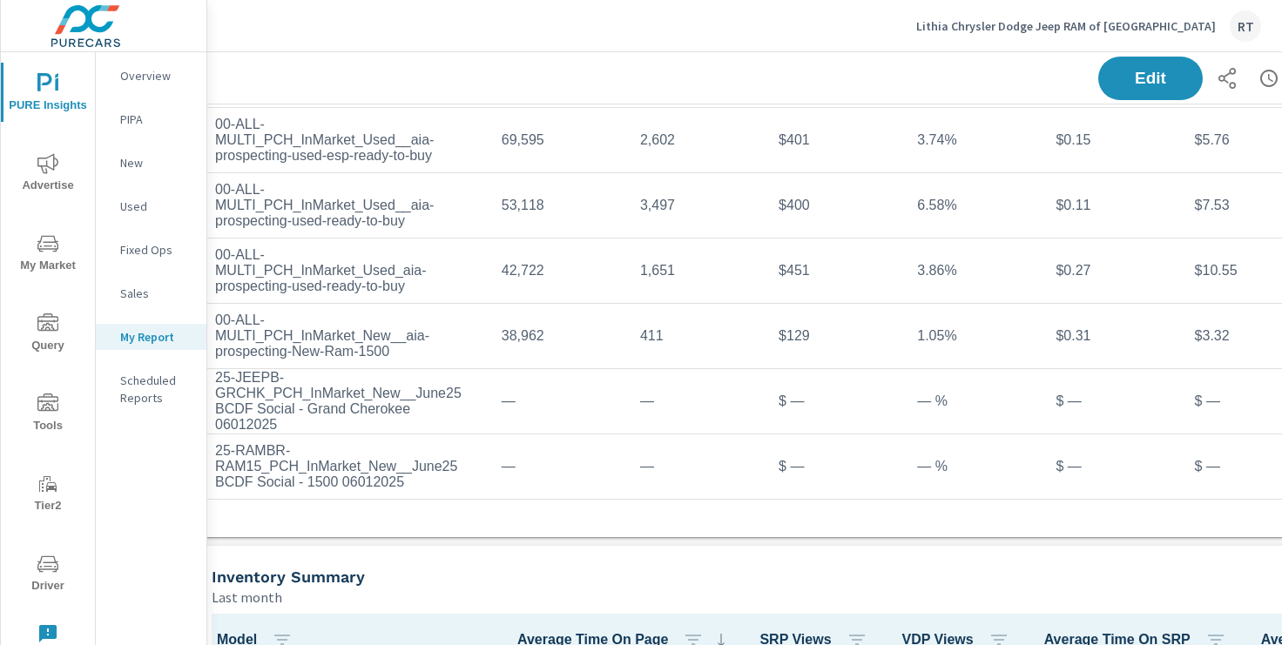
scroll to position [2974, 22]
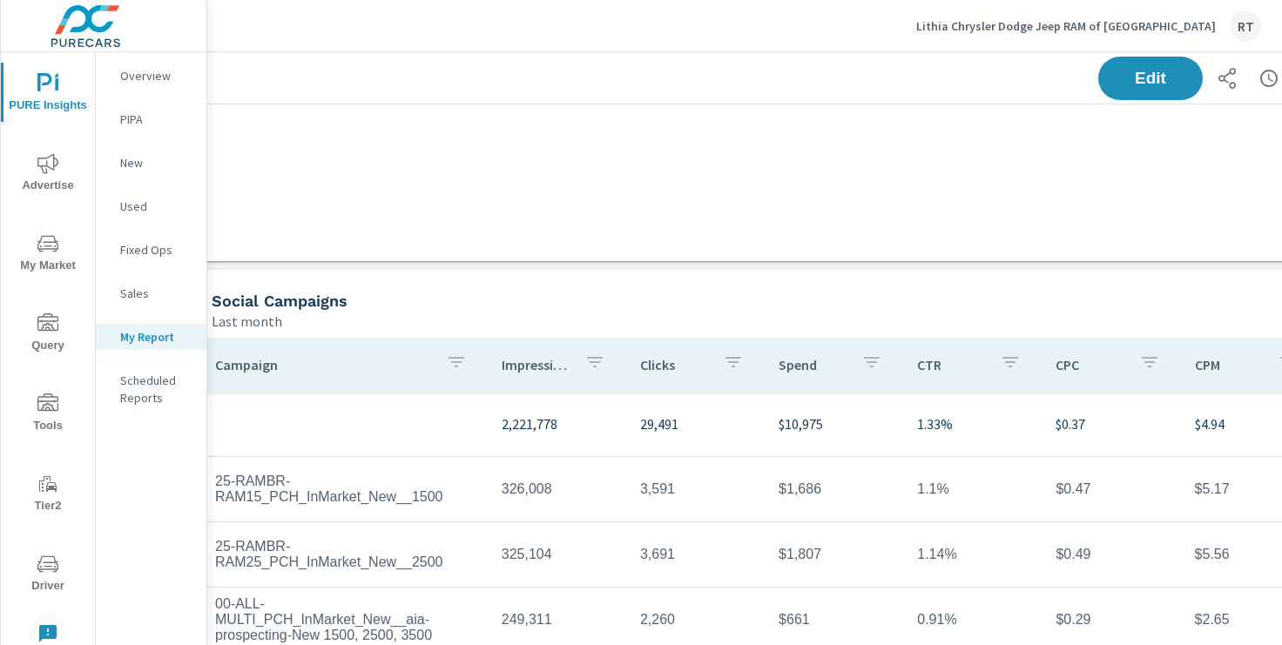
scroll to position [2372, 22]
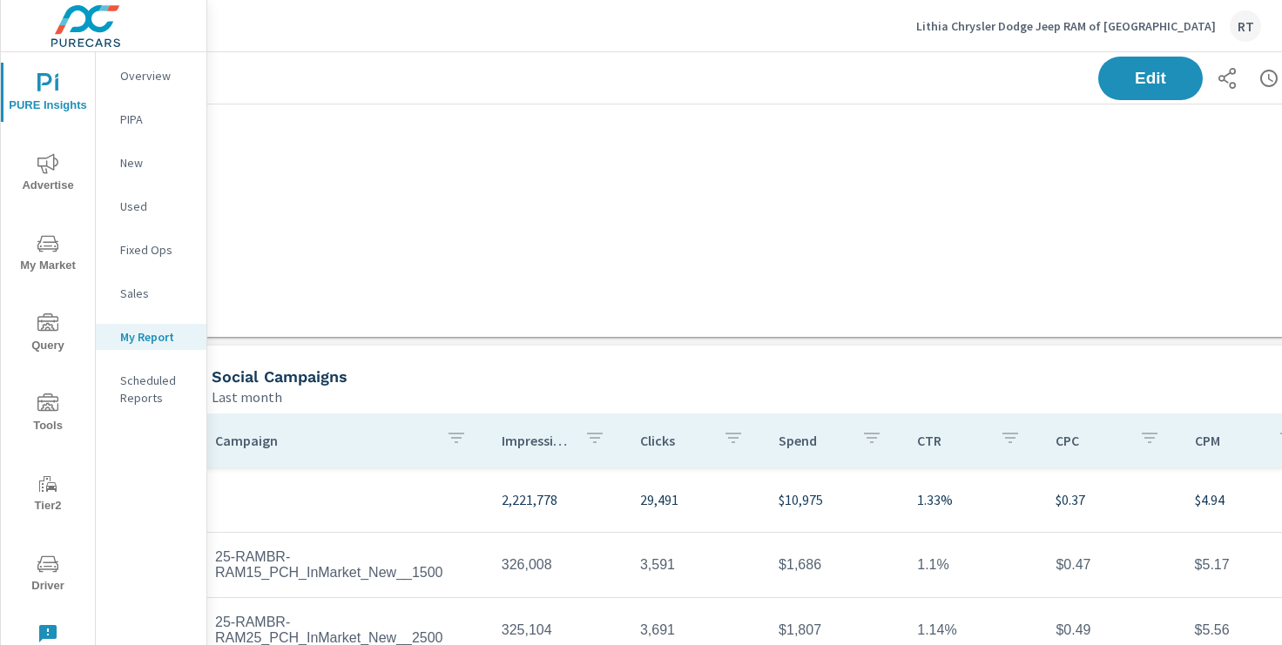
click at [1134, 25] on p "Lithia Chrysler Dodge Jeep RAM of Corpus Christi" at bounding box center [1066, 26] width 300 height 16
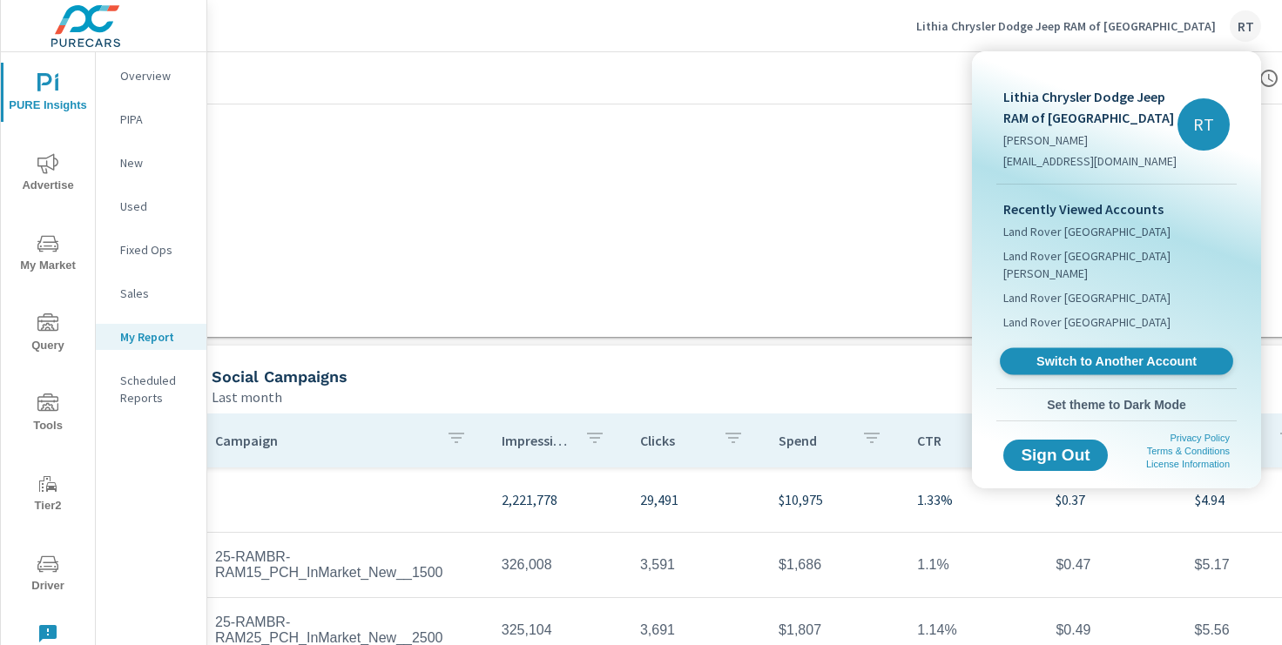
click at [1076, 354] on span "Switch to Another Account" at bounding box center [1115, 362] width 213 height 17
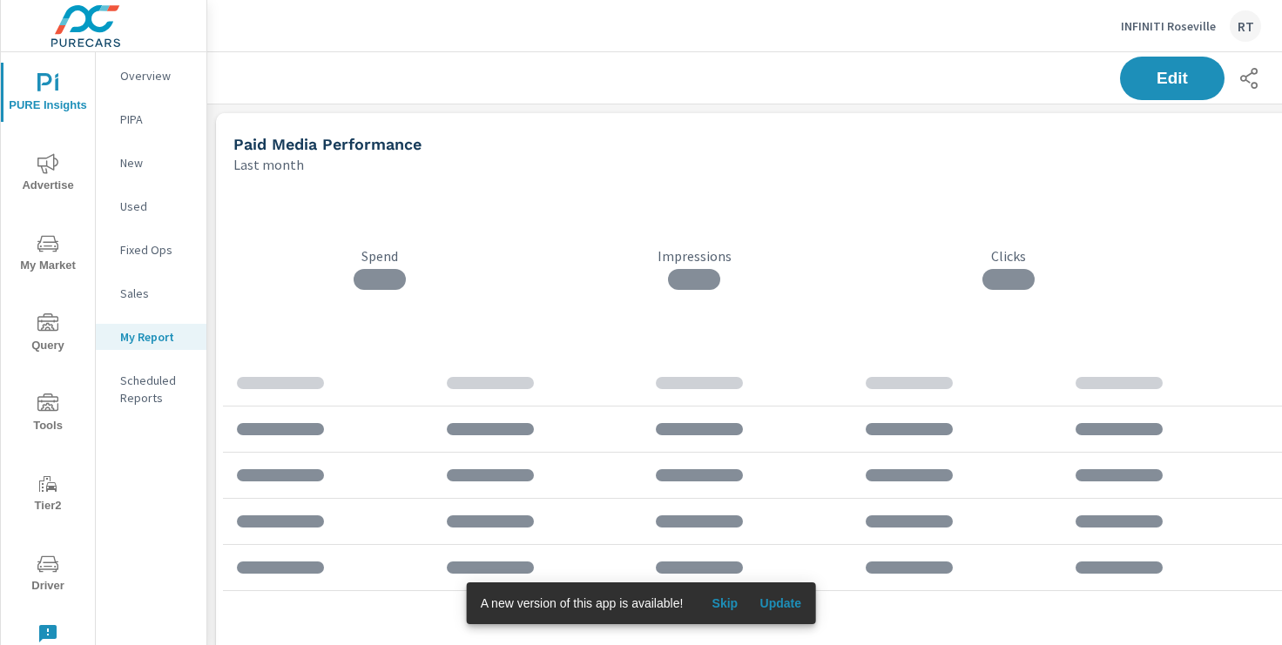
scroll to position [2414, 1290]
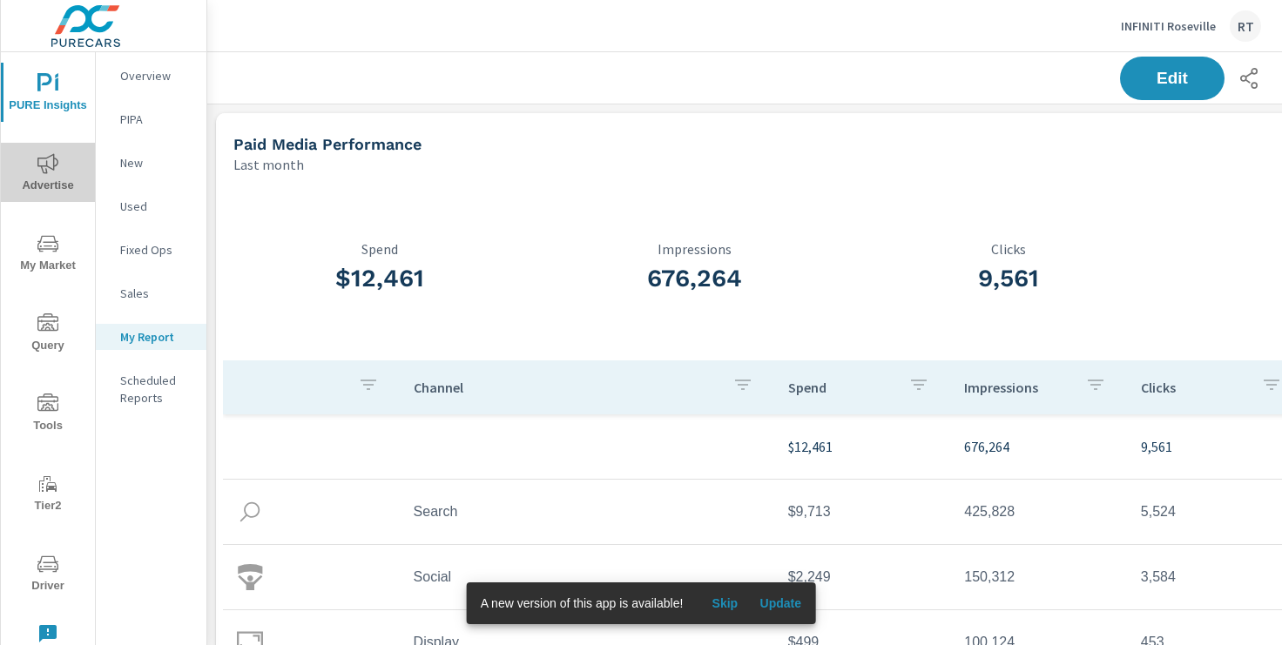
click at [50, 152] on button "Advertise" at bounding box center [48, 172] width 94 height 59
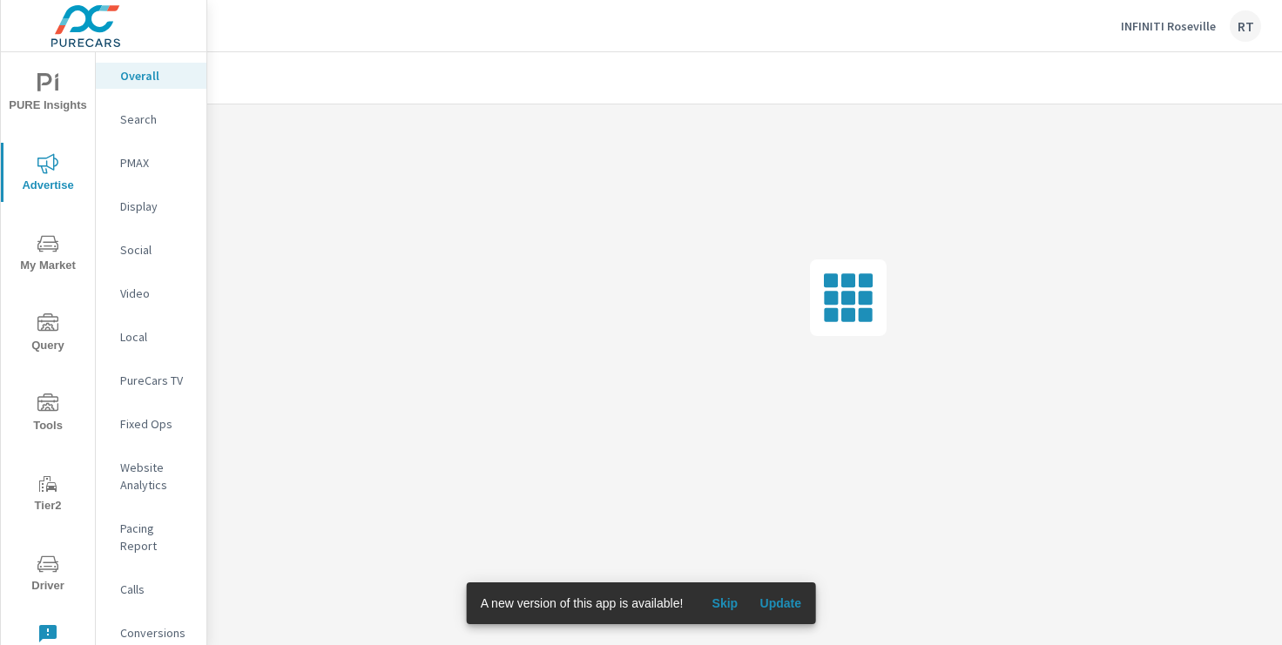
click at [148, 254] on p "Social" at bounding box center [156, 249] width 72 height 17
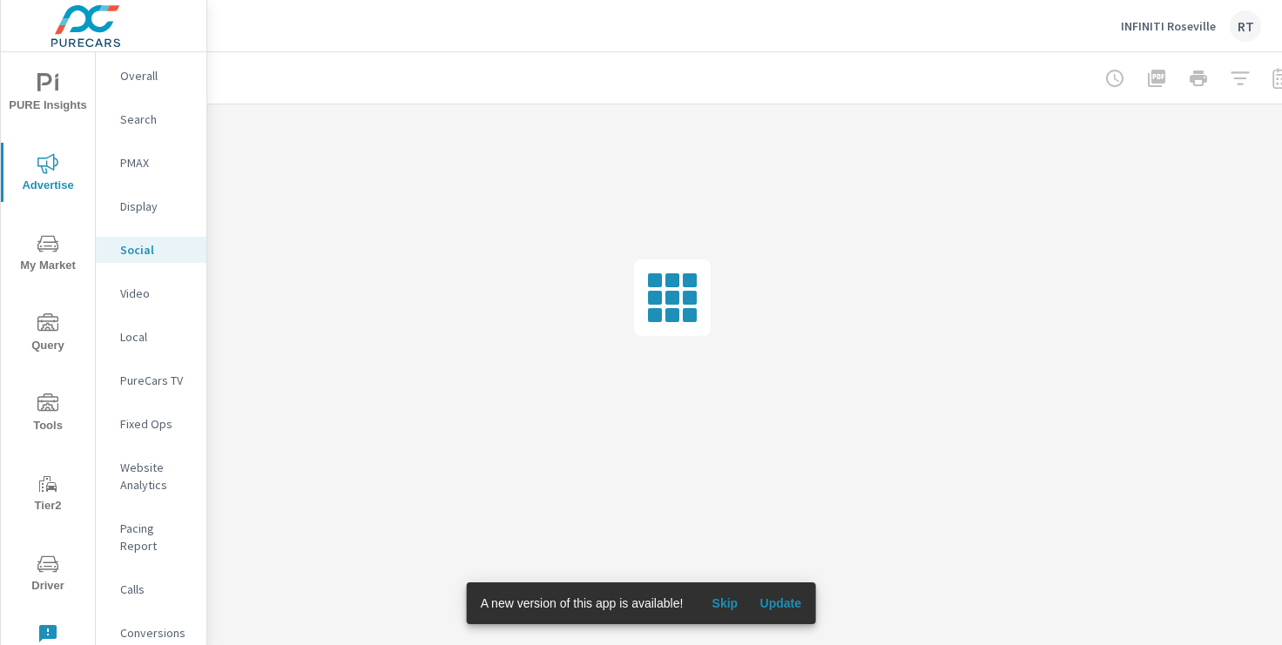
scroll to position [0, 214]
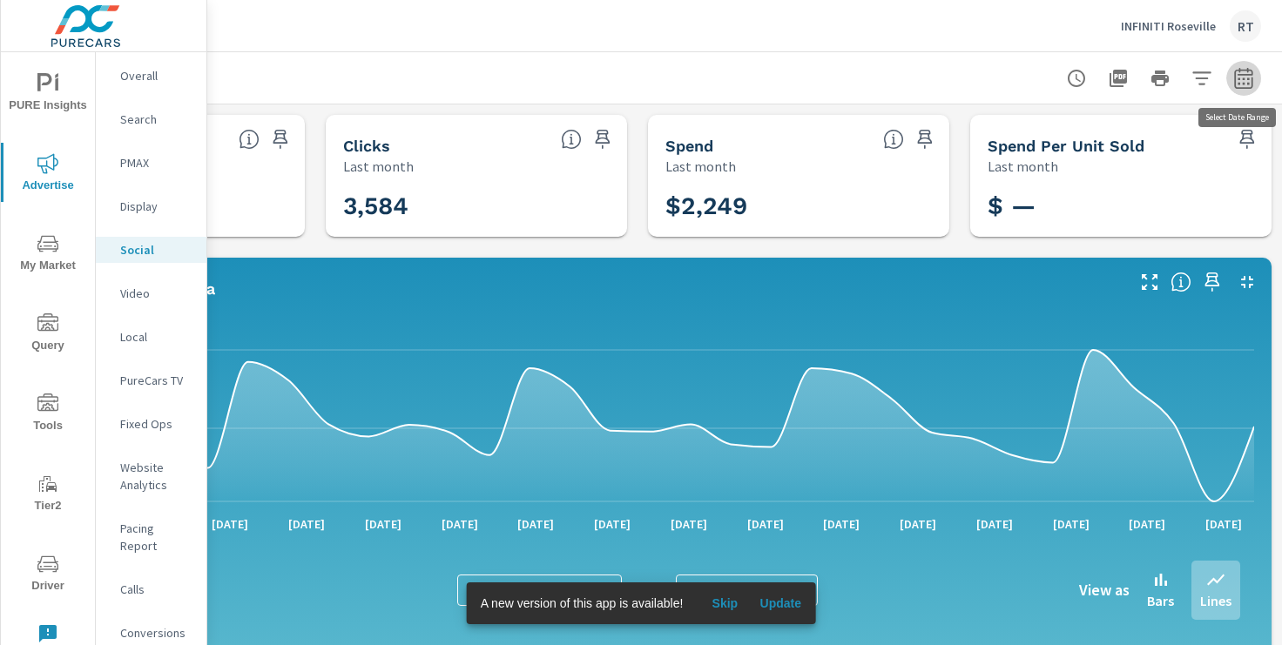
click at [1242, 82] on icon "button" at bounding box center [1243, 78] width 21 height 21
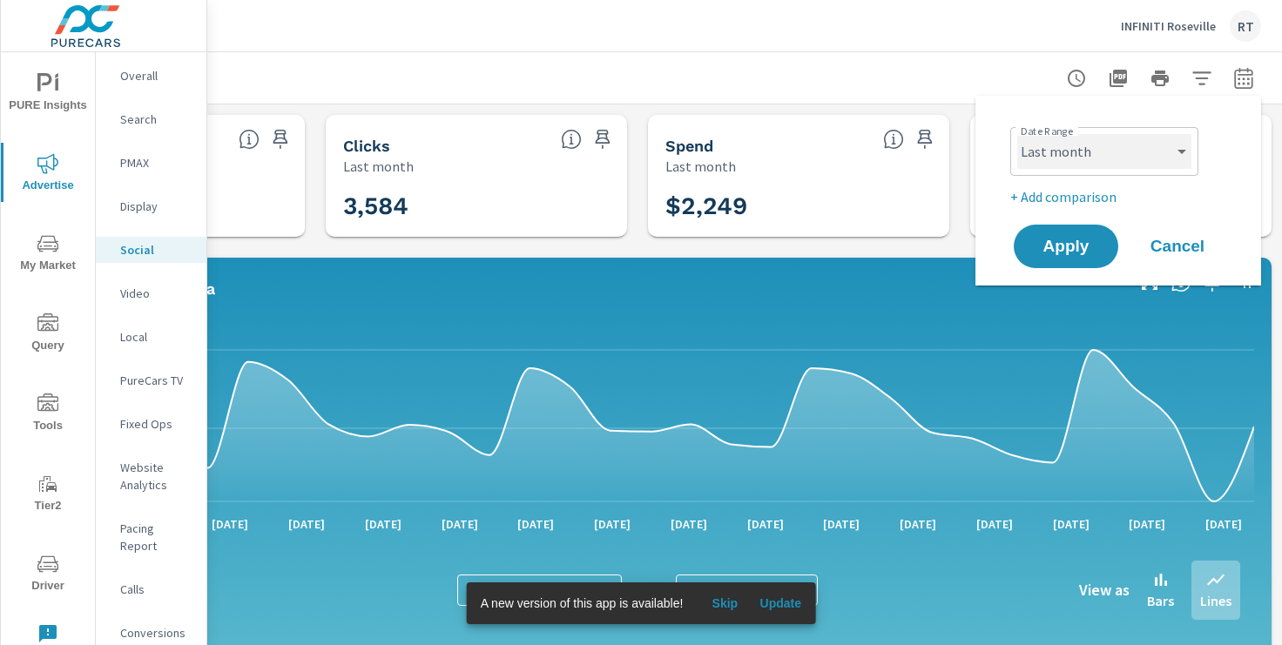
click at [1179, 153] on select "Custom [DATE] Last week Last 7 days Last 14 days Last 30 days Last 45 days Last…" at bounding box center [1104, 151] width 174 height 35
click at [1017, 134] on select "Custom [DATE] Last week Last 7 days Last 14 days Last 30 days Last 45 days Last…" at bounding box center [1104, 151] width 174 height 35
select select "custom"
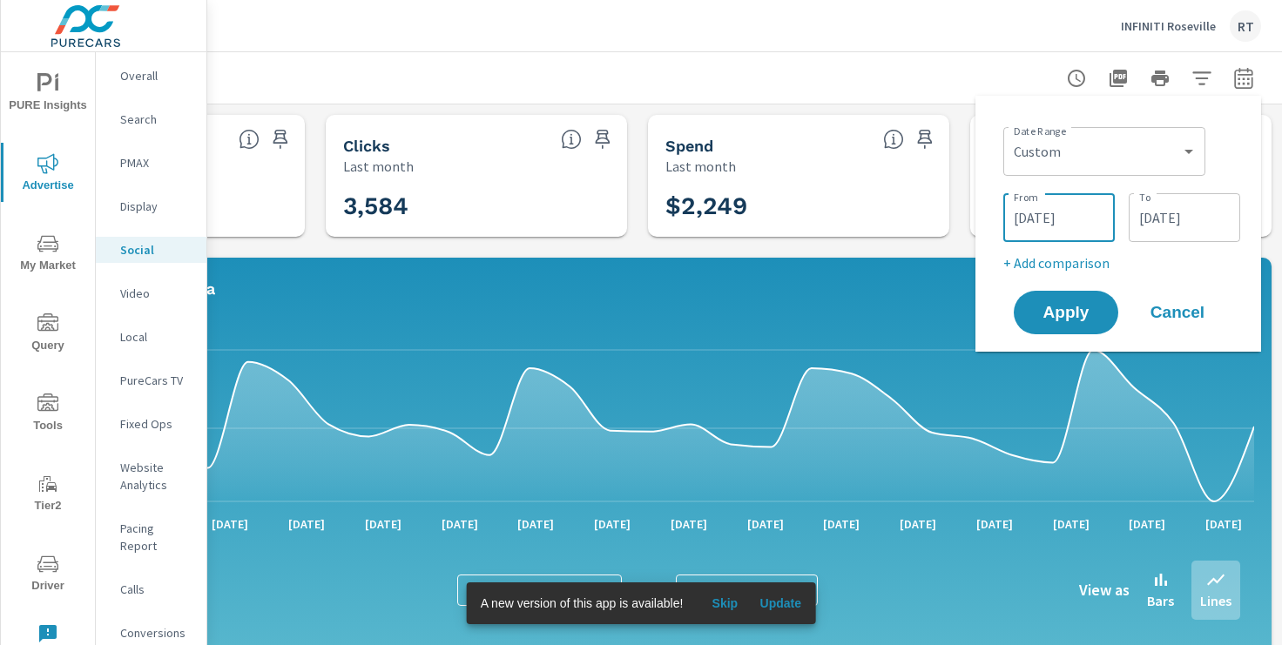
click at [1088, 225] on input "[DATE]" at bounding box center [1059, 217] width 98 height 35
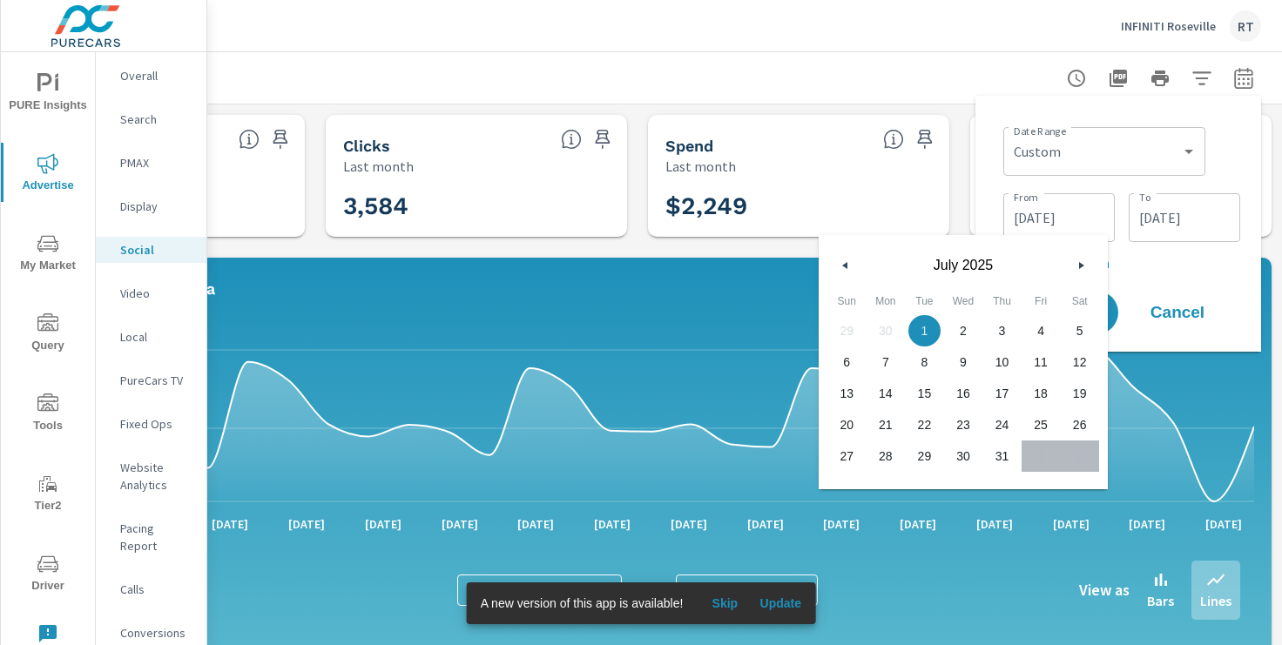
click at [849, 262] on button "button" at bounding box center [845, 265] width 21 height 21
click at [933, 324] on span "1" at bounding box center [924, 331] width 39 height 23
type input "[DATE]"
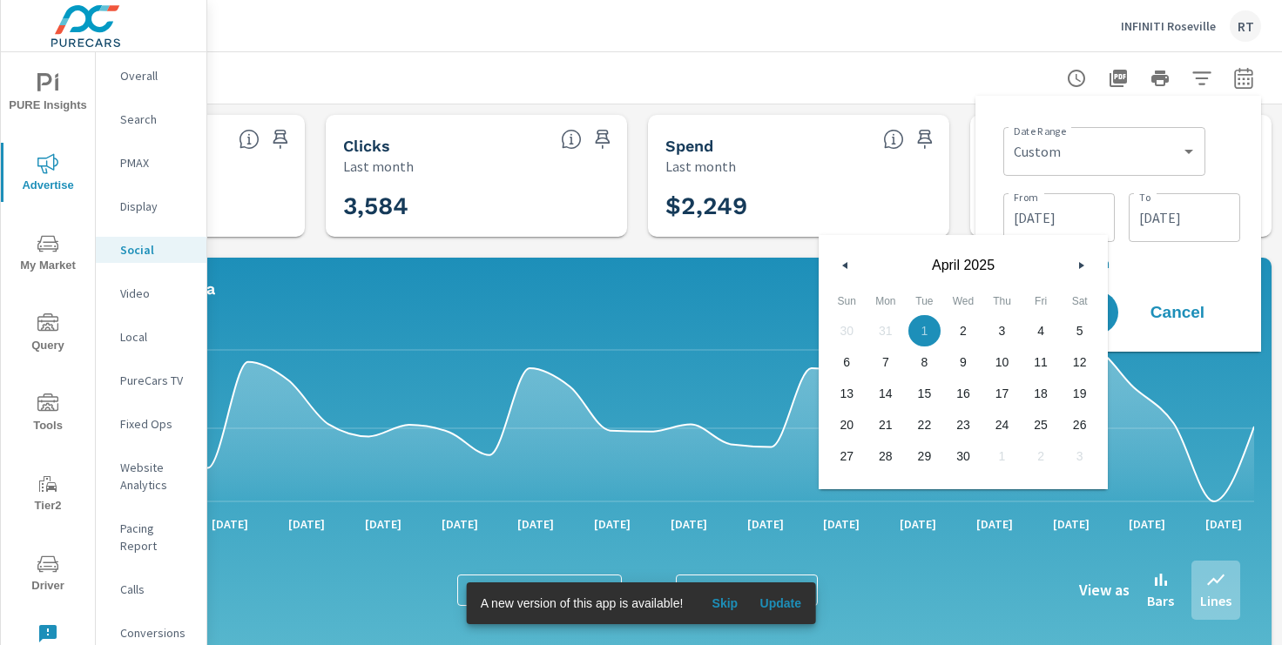
click at [1158, 228] on input "[DATE]" at bounding box center [1185, 217] width 98 height 35
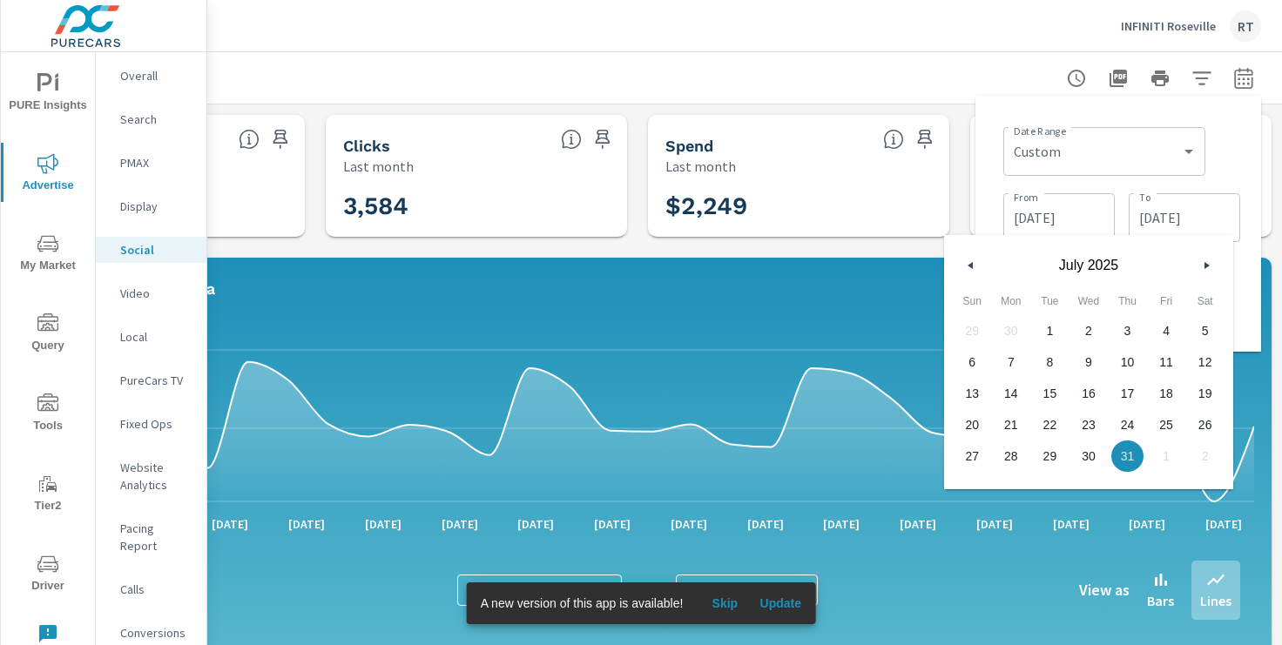
click at [968, 261] on button "button" at bounding box center [971, 265] width 21 height 21
click at [1090, 455] on span "30" at bounding box center [1089, 456] width 39 height 23
type input "[DATE]"
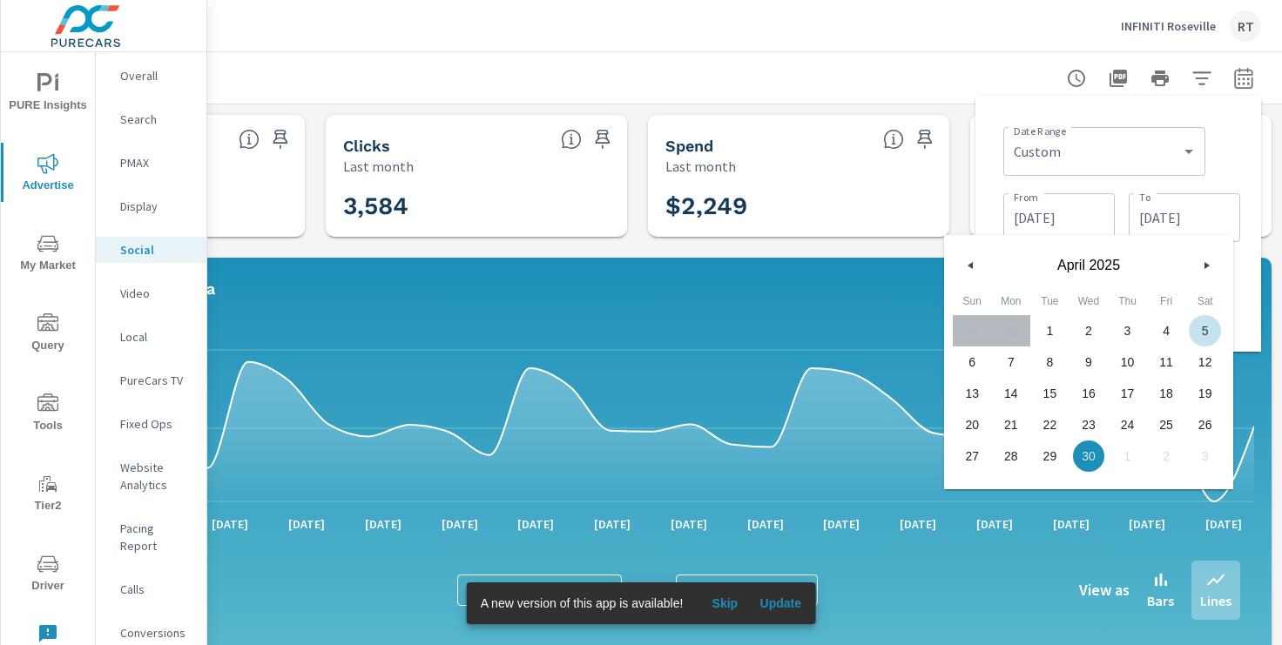
click at [1246, 281] on div "Date Range Custom [DATE] Last week Last 7 days Last 14 days Last 30 days Last 4…" at bounding box center [1118, 224] width 258 height 228
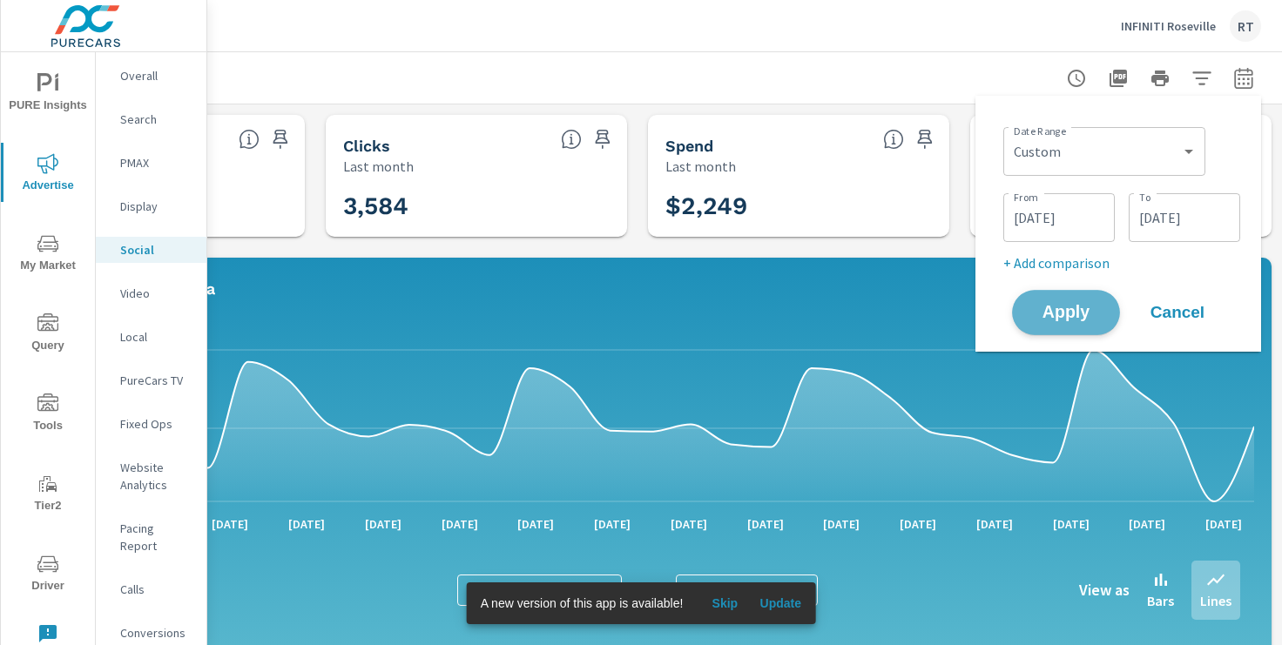
click at [1077, 323] on button "Apply" at bounding box center [1066, 312] width 108 height 45
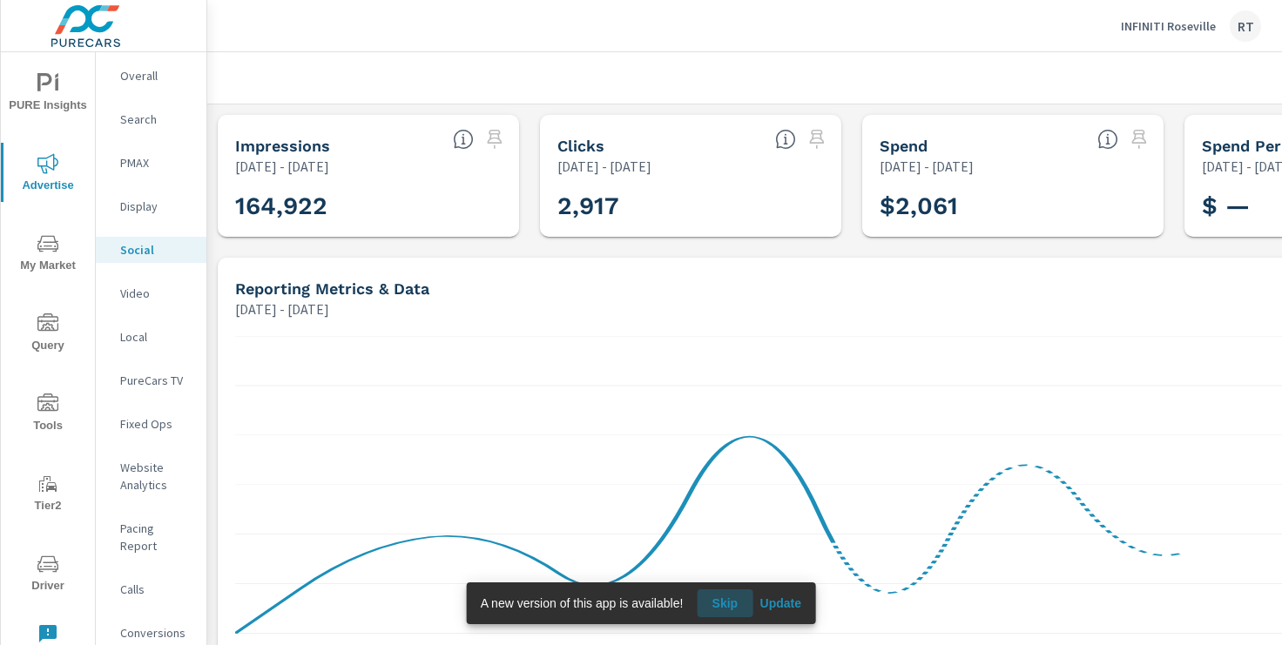
click at [733, 600] on span "Skip" at bounding box center [725, 604] width 42 height 16
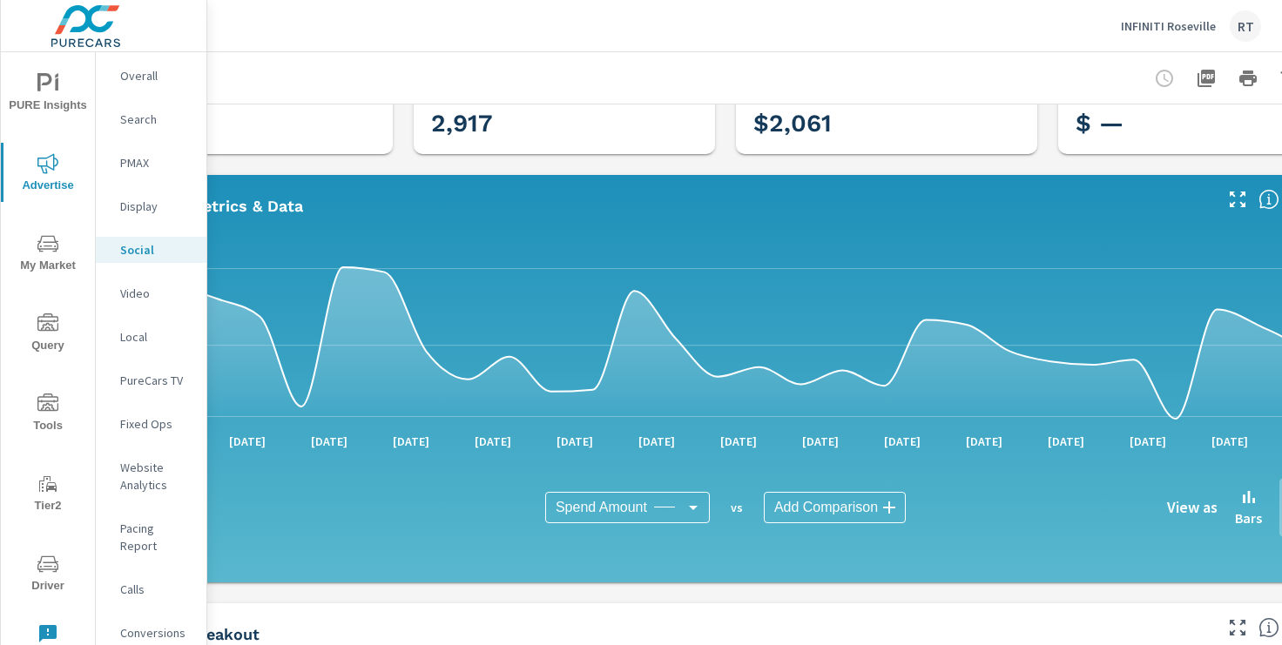
scroll to position [83, 214]
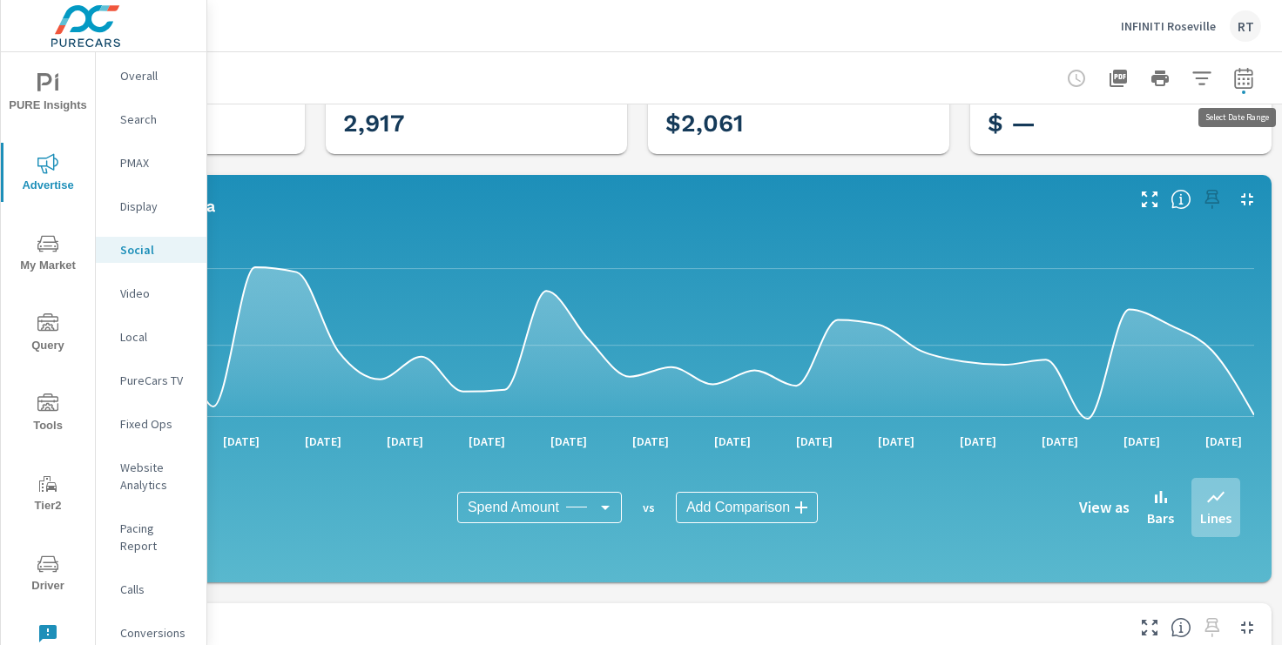
click at [1236, 77] on icon "button" at bounding box center [1243, 78] width 21 height 21
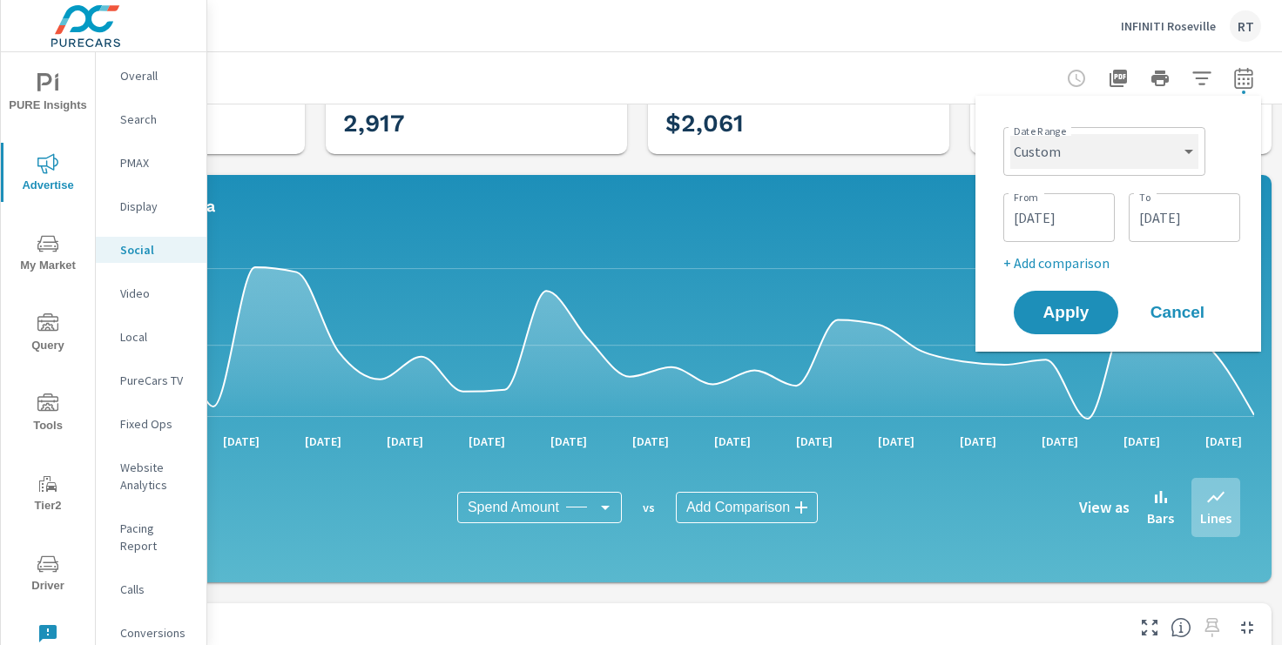
click at [1166, 159] on select "Custom [DATE] Last week Last 7 days Last 14 days Last 30 days Last 45 days Last…" at bounding box center [1104, 151] width 188 height 35
click at [1010, 223] on input "[DATE]" at bounding box center [1059, 217] width 98 height 35
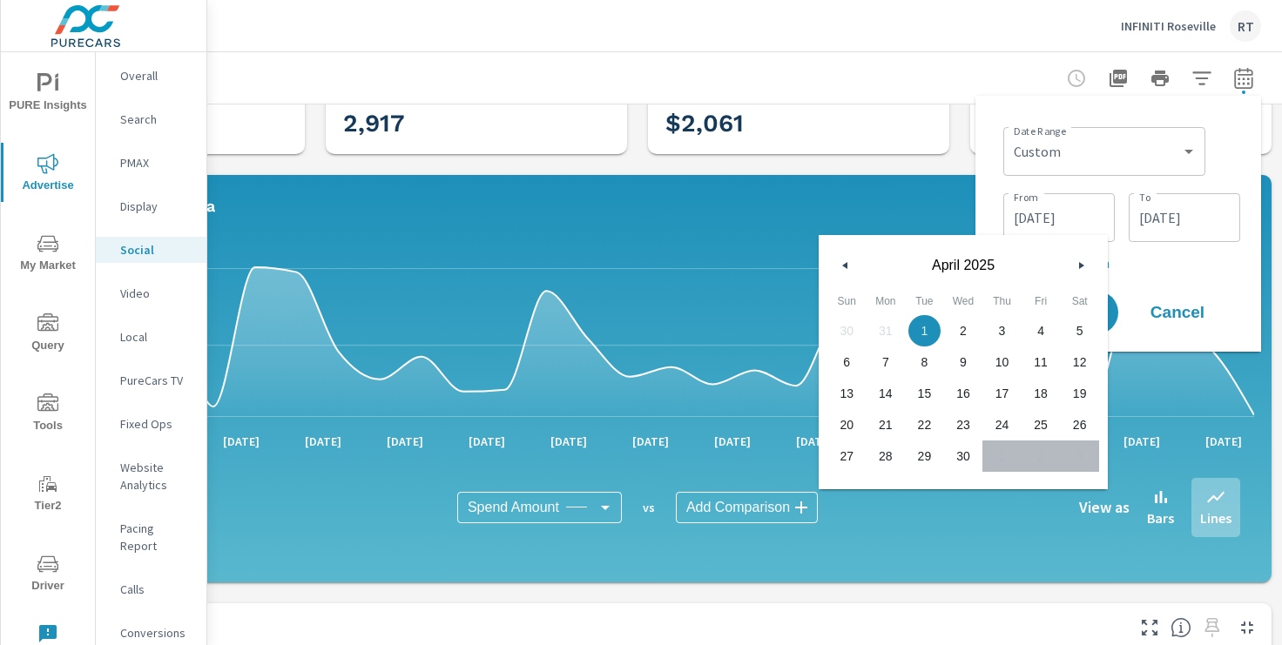
click at [848, 262] on button "button" at bounding box center [845, 265] width 21 height 21
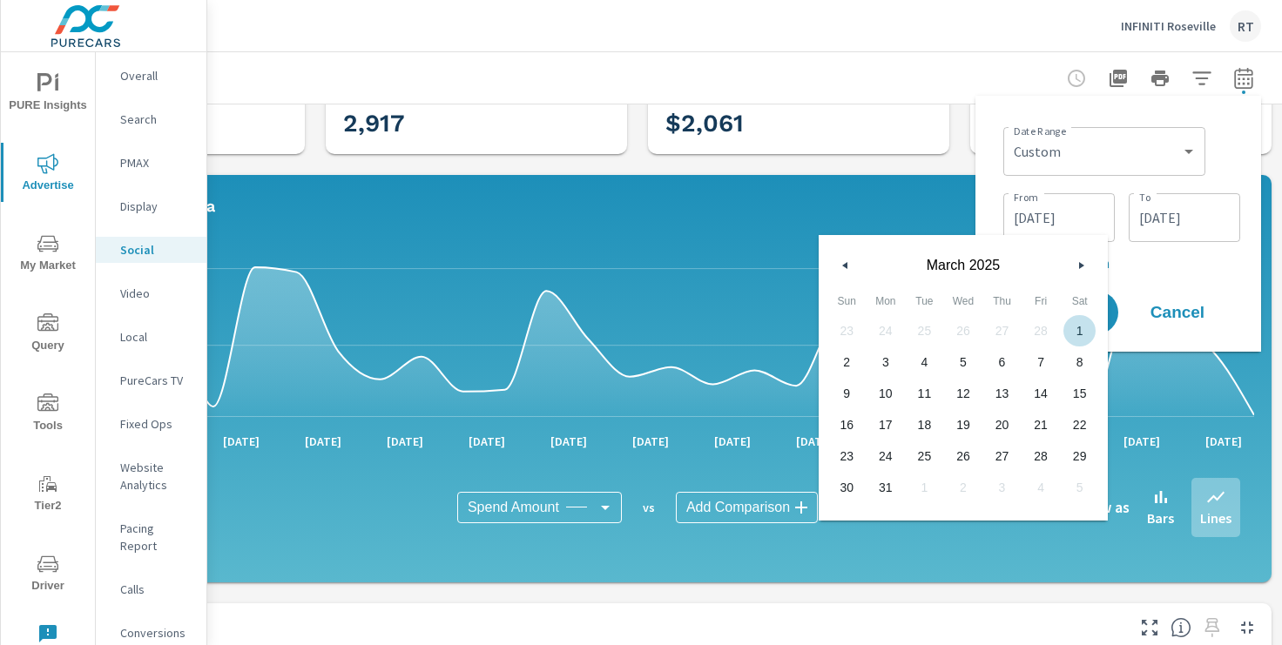
click at [1079, 329] on span "1" at bounding box center [1079, 331] width 39 height 23
type input "[DATE]"
click at [1205, 229] on input "[DATE]" at bounding box center [1185, 217] width 98 height 35
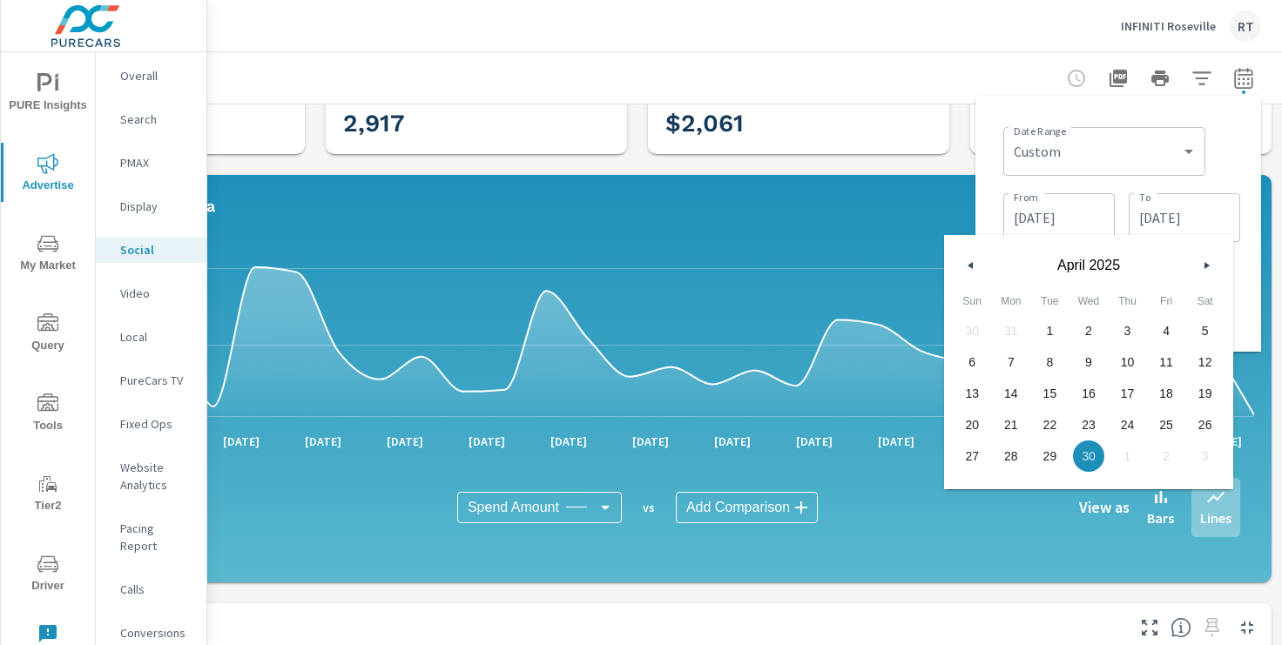
click at [969, 263] on icon "button" at bounding box center [968, 265] width 9 height 7
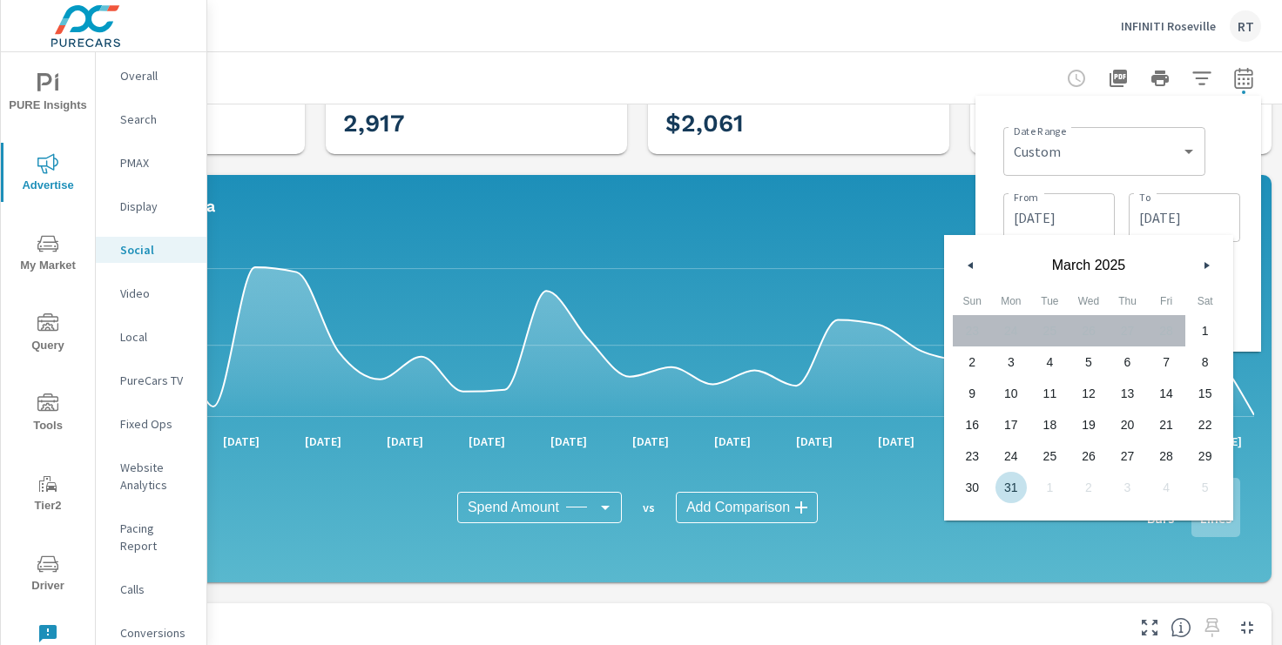
click at [1011, 483] on span "31" at bounding box center [1011, 487] width 39 height 23
type input "[DATE]"
click at [1242, 286] on div "Date Range Custom [DATE] Last week Last 7 days Last 14 days Last 30 days Last 4…" at bounding box center [1118, 224] width 258 height 228
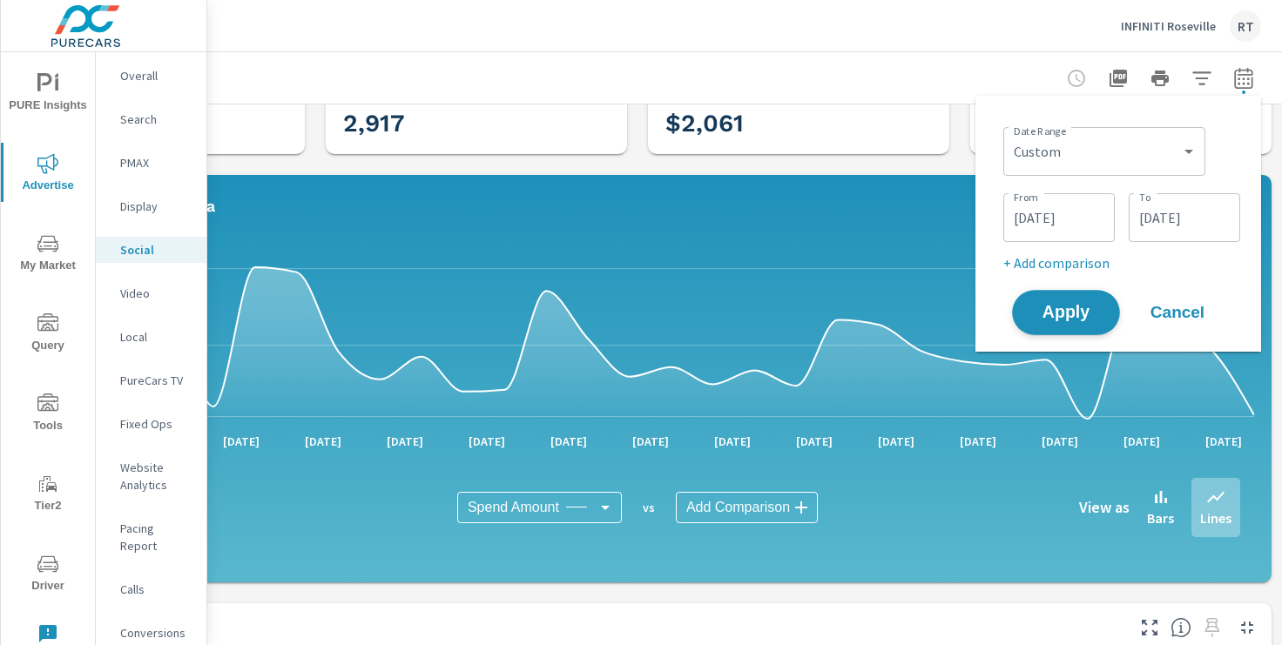
click at [1076, 307] on span "Apply" at bounding box center [1065, 313] width 71 height 17
